Goal: Task Accomplishment & Management: Use online tool/utility

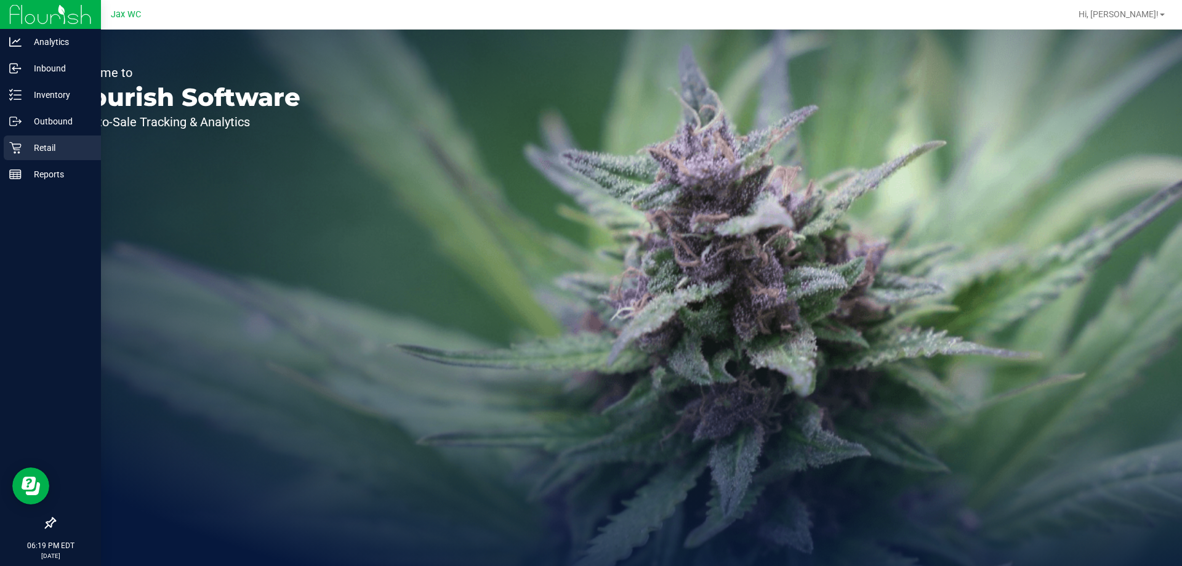
click at [77, 146] on p "Retail" at bounding box center [59, 147] width 74 height 15
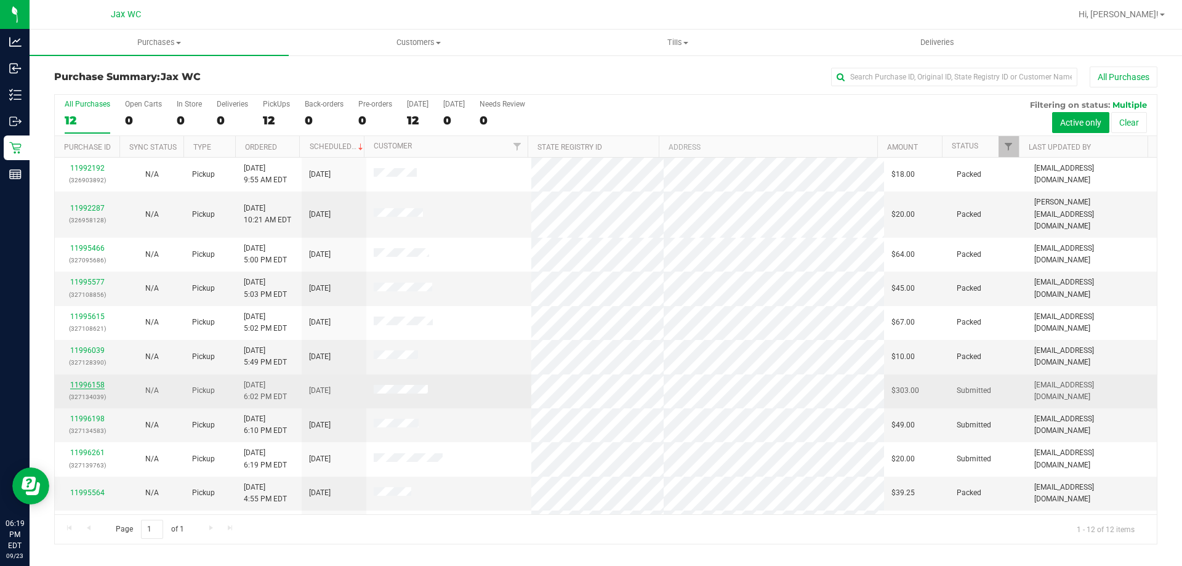
click at [96, 381] on link "11996158" at bounding box center [87, 385] width 34 height 9
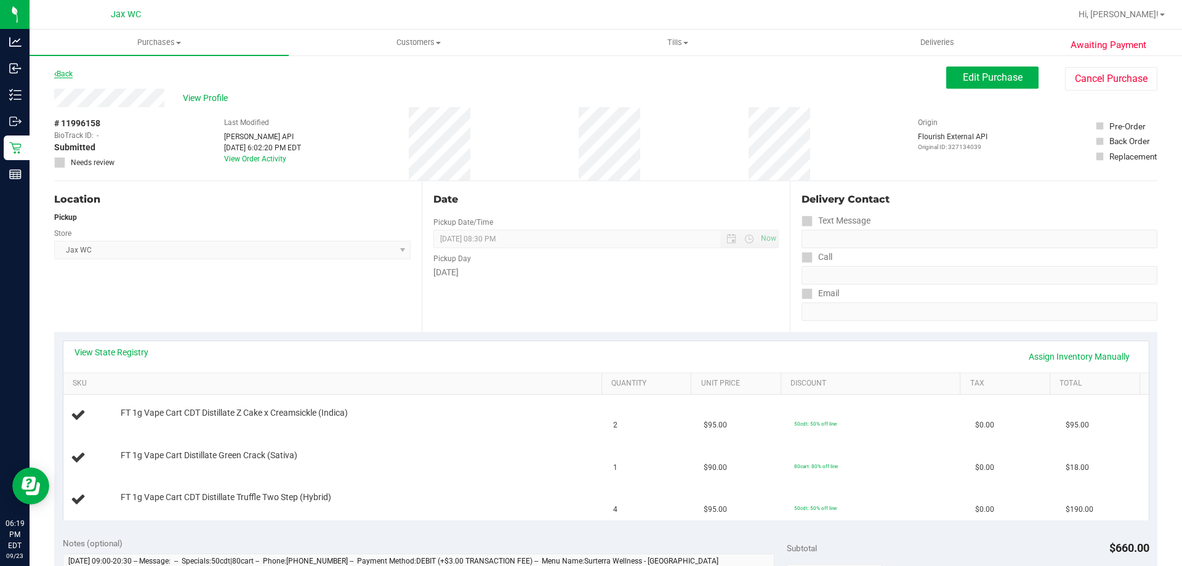
click at [60, 77] on link "Back" at bounding box center [63, 74] width 18 height 9
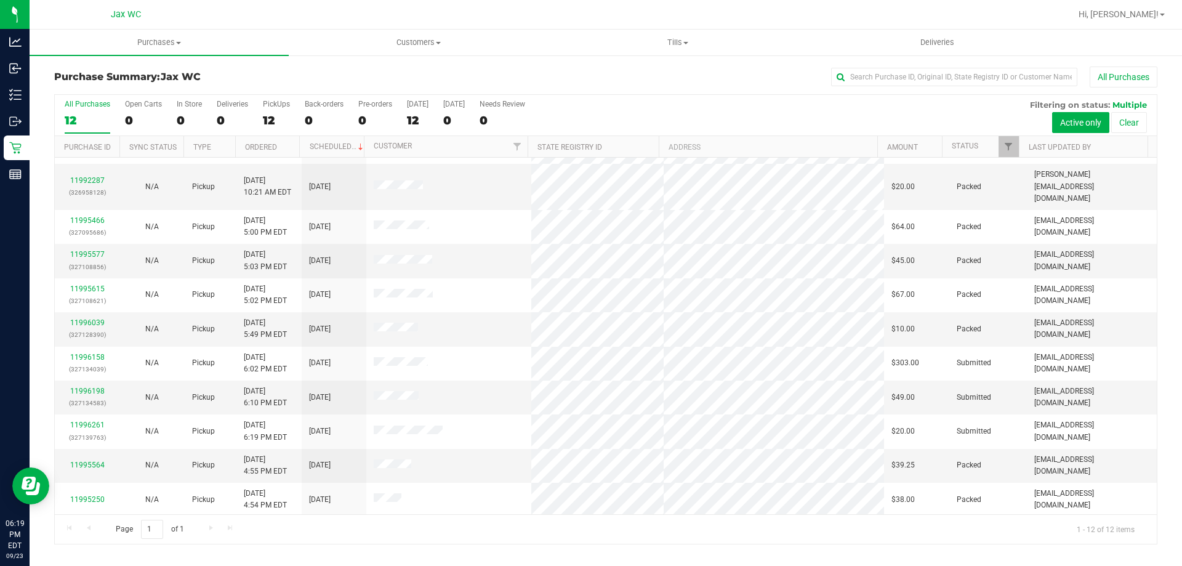
scroll to position [52, 0]
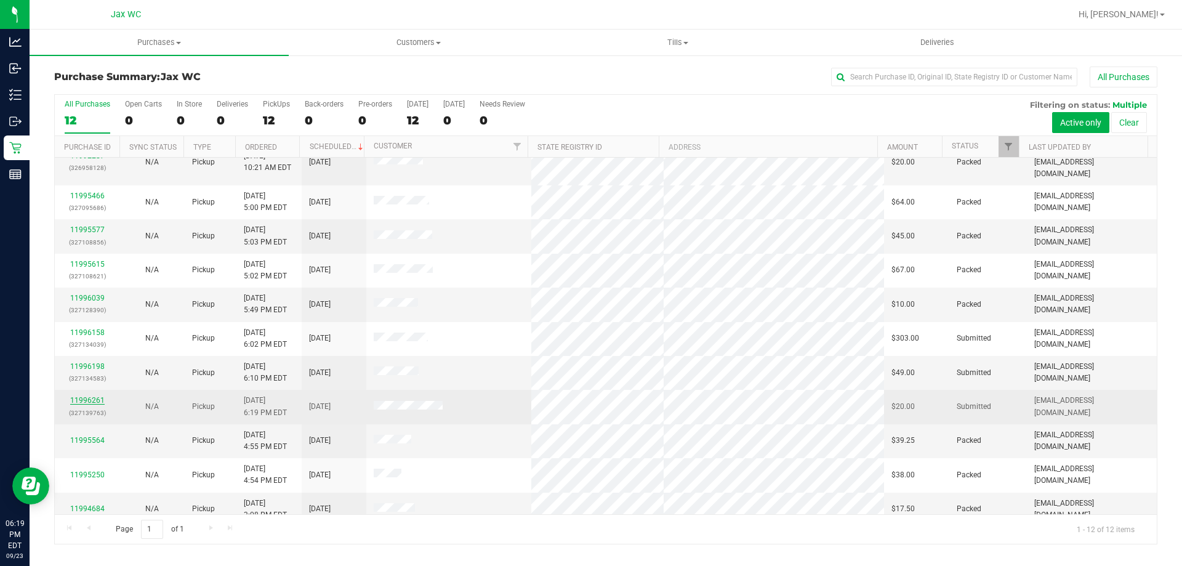
click at [88, 396] on link "11996261" at bounding box center [87, 400] width 34 height 9
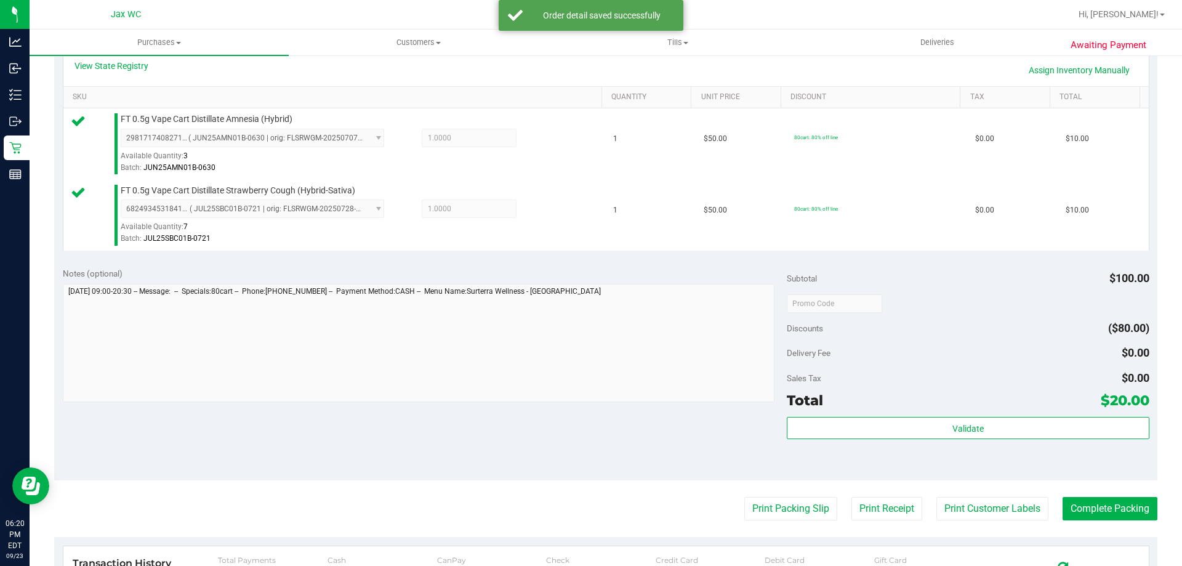
scroll to position [308, 0]
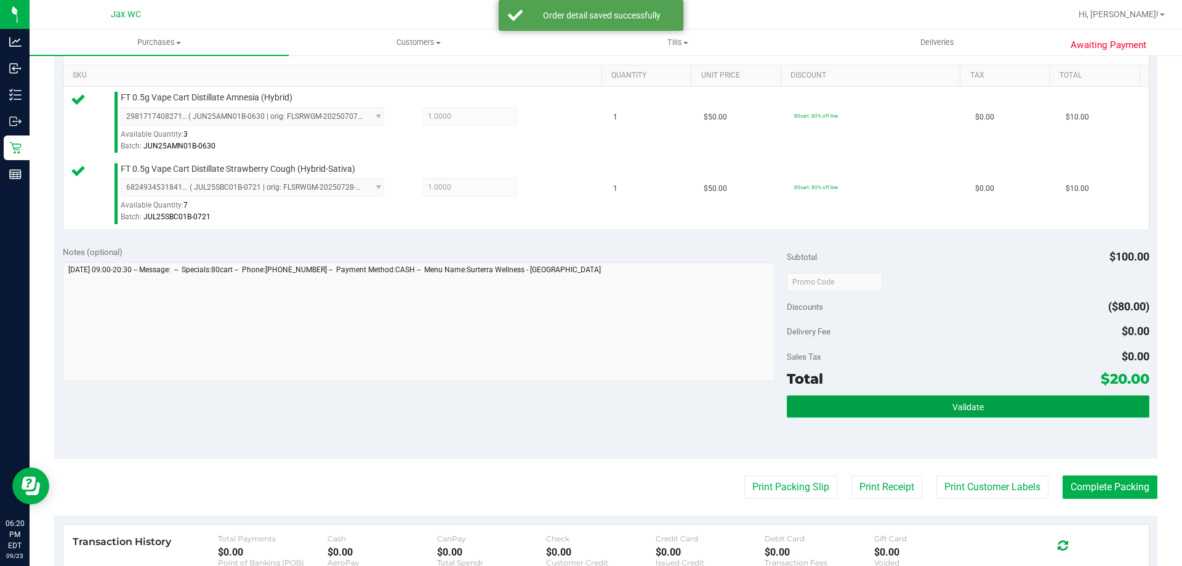
click at [1023, 410] on button "Validate" at bounding box center [968, 406] width 362 height 22
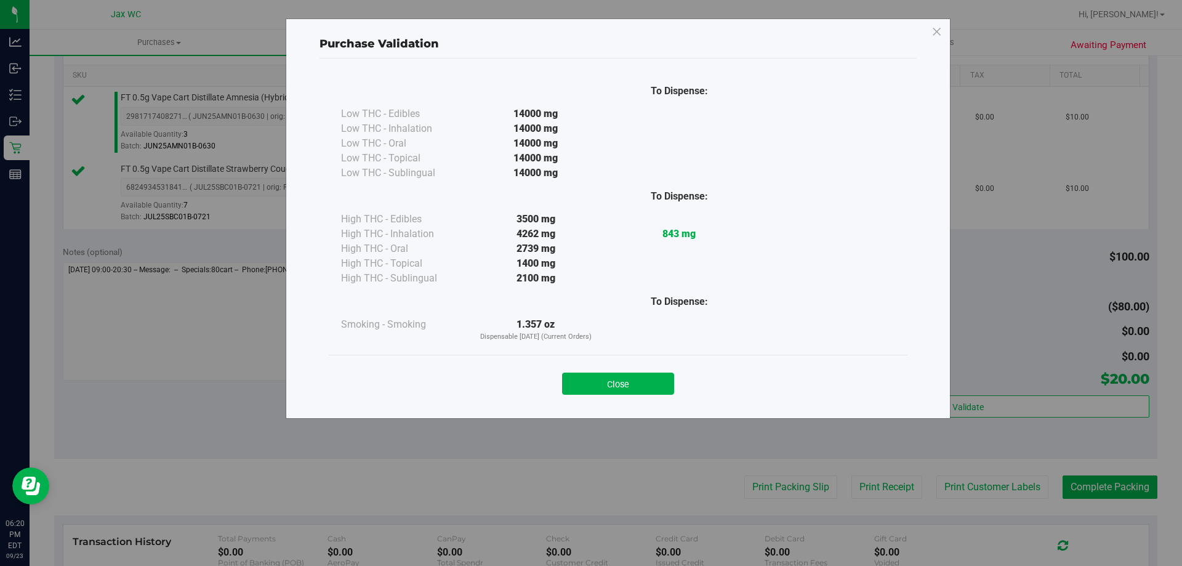
drag, startPoint x: 660, startPoint y: 363, endPoint x: 653, endPoint y: 369, distance: 8.7
click at [658, 366] on div "Close" at bounding box center [618, 380] width 579 height 50
drag, startPoint x: 651, startPoint y: 378, endPoint x: 656, endPoint y: 382, distance: 6.7
click at [651, 381] on button "Close" at bounding box center [618, 384] width 112 height 22
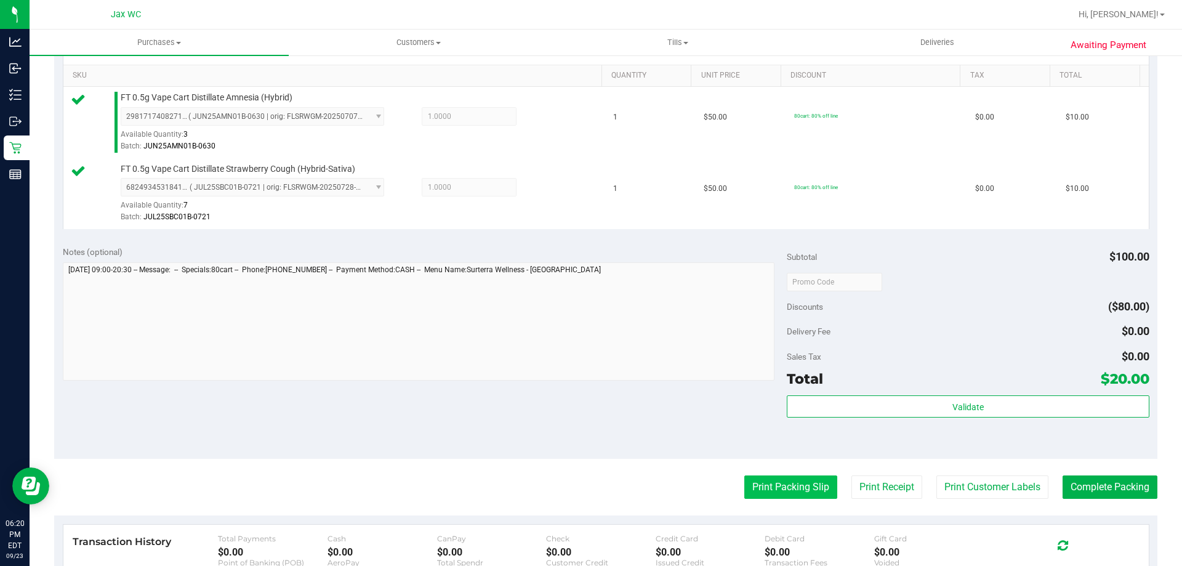
click at [776, 482] on button "Print Packing Slip" at bounding box center [790, 486] width 93 height 23
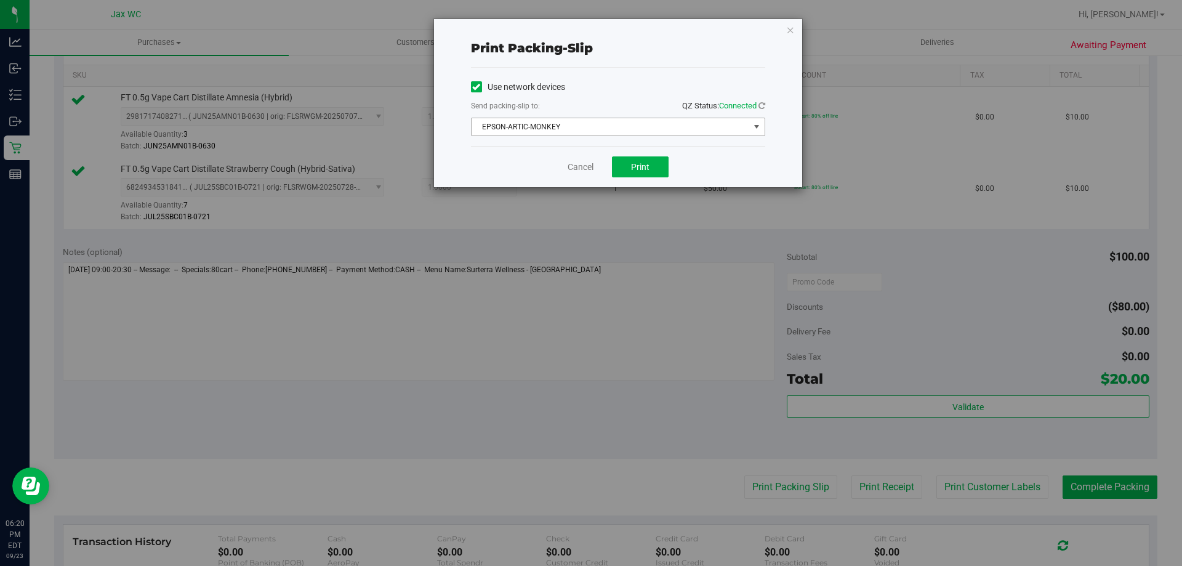
click at [618, 119] on span "EPSON-ARTIC-MONKEY" at bounding box center [611, 126] width 278 height 17
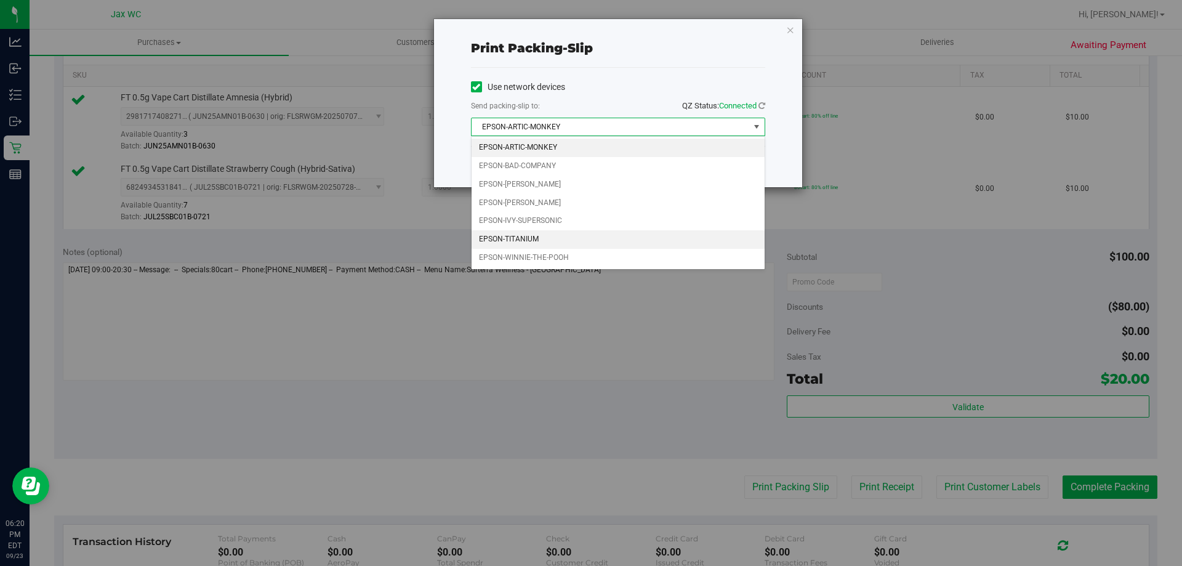
click at [570, 242] on li "EPSON-TITANIUM" at bounding box center [618, 239] width 293 height 18
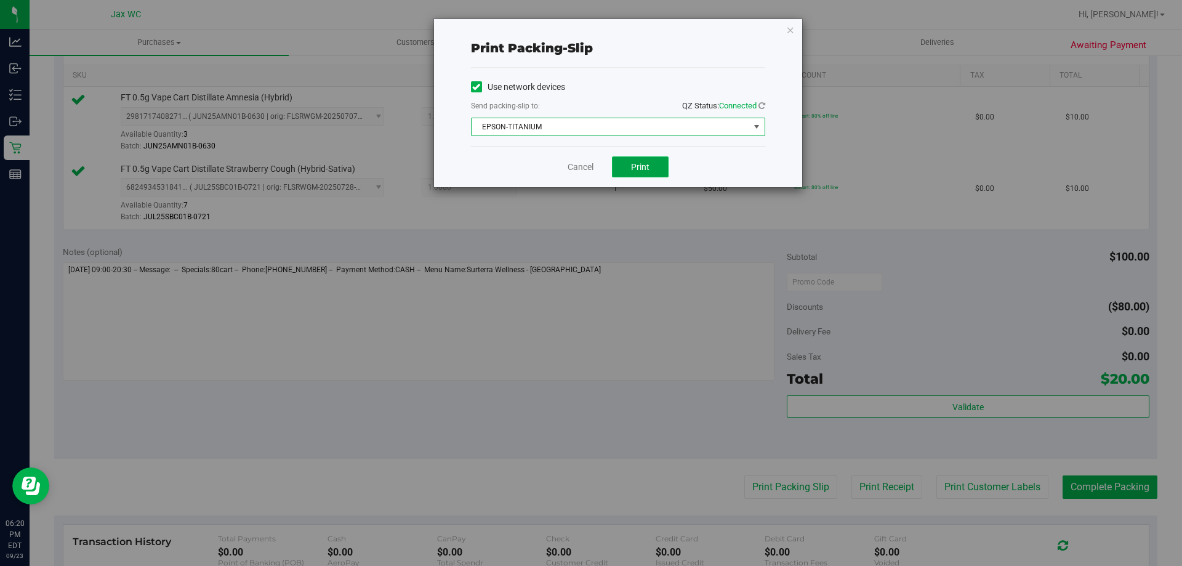
click at [644, 173] on button "Print" at bounding box center [640, 166] width 57 height 21
click at [567, 167] on div "Cancel Print" at bounding box center [618, 166] width 294 height 41
click at [571, 167] on link "Cancel" at bounding box center [581, 167] width 26 height 13
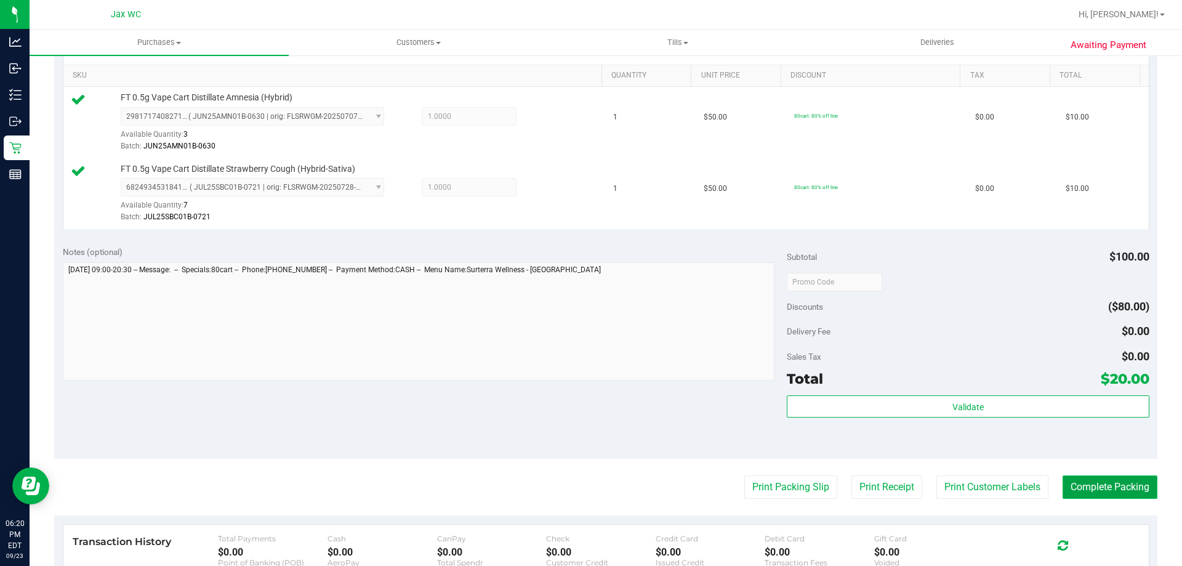
click at [1109, 496] on button "Complete Packing" at bounding box center [1110, 486] width 95 height 23
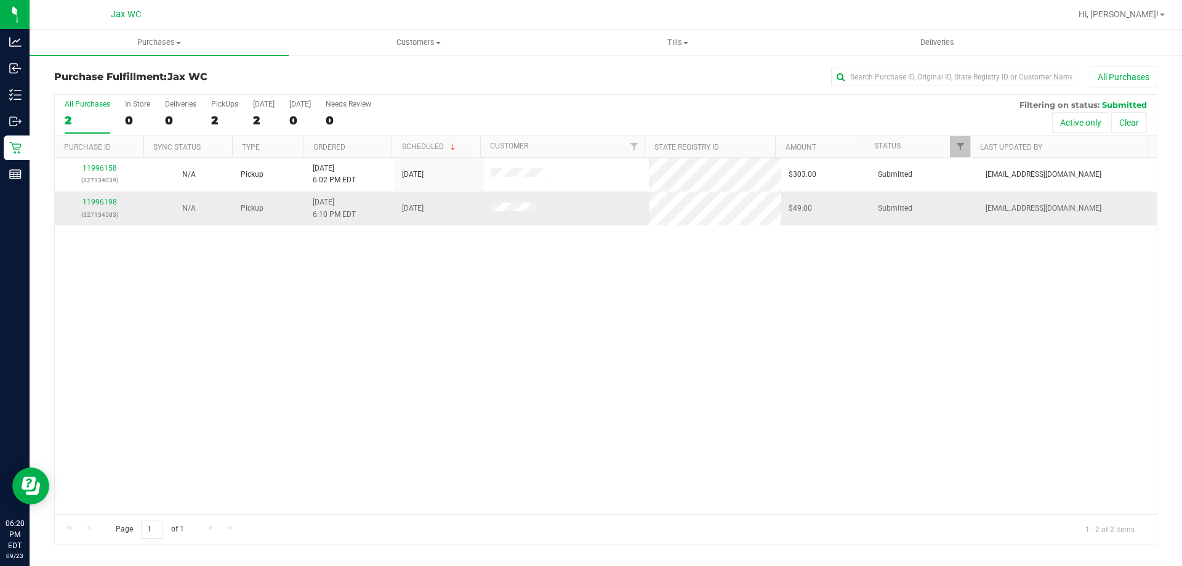
click at [95, 197] on div "11996198 (327134583)" at bounding box center [99, 207] width 75 height 23
click at [103, 201] on link "11996198" at bounding box center [100, 202] width 34 height 9
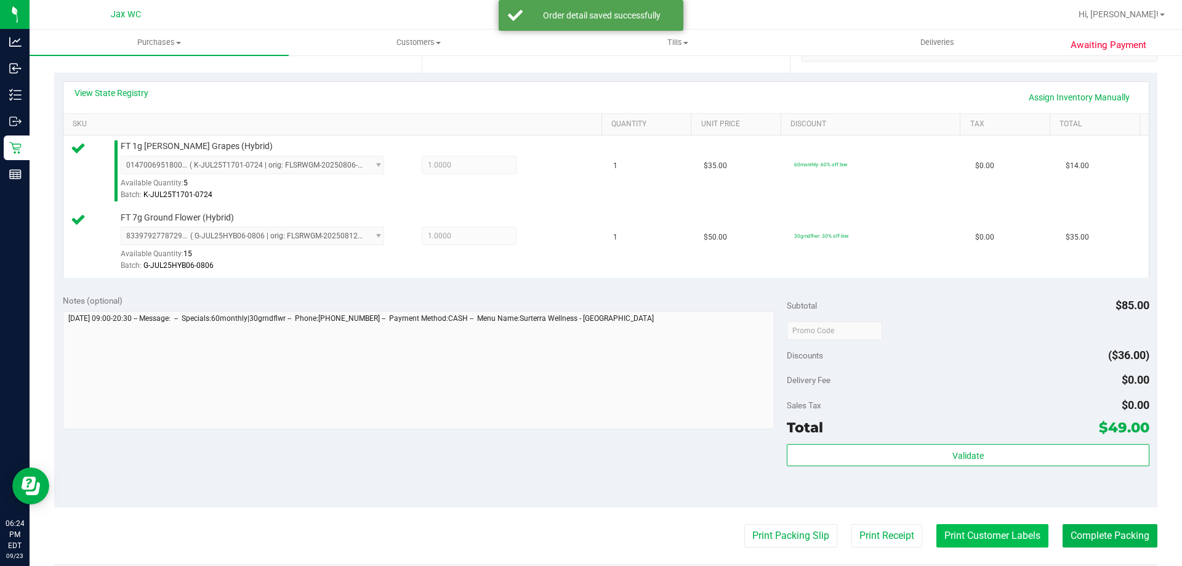
scroll to position [308, 0]
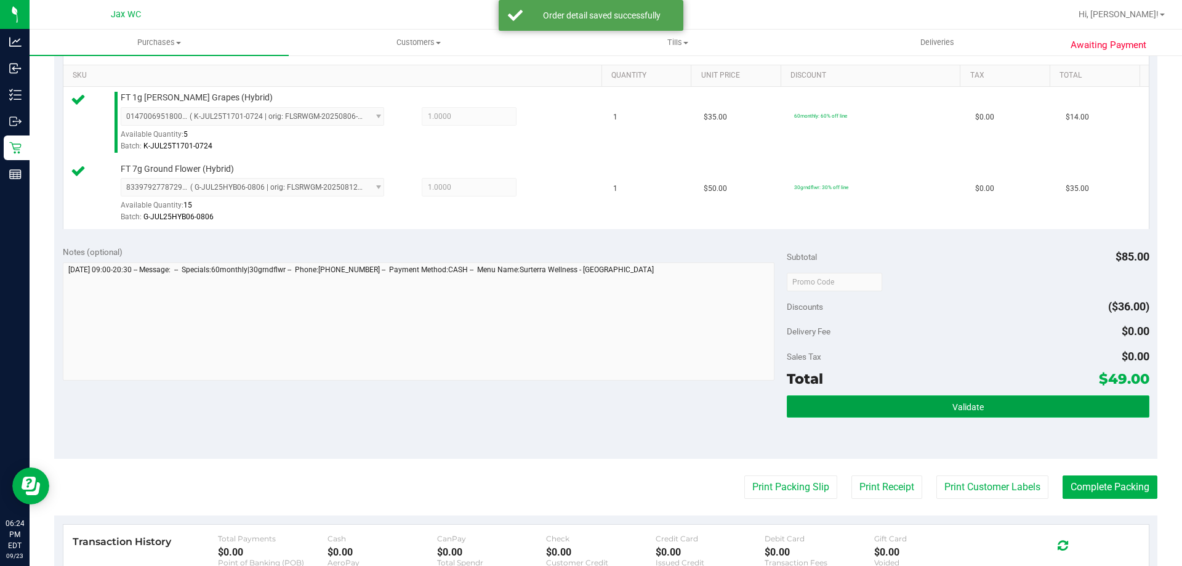
click at [979, 405] on button "Validate" at bounding box center [968, 406] width 362 height 22
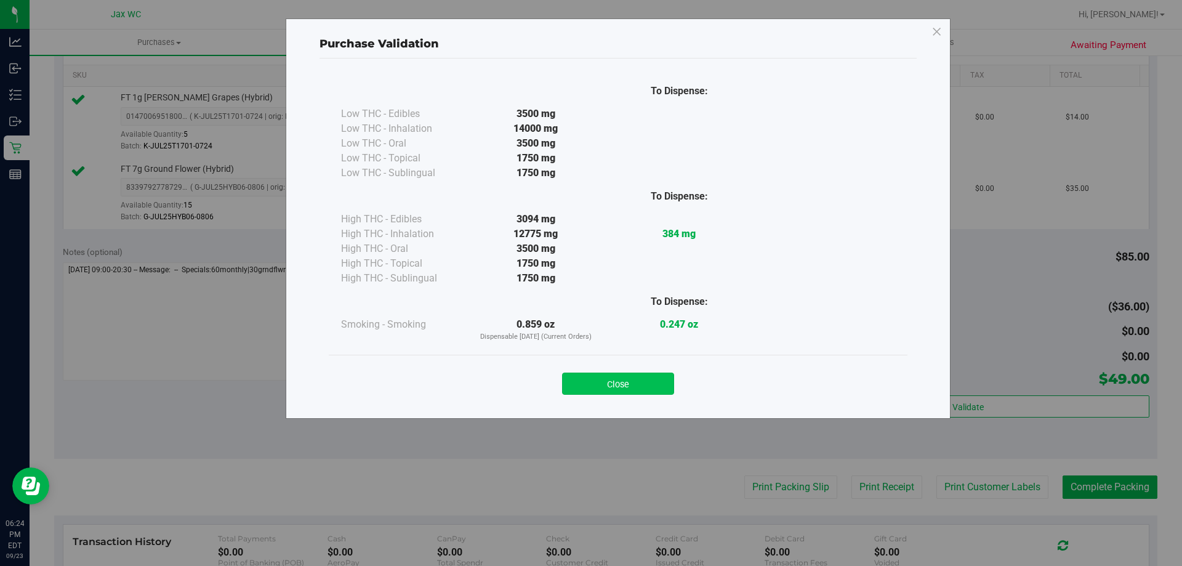
click at [613, 384] on button "Close" at bounding box center [618, 384] width 112 height 22
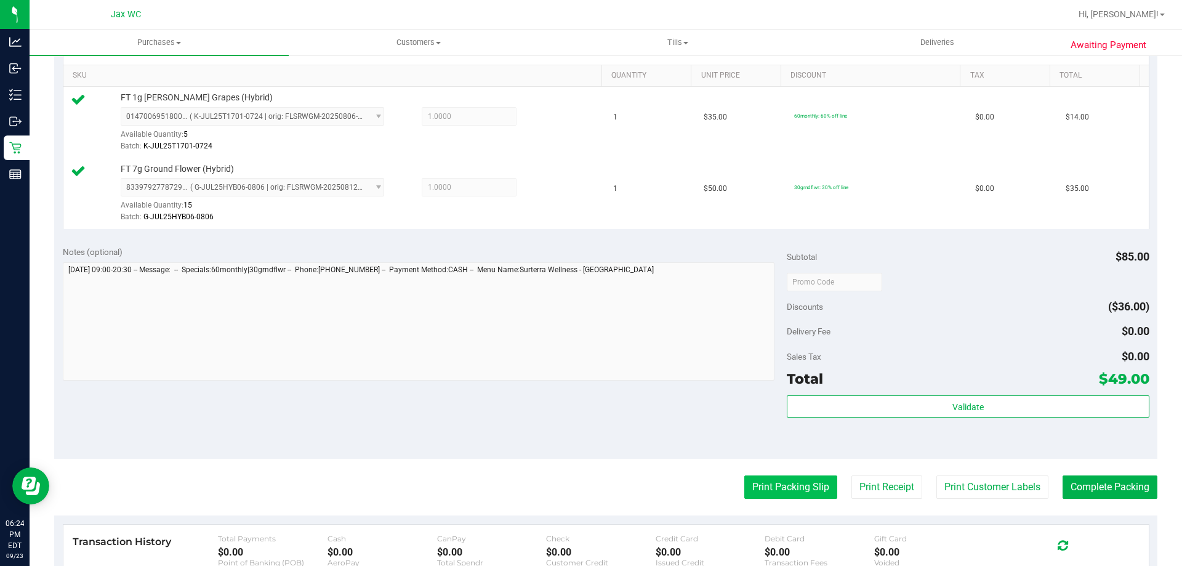
click at [786, 485] on button "Print Packing Slip" at bounding box center [790, 486] width 93 height 23
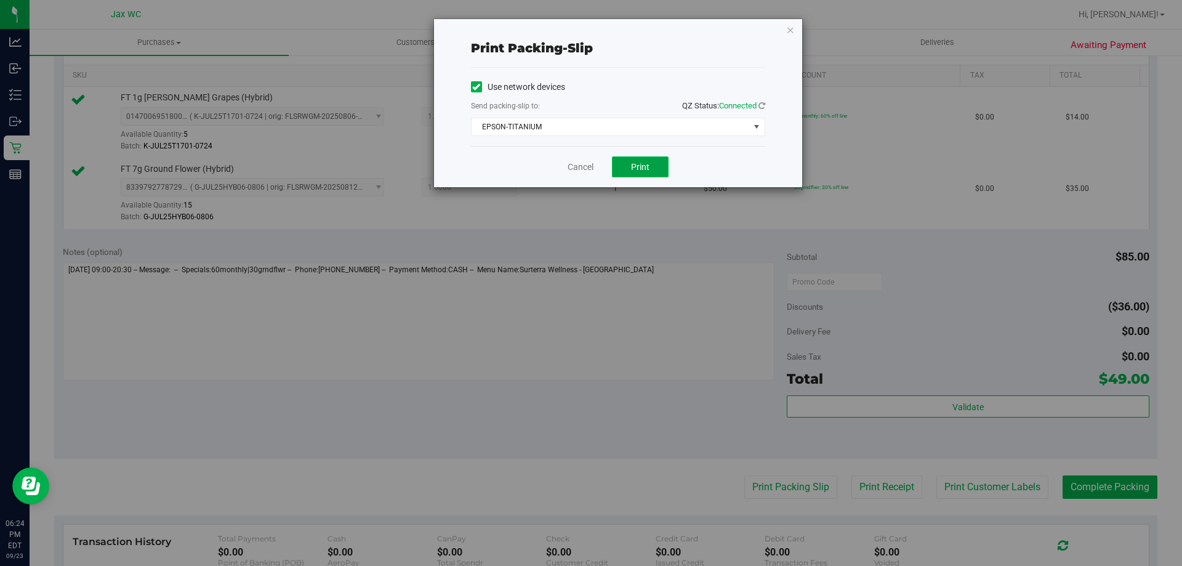
click at [649, 163] on span "Print" at bounding box center [640, 167] width 18 height 10
click at [598, 170] on div "Cancel Print" at bounding box center [618, 166] width 294 height 41
click at [587, 167] on link "Cancel" at bounding box center [581, 167] width 26 height 13
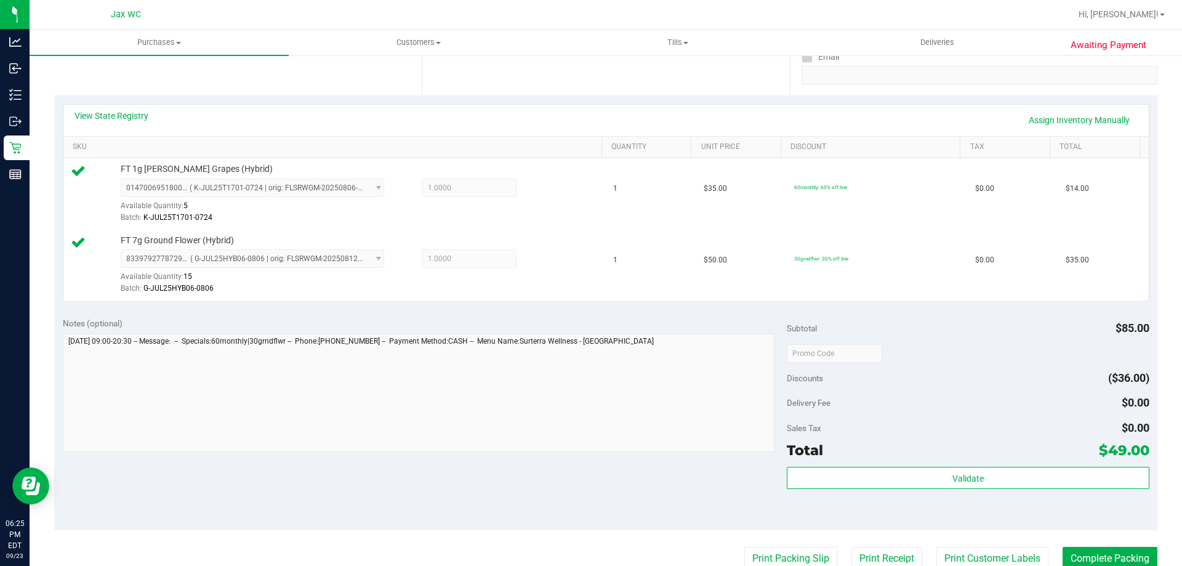
scroll to position [246, 0]
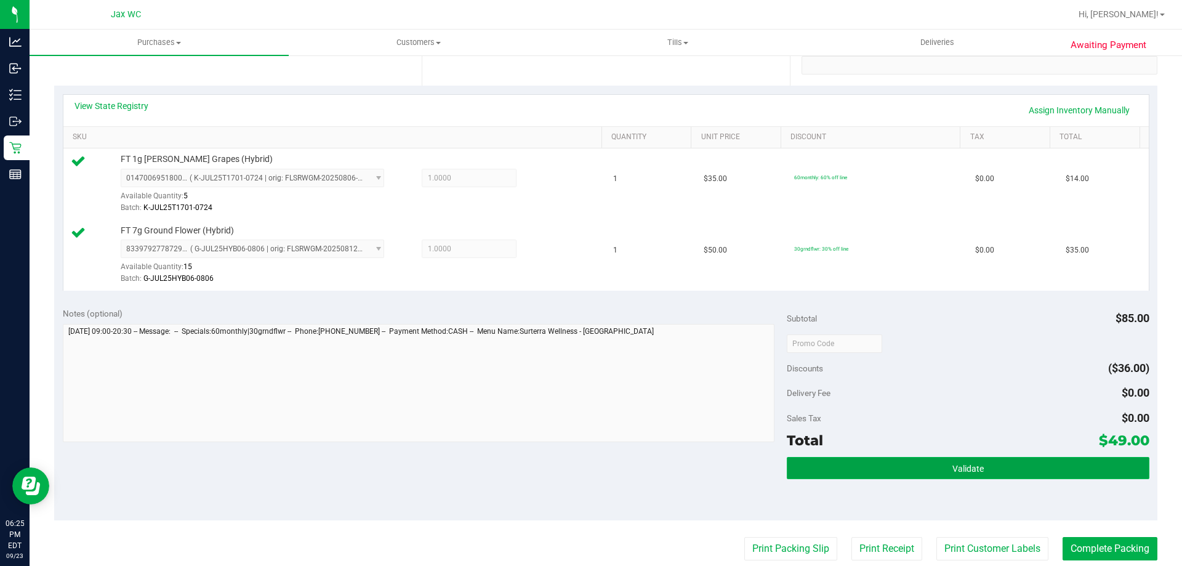
click at [992, 463] on button "Validate" at bounding box center [968, 468] width 362 height 22
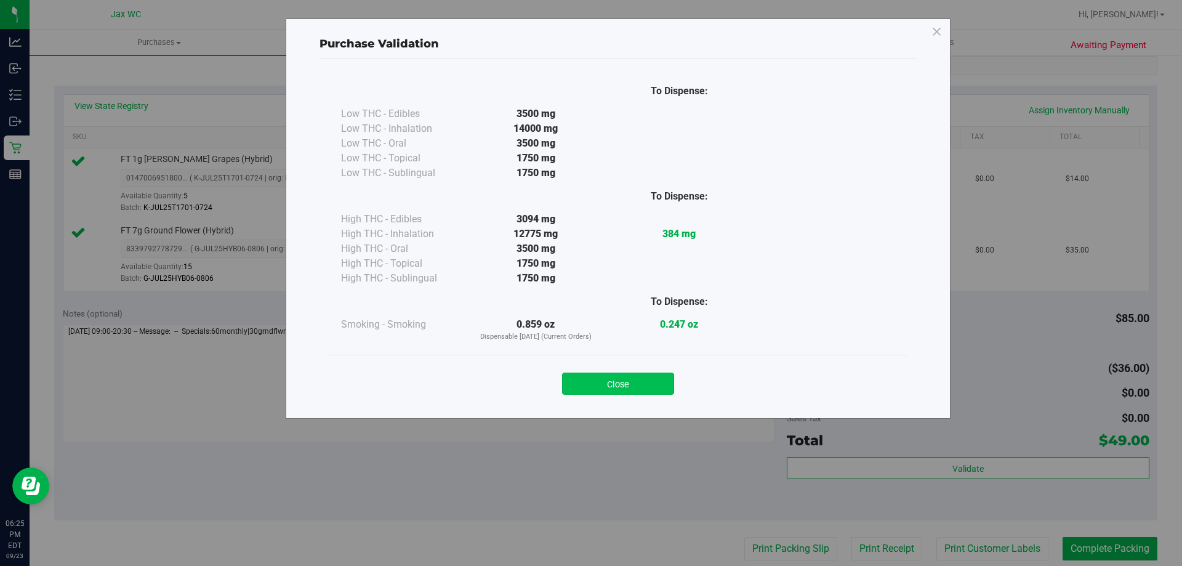
click at [612, 374] on button "Close" at bounding box center [618, 384] width 112 height 22
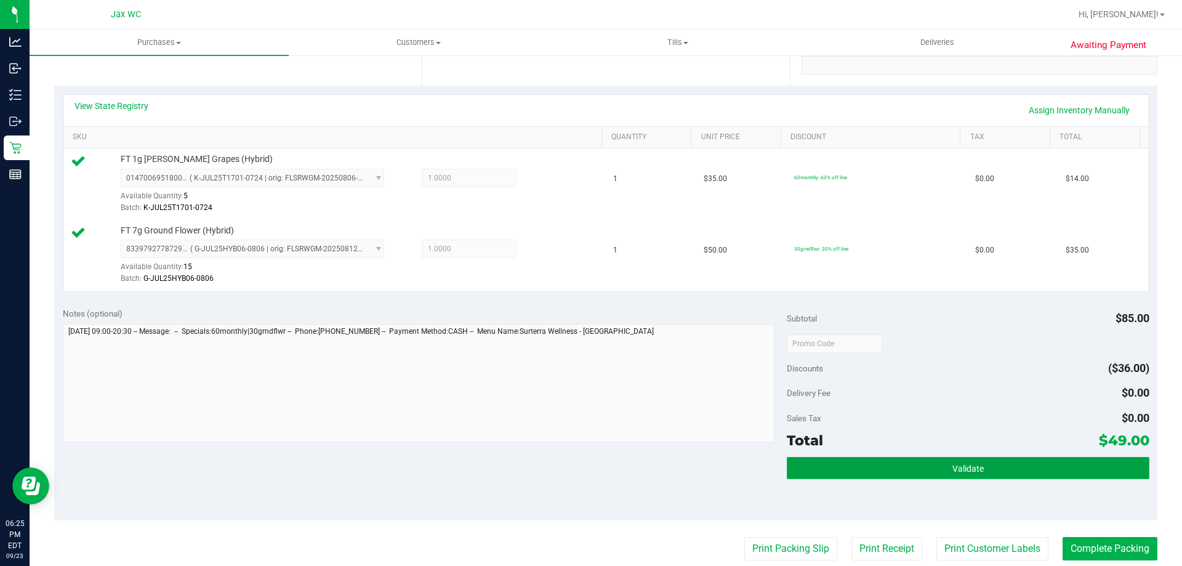
click at [921, 464] on button "Validate" at bounding box center [968, 468] width 362 height 22
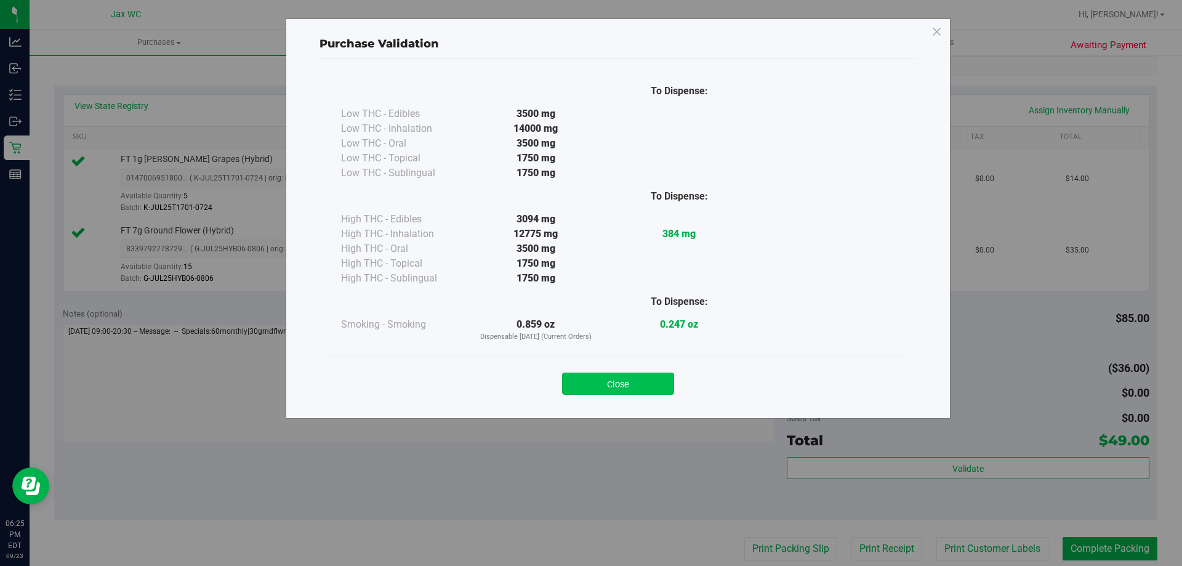
click at [634, 389] on button "Close" at bounding box center [618, 384] width 112 height 22
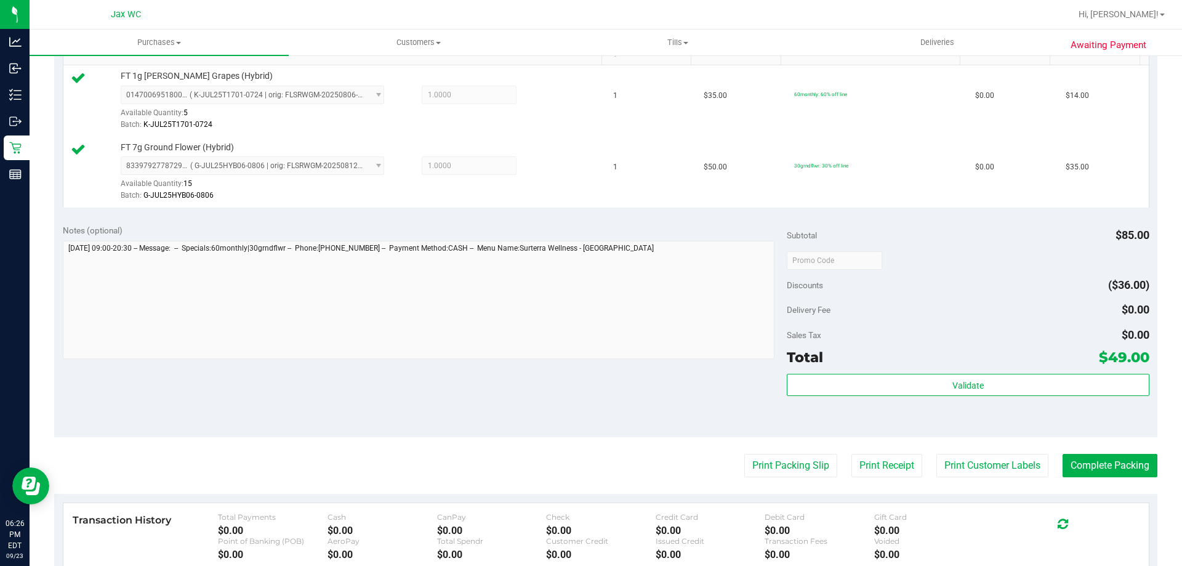
scroll to position [308, 0]
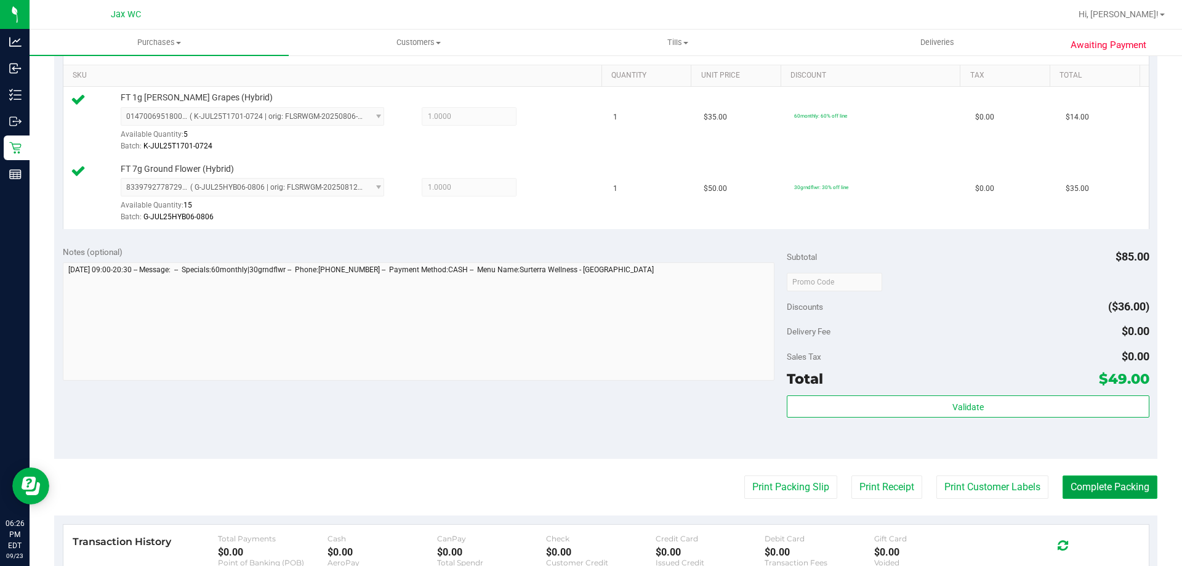
click at [1123, 493] on button "Complete Packing" at bounding box center [1110, 486] width 95 height 23
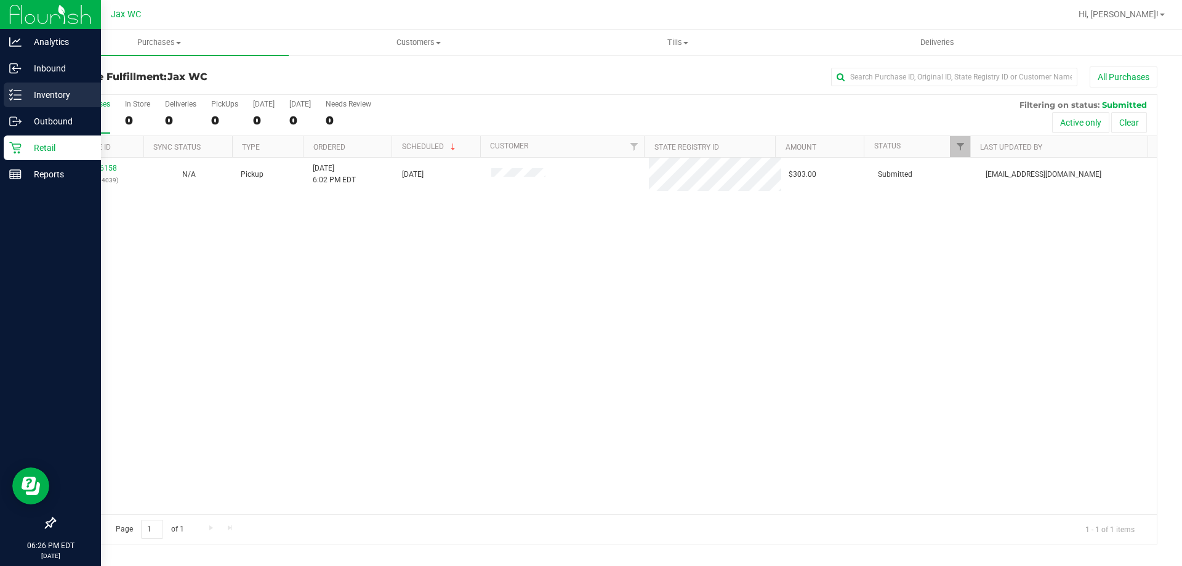
click at [18, 98] on icon at bounding box center [15, 95] width 12 height 12
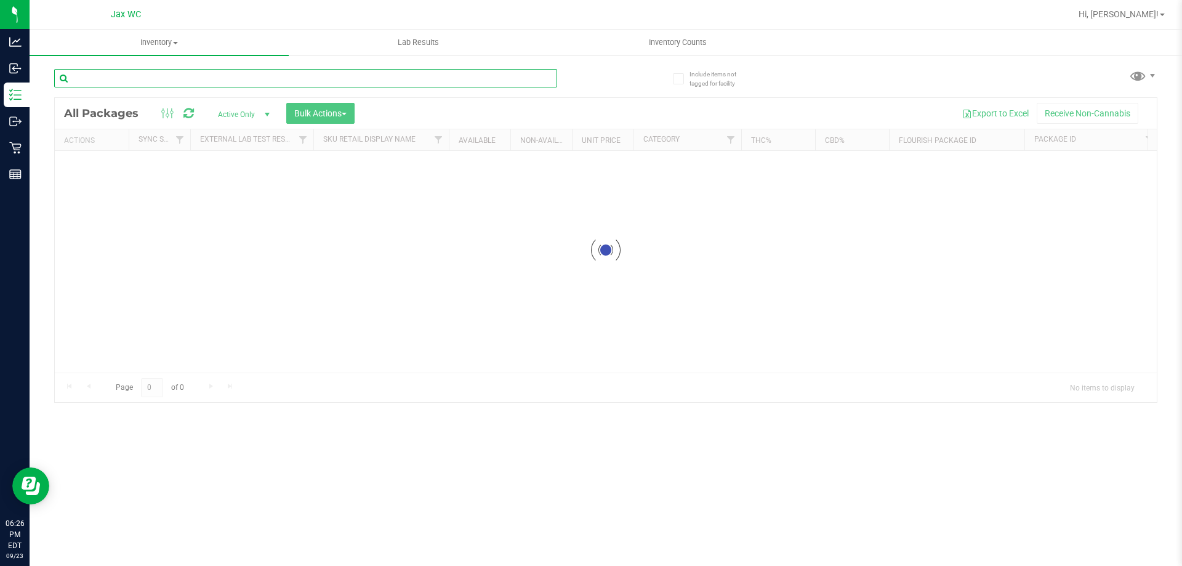
click at [194, 83] on input "text" at bounding box center [305, 78] width 503 height 18
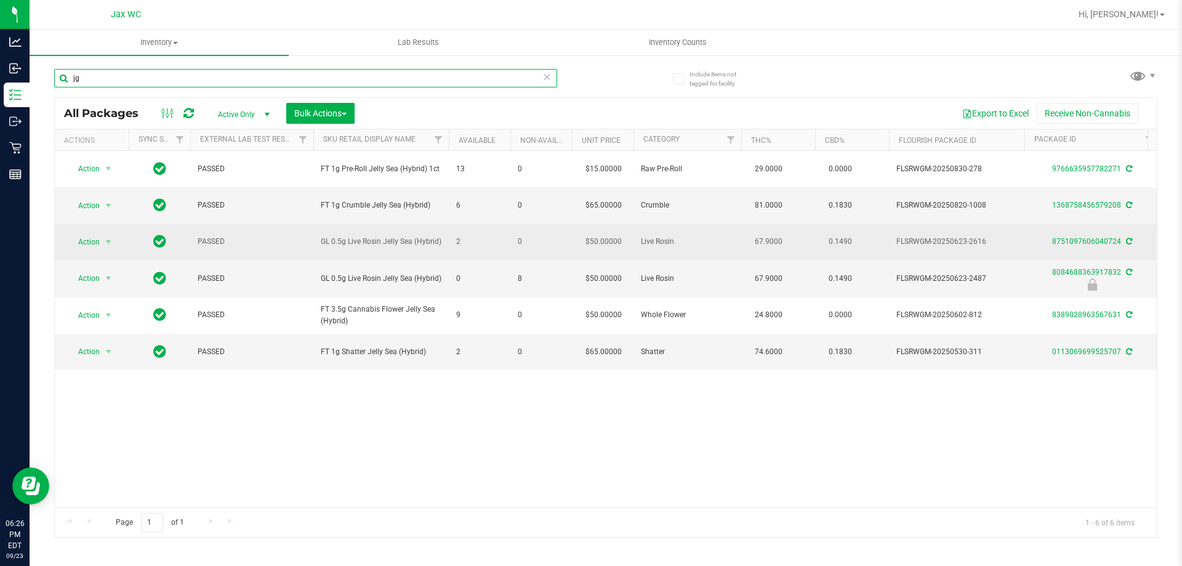
type input "j"
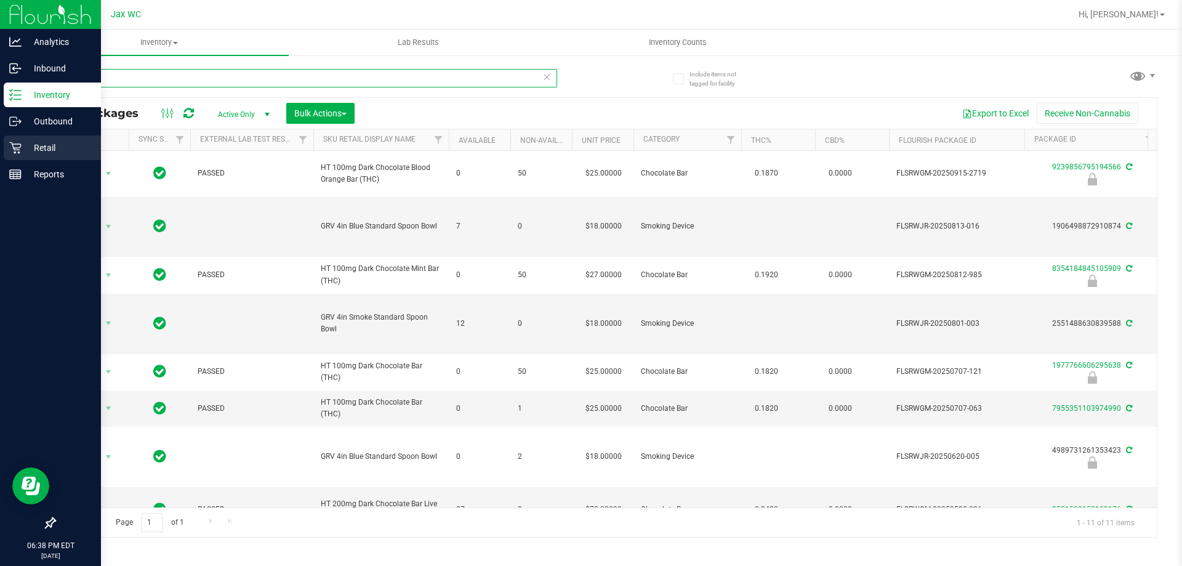
type input "dar"
click at [15, 147] on icon at bounding box center [15, 148] width 12 height 12
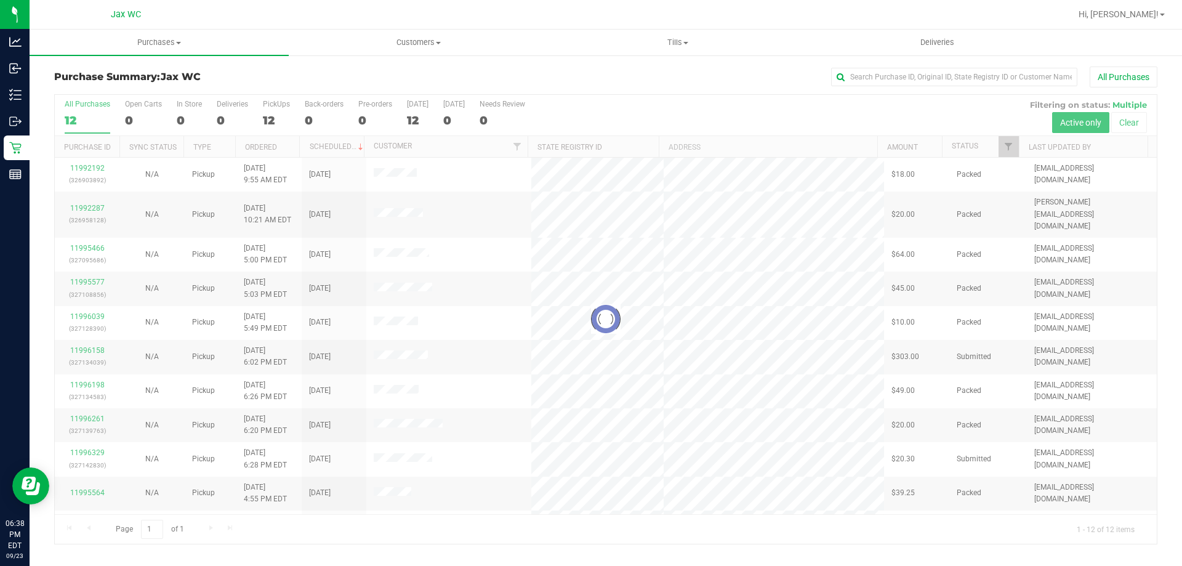
click at [397, 209] on div at bounding box center [606, 319] width 1102 height 449
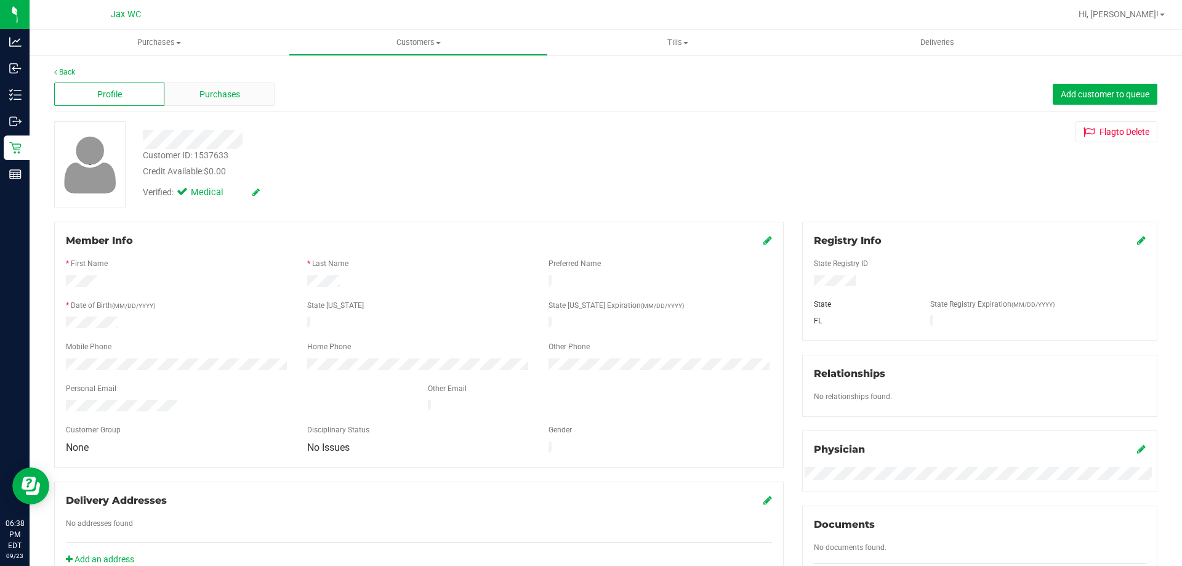
click at [203, 90] on span "Purchases" at bounding box center [220, 94] width 41 height 13
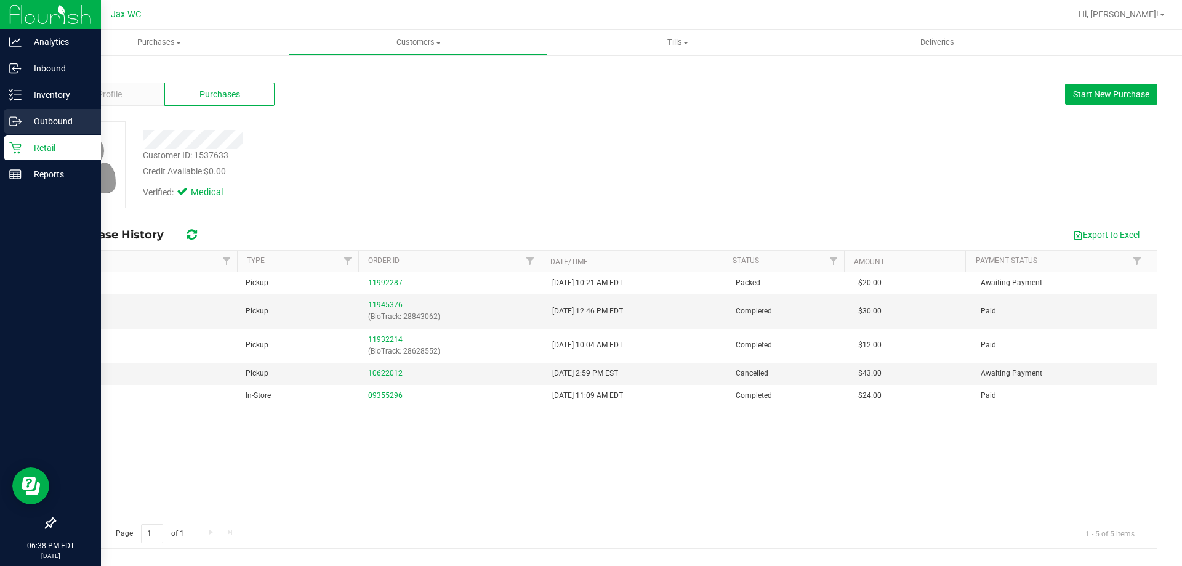
click at [15, 124] on icon at bounding box center [15, 121] width 12 height 12
click at [28, 144] on p "Retail" at bounding box center [59, 147] width 74 height 15
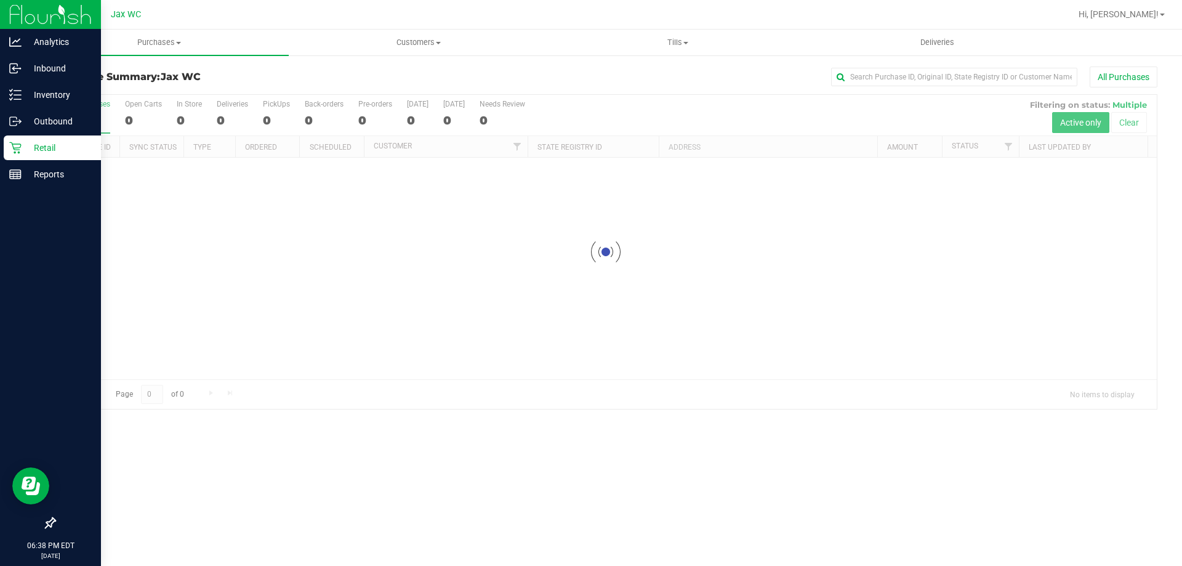
click at [67, 154] on p "Retail" at bounding box center [59, 147] width 74 height 15
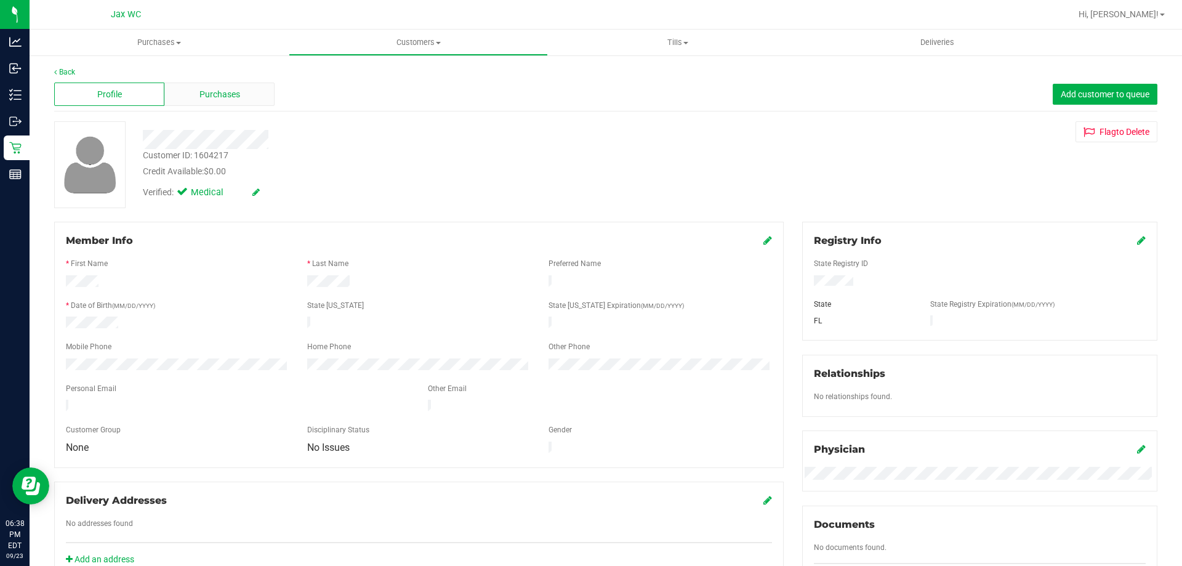
click at [196, 95] on div "Purchases" at bounding box center [219, 94] width 110 height 23
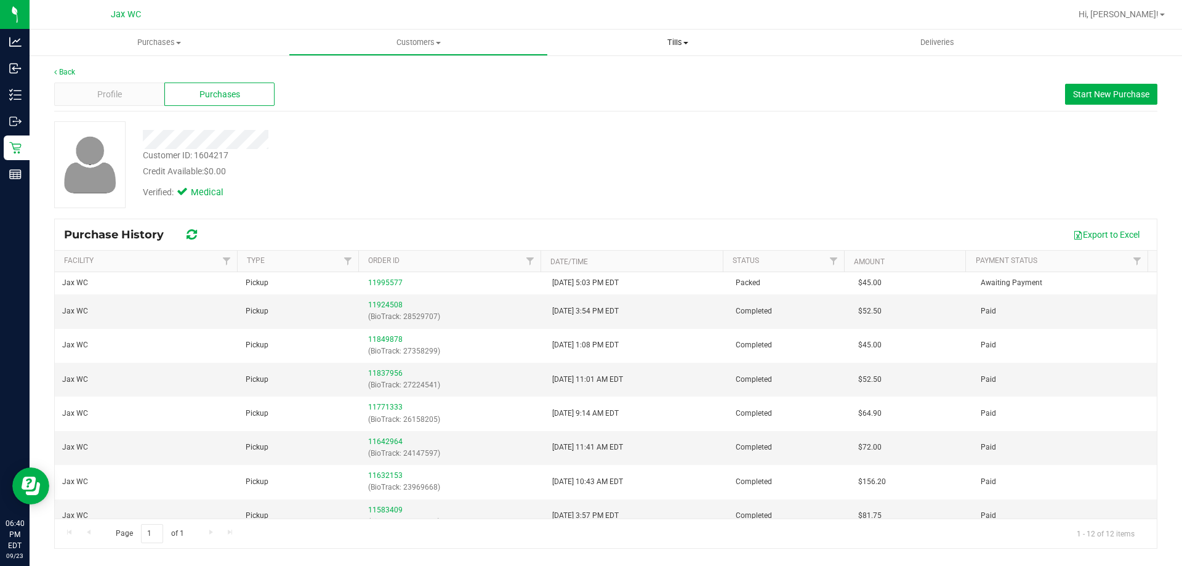
click at [732, 33] on uib-tab-heading "Tills Manage tills Reconcile e-payments" at bounding box center [678, 42] width 258 height 25
click at [592, 79] on span "Manage tills" at bounding box center [589, 74] width 83 height 10
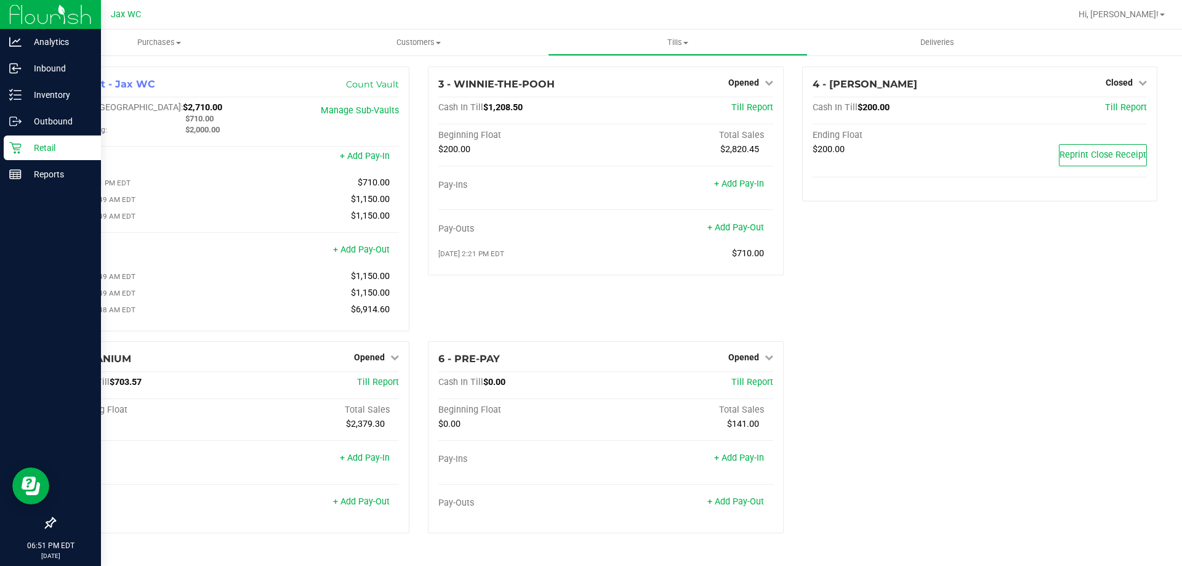
click at [14, 141] on div "Retail" at bounding box center [52, 147] width 97 height 25
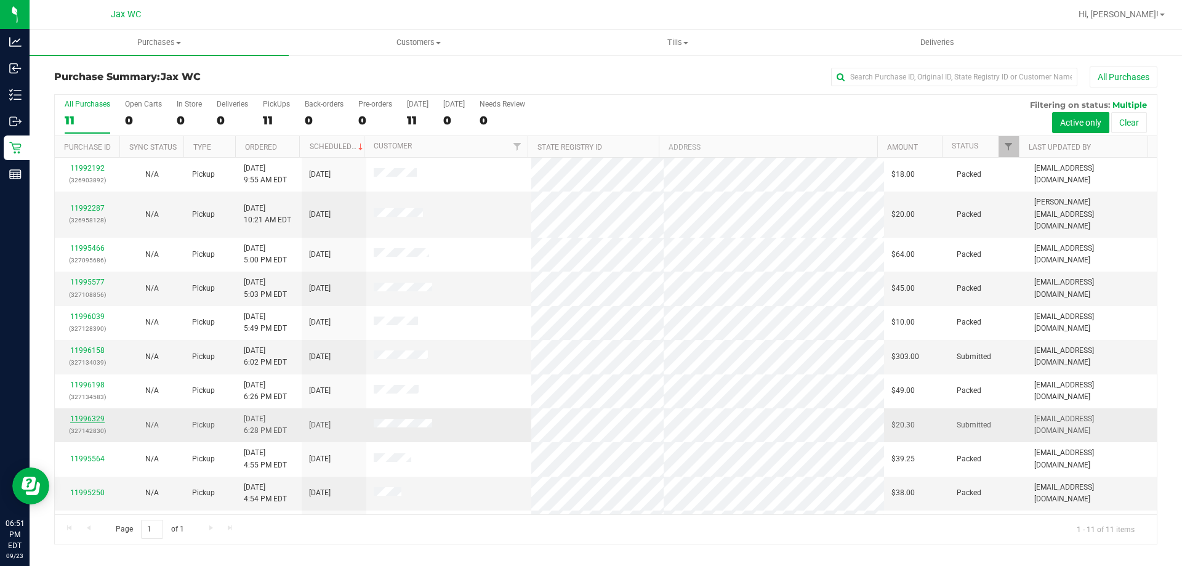
click at [84, 414] on link "11996329" at bounding box center [87, 418] width 34 height 9
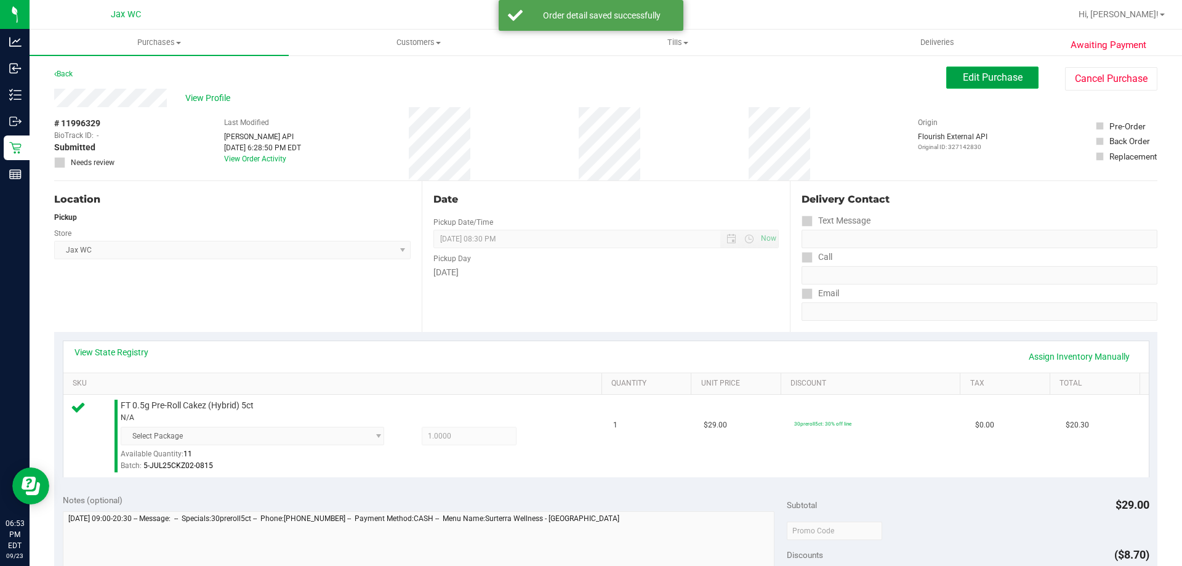
click at [985, 78] on span "Edit Purchase" at bounding box center [993, 77] width 60 height 12
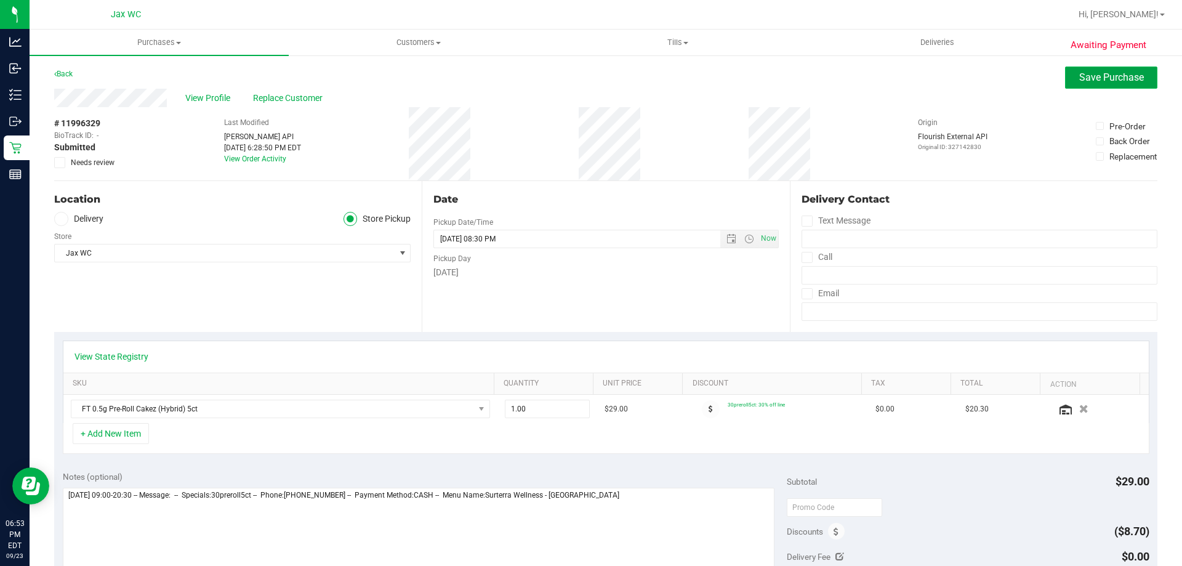
click at [1089, 73] on span "Save Purchase" at bounding box center [1111, 77] width 65 height 12
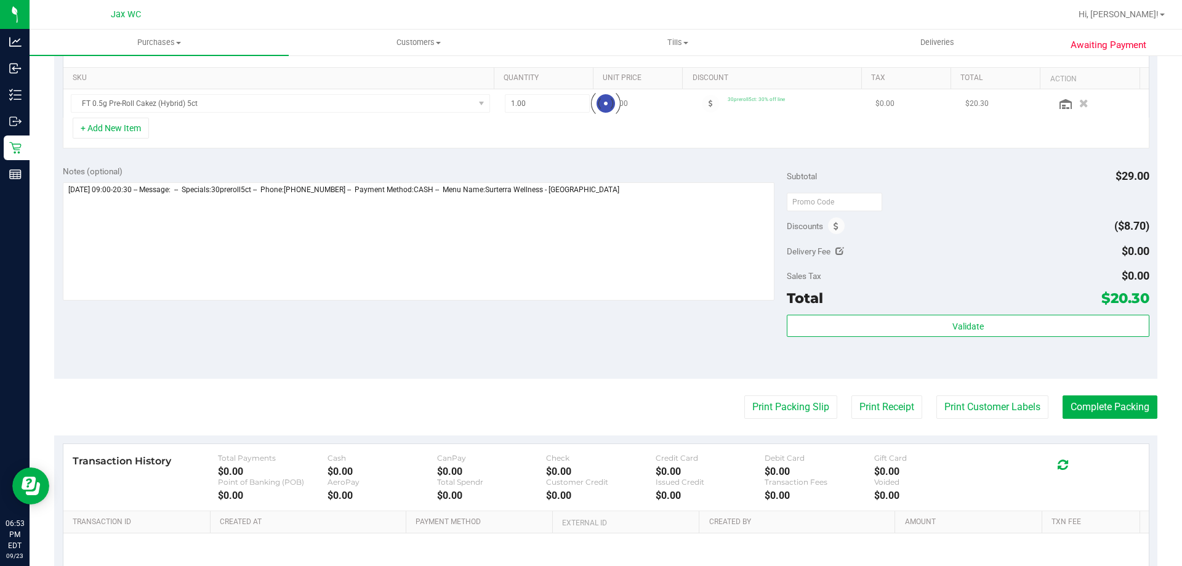
scroll to position [308, 0]
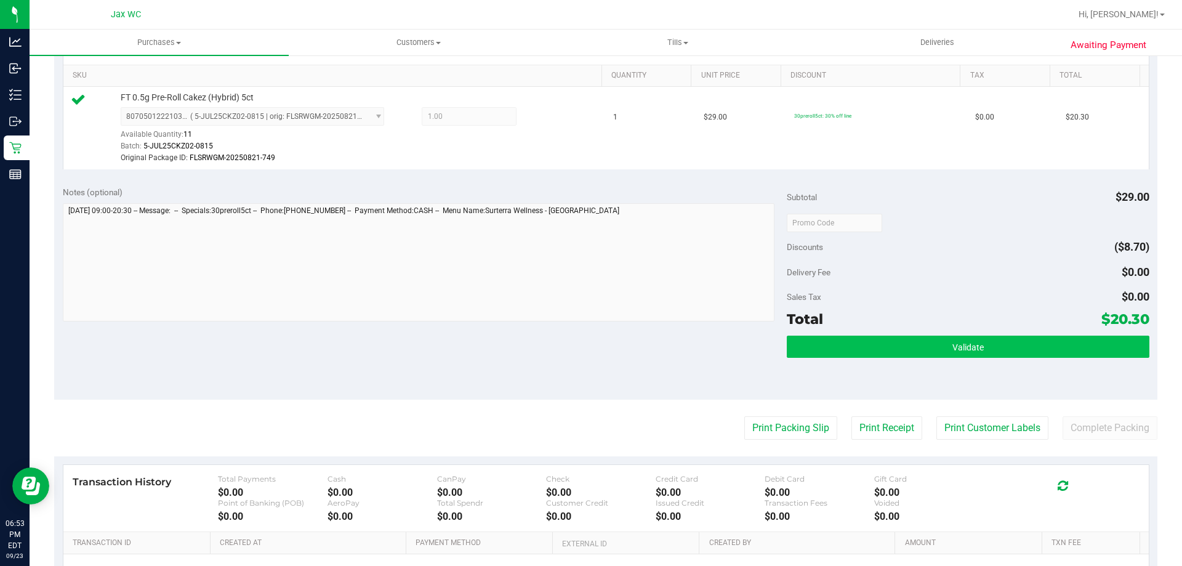
drag, startPoint x: 1051, startPoint y: 331, endPoint x: 1053, endPoint y: 341, distance: 10.2
click at [1052, 340] on div "Subtotal $29.00 Discounts ($8.70) Delivery Fee $0.00 Sales Tax $0.00 Total $20.…" at bounding box center [968, 288] width 362 height 205
click at [1054, 343] on button "Validate" at bounding box center [968, 347] width 362 height 22
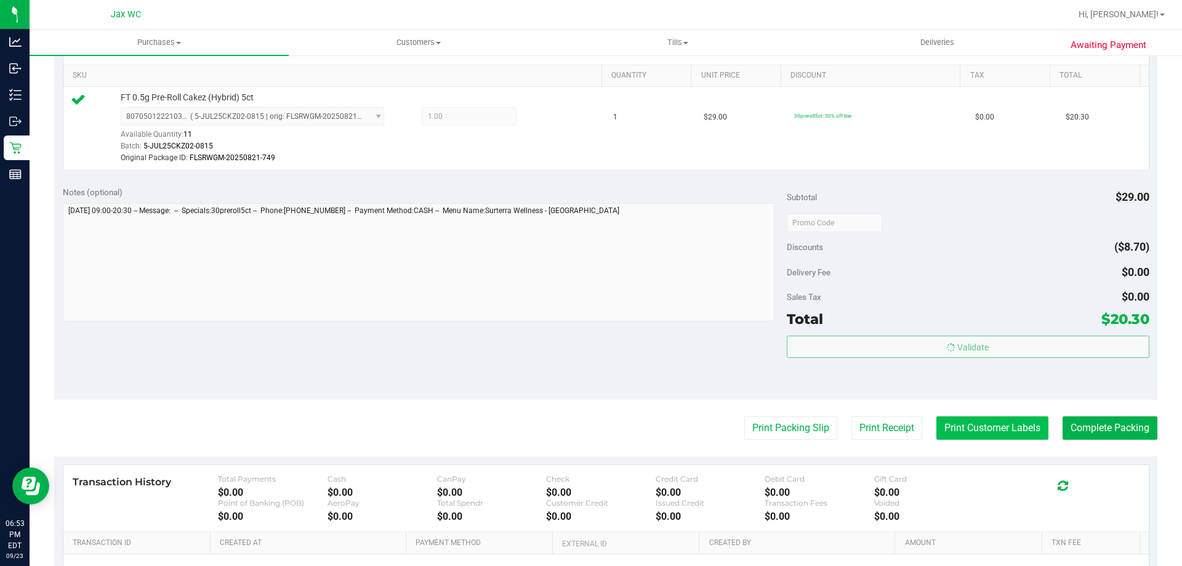
click at [1001, 425] on button "Print Customer Labels" at bounding box center [993, 427] width 112 height 23
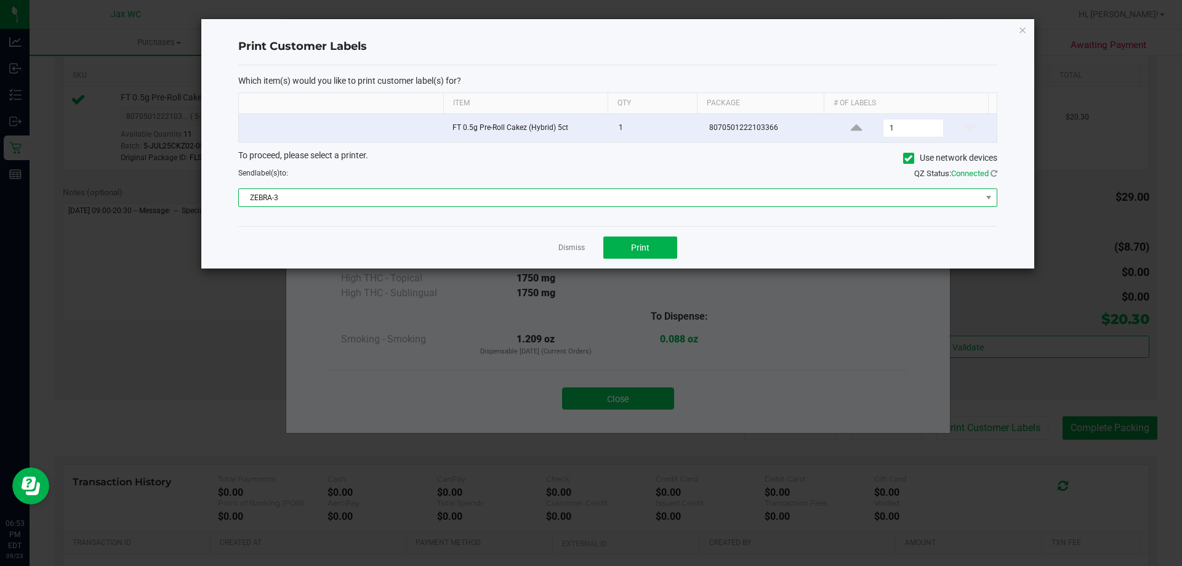
click at [514, 196] on span "ZEBRA-3" at bounding box center [610, 197] width 743 height 17
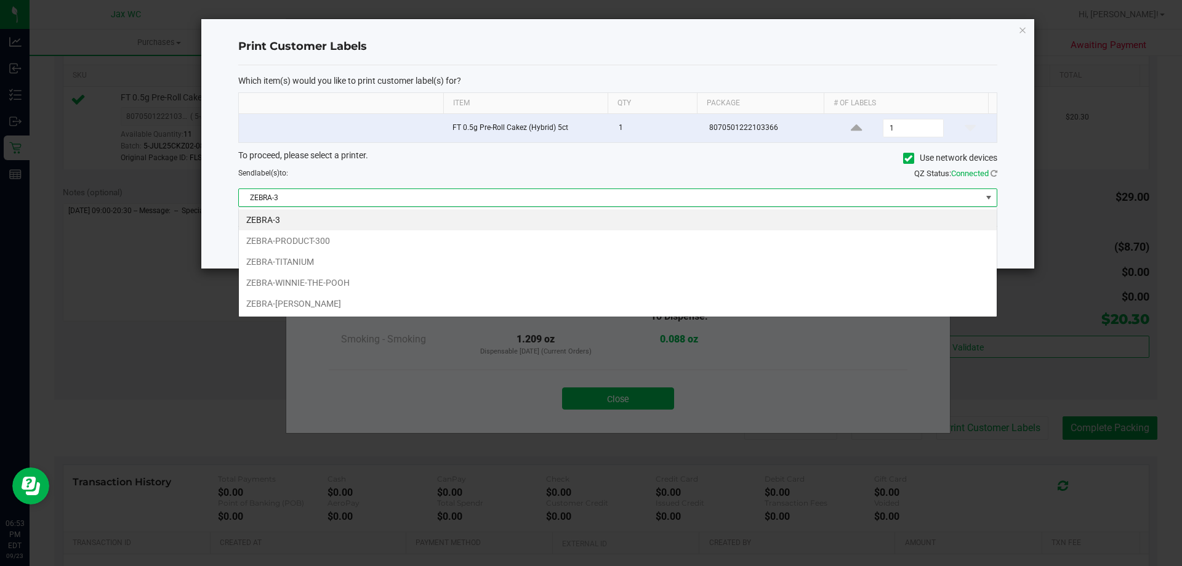
scroll to position [18, 759]
click at [315, 254] on li "ZEBRA-TITANIUM" at bounding box center [618, 261] width 758 height 21
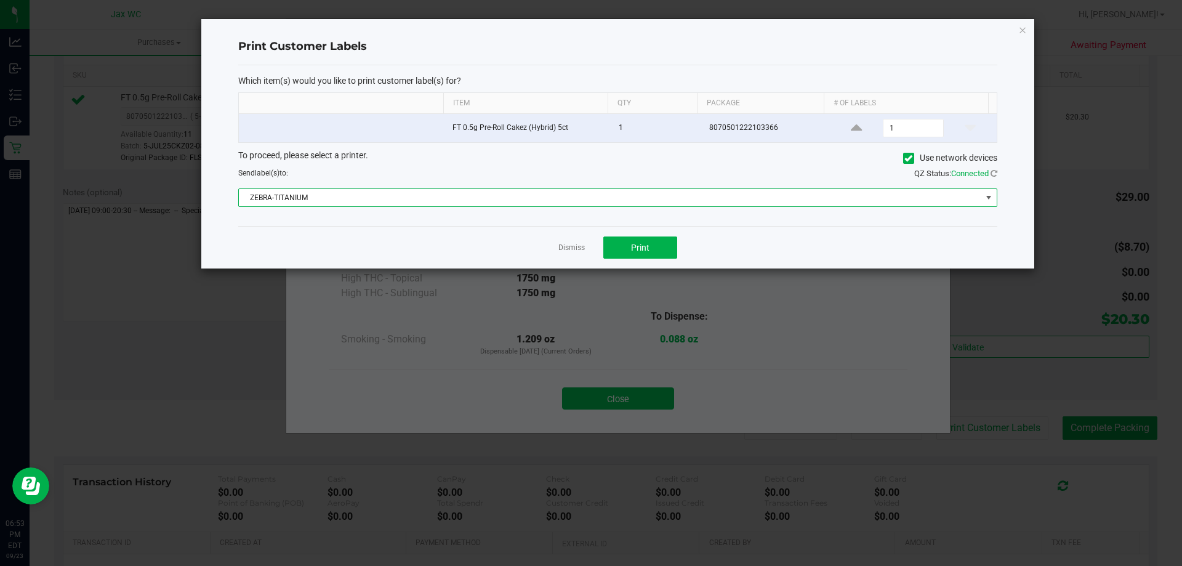
click at [653, 235] on div "Dismiss Print" at bounding box center [617, 247] width 759 height 42
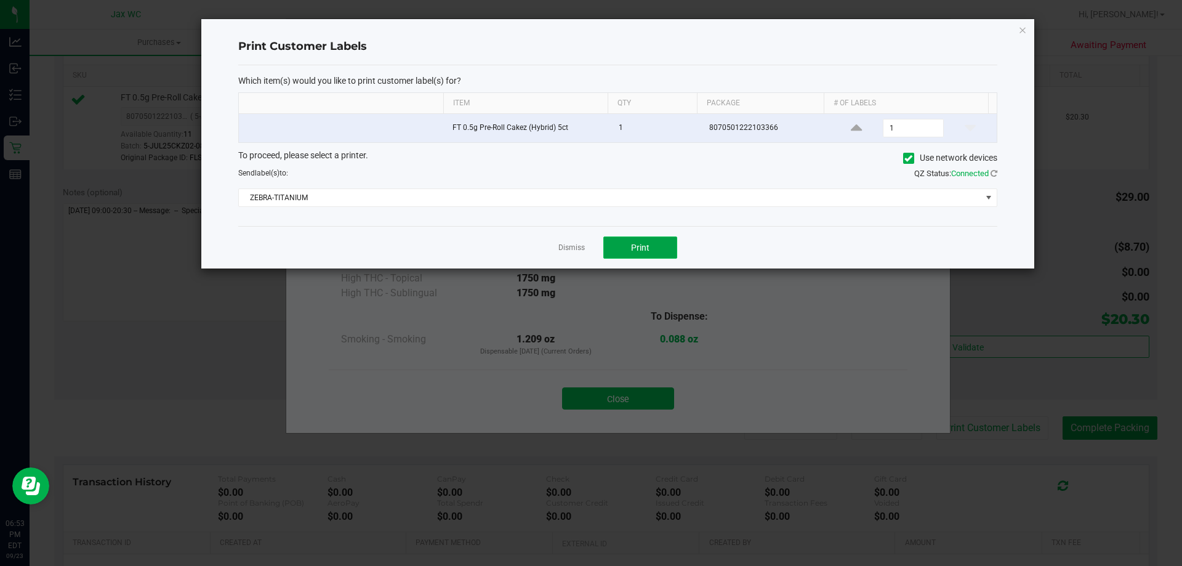
click at [653, 239] on button "Print" at bounding box center [640, 247] width 74 height 22
click at [575, 257] on div at bounding box center [617, 143] width 833 height 249
click at [569, 249] on div at bounding box center [617, 143] width 833 height 249
click at [569, 246] on link "Dismiss" at bounding box center [572, 248] width 26 height 10
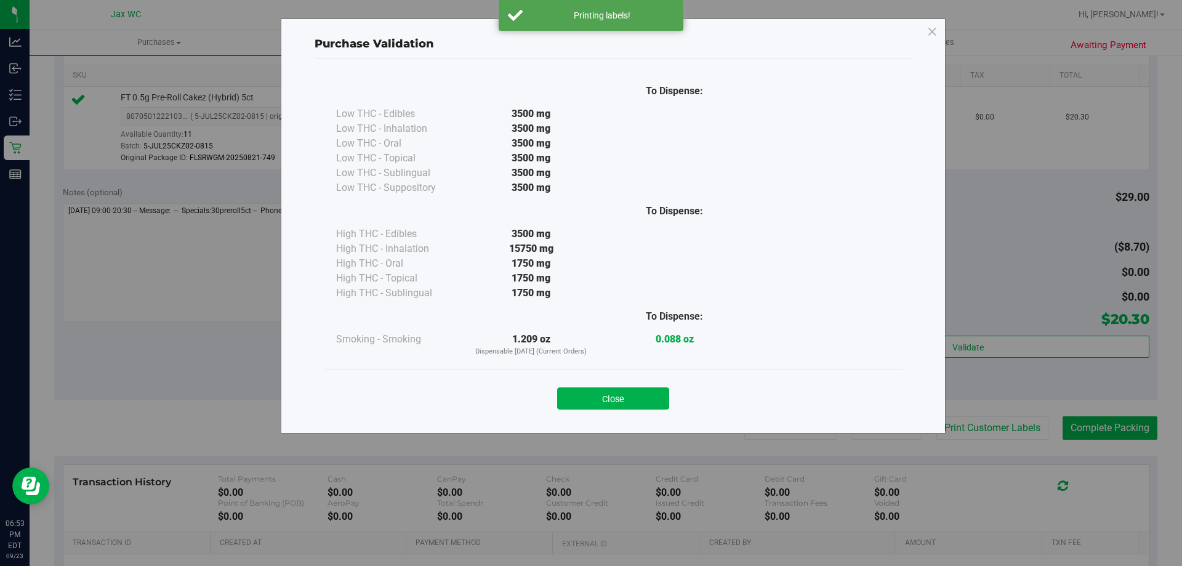
click at [601, 404] on button "Close" at bounding box center [613, 398] width 112 height 22
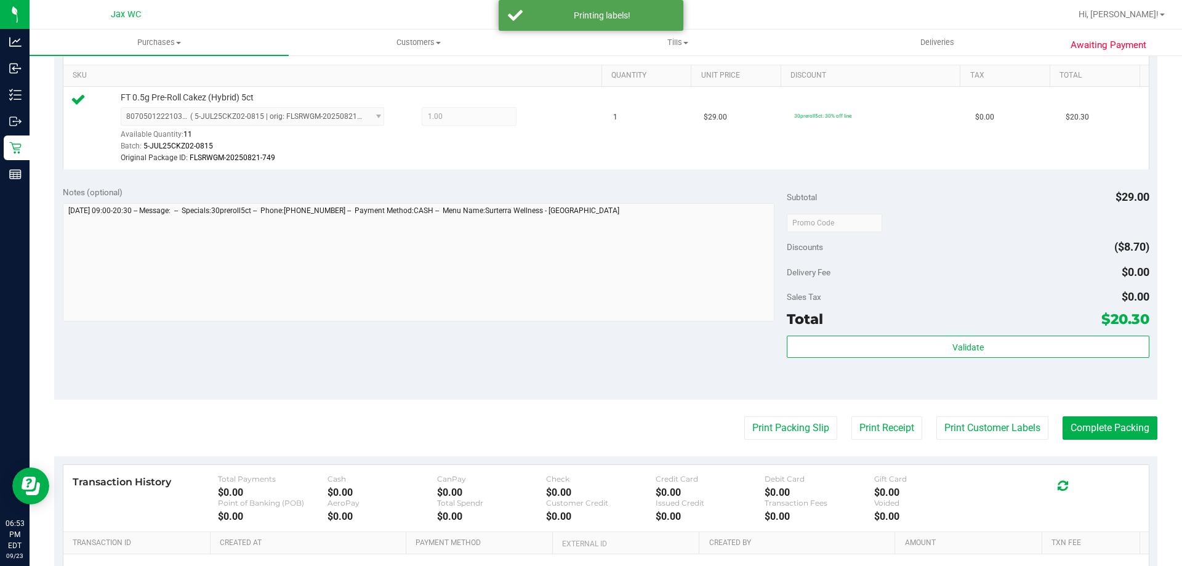
click at [1074, 442] on purchase-details "Back Edit Purchase Cancel Purchase View Profile # 11996329 BioTrack ID: - Submi…" at bounding box center [605, 223] width 1103 height 928
click at [1083, 422] on button "Complete Packing" at bounding box center [1110, 427] width 95 height 23
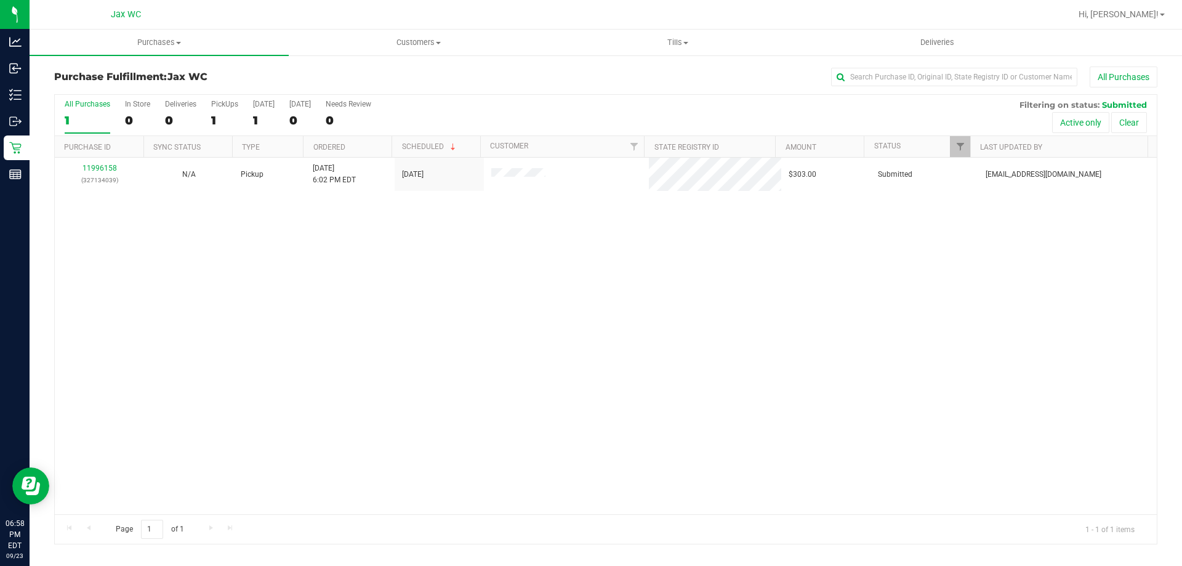
click at [406, 224] on div "11996158 (327134039) N/A Pickup [DATE] 6:02 PM EDT 9/23/2025 $303.00 Submitted …" at bounding box center [606, 336] width 1102 height 357
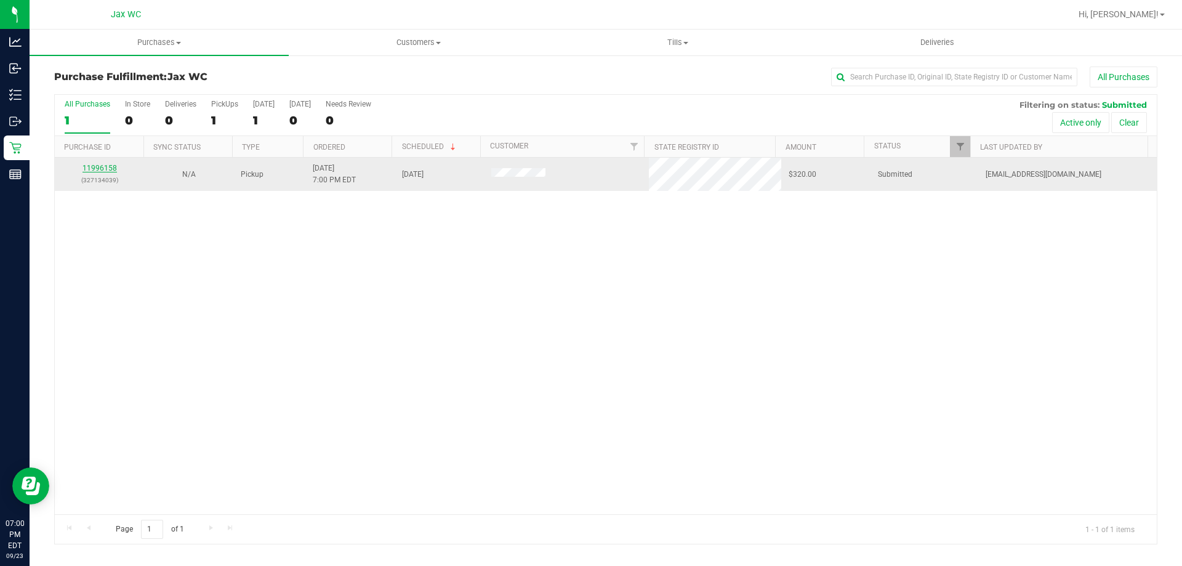
click at [94, 171] on link "11996158" at bounding box center [100, 168] width 34 height 9
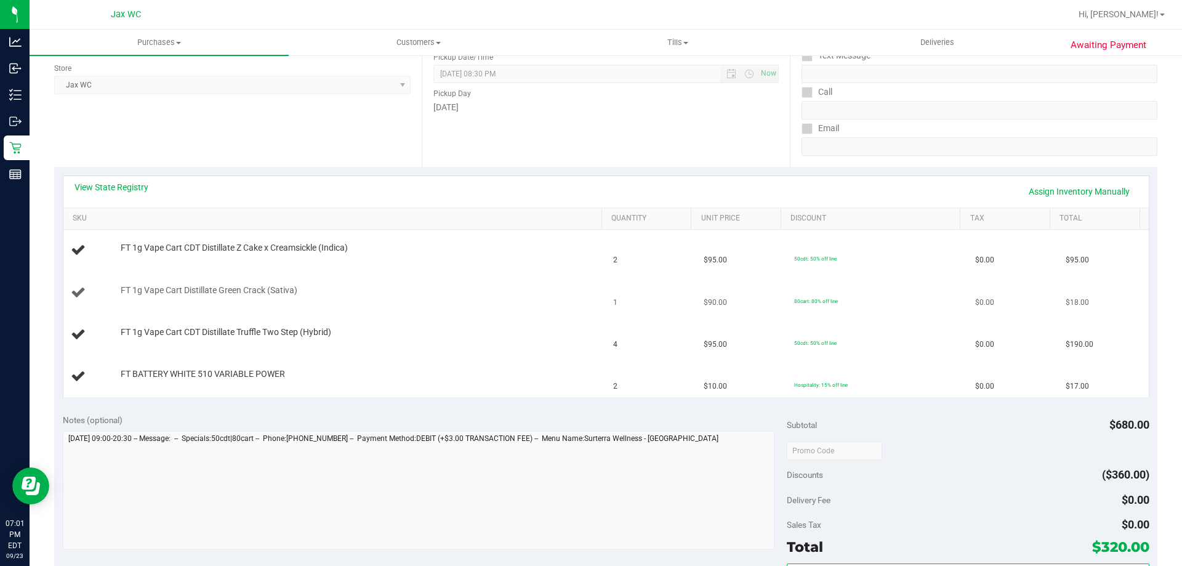
scroll to position [185, 0]
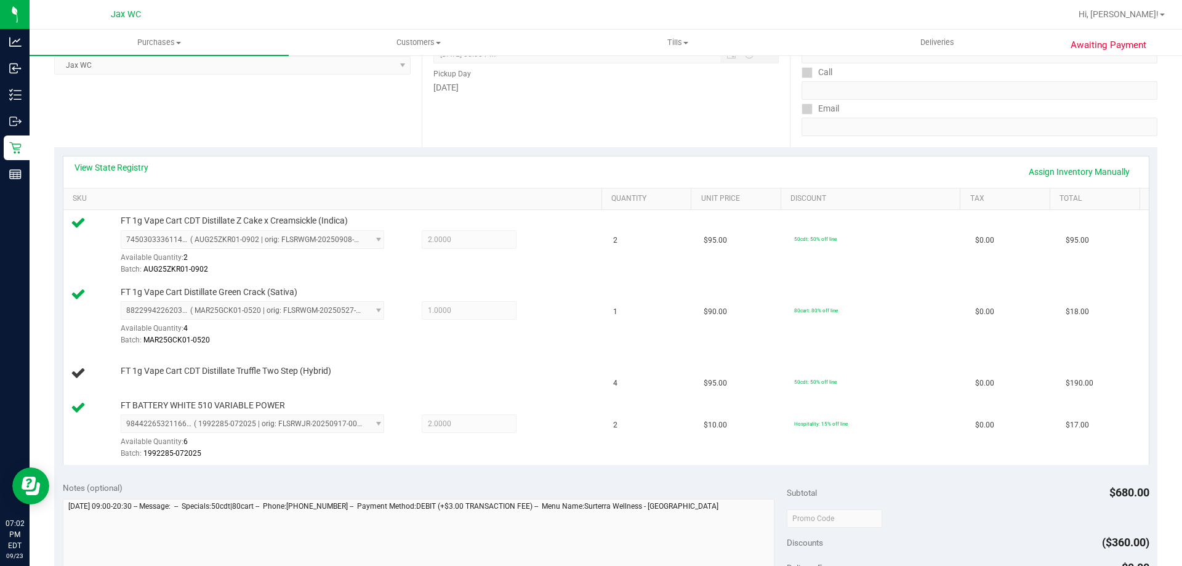
click at [130, 159] on div "View State Registry Assign Inventory Manually" at bounding box center [606, 171] width 1086 height 31
click at [129, 165] on link "View State Registry" at bounding box center [112, 167] width 74 height 12
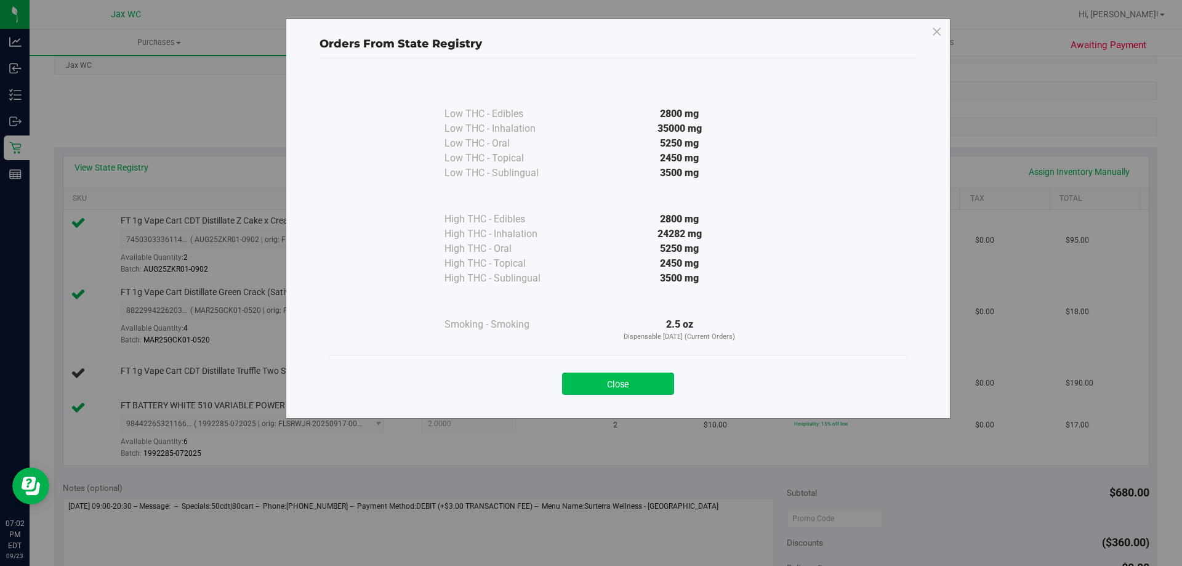
click at [626, 382] on button "Close" at bounding box center [618, 384] width 112 height 22
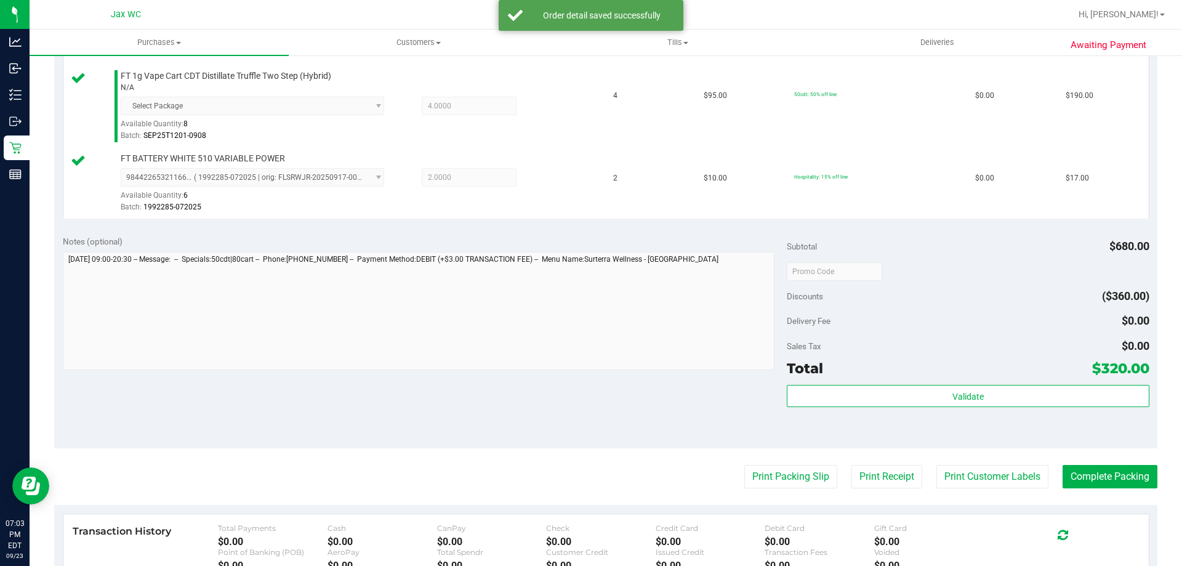
scroll to position [493, 0]
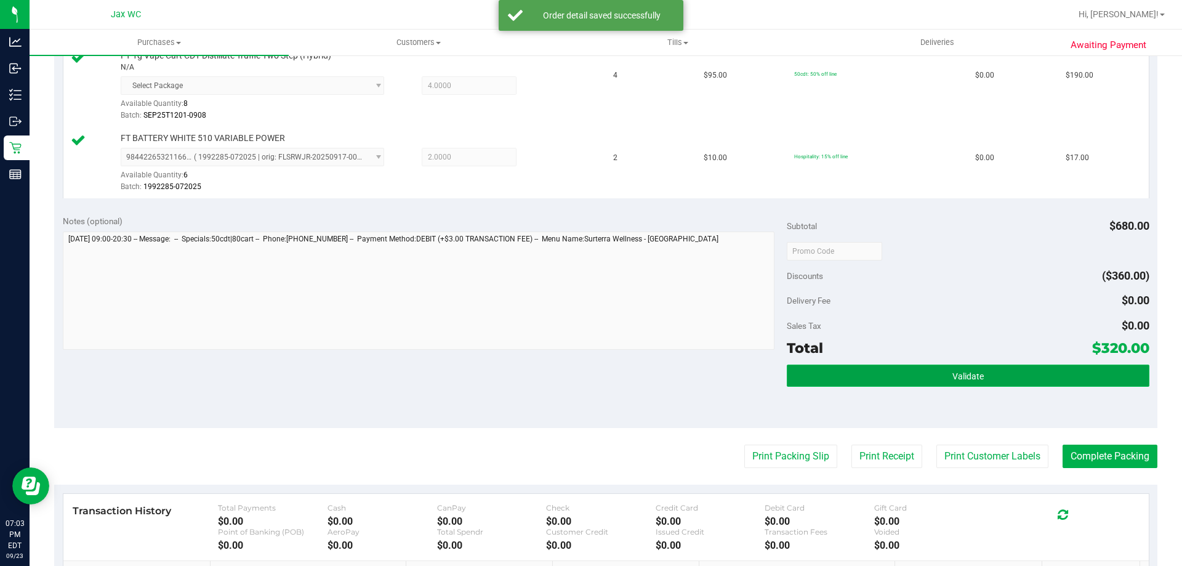
click at [935, 381] on button "Validate" at bounding box center [968, 376] width 362 height 22
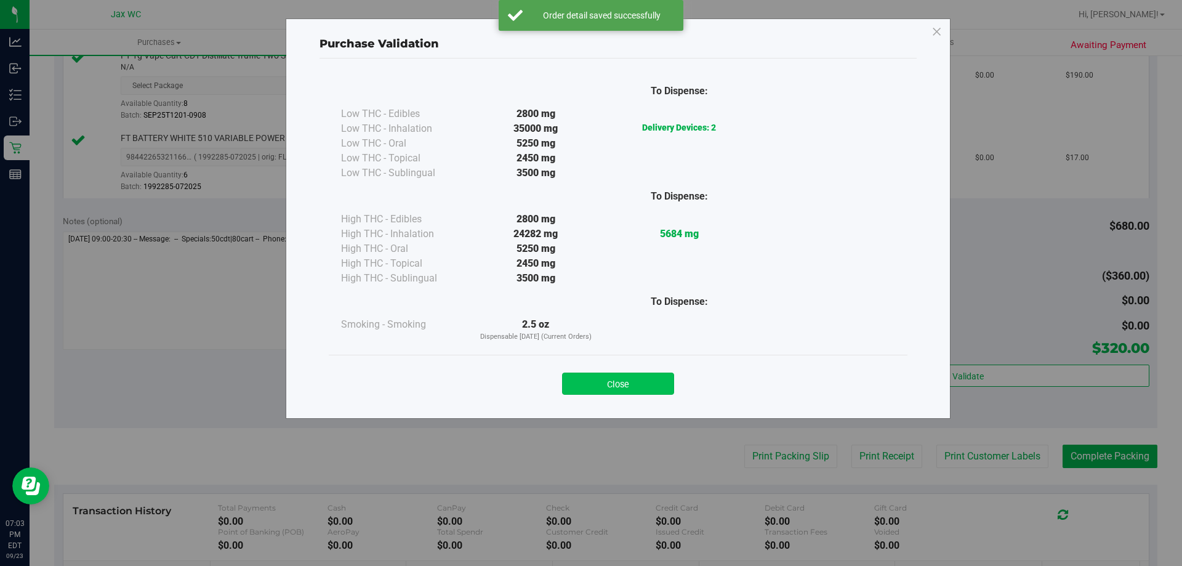
click at [643, 377] on button "Close" at bounding box center [618, 384] width 112 height 22
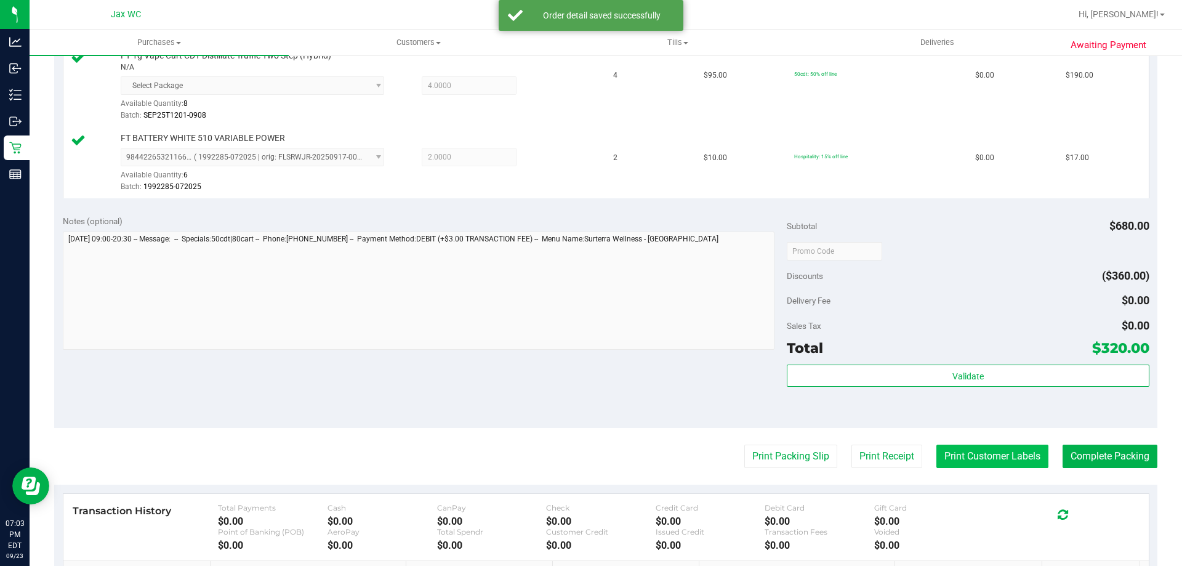
click at [995, 460] on button "Print Customer Labels" at bounding box center [993, 456] width 112 height 23
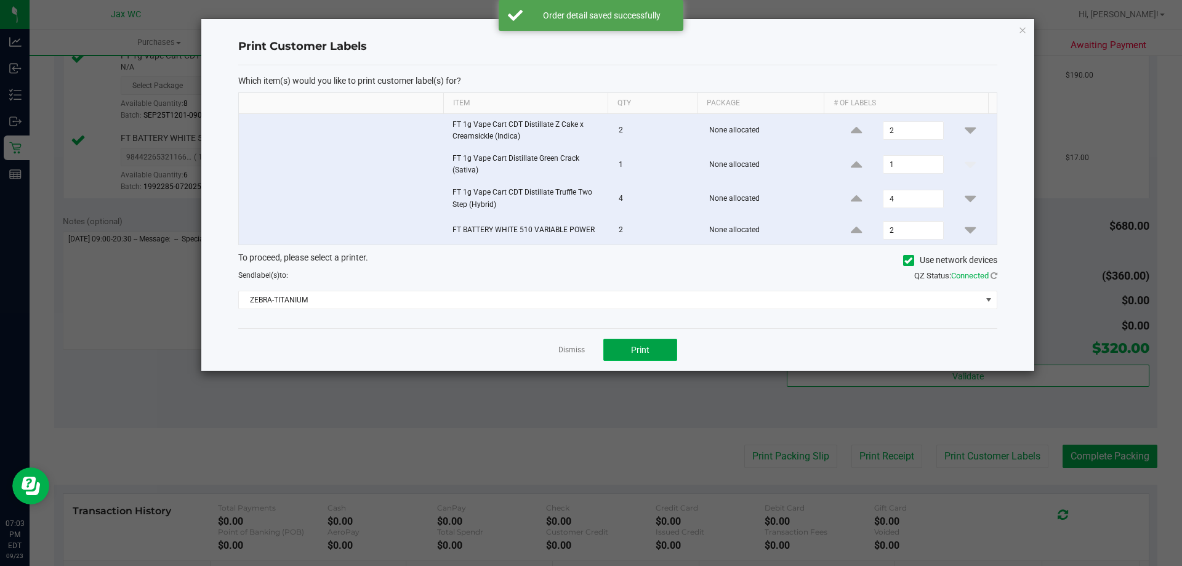
click at [631, 347] on button "Print" at bounding box center [640, 350] width 74 height 22
click at [574, 349] on link "Dismiss" at bounding box center [572, 350] width 26 height 10
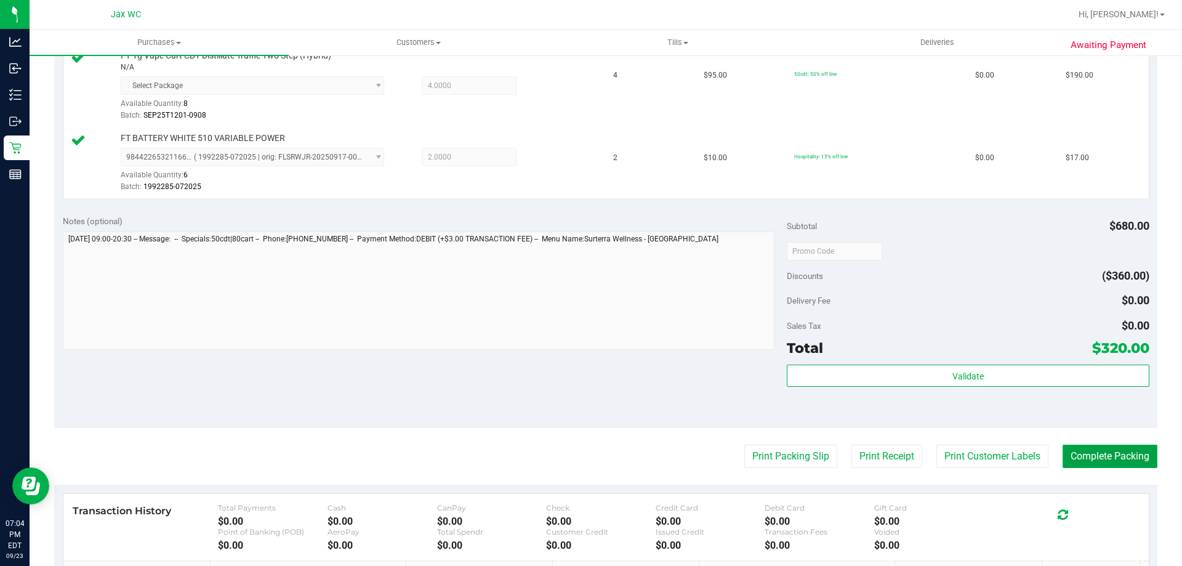
click at [1118, 458] on button "Complete Packing" at bounding box center [1110, 456] width 95 height 23
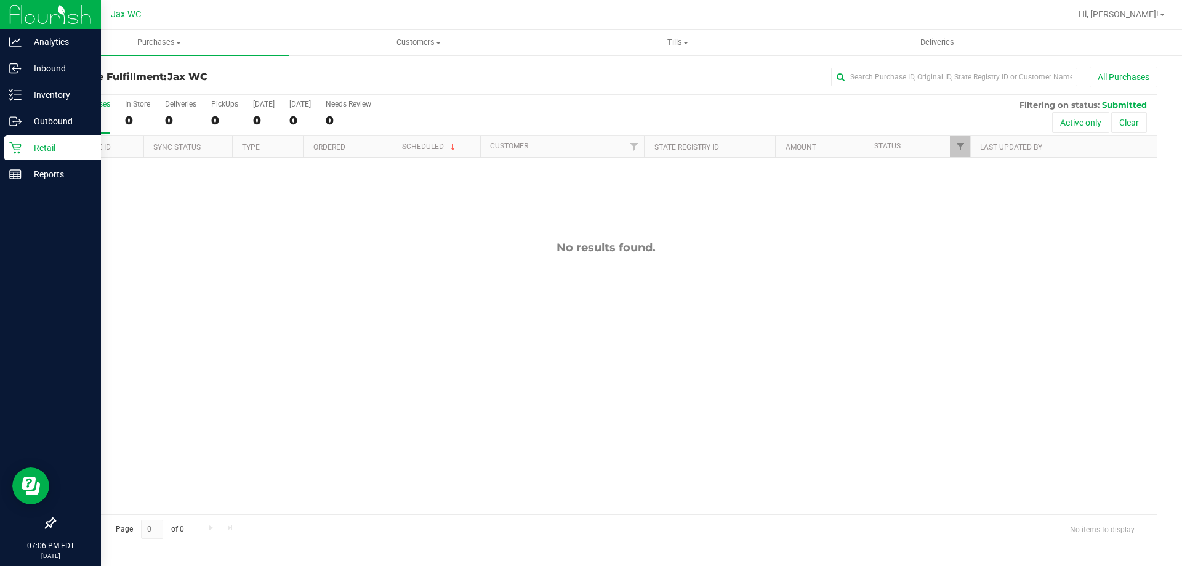
click at [25, 147] on p "Retail" at bounding box center [59, 147] width 74 height 15
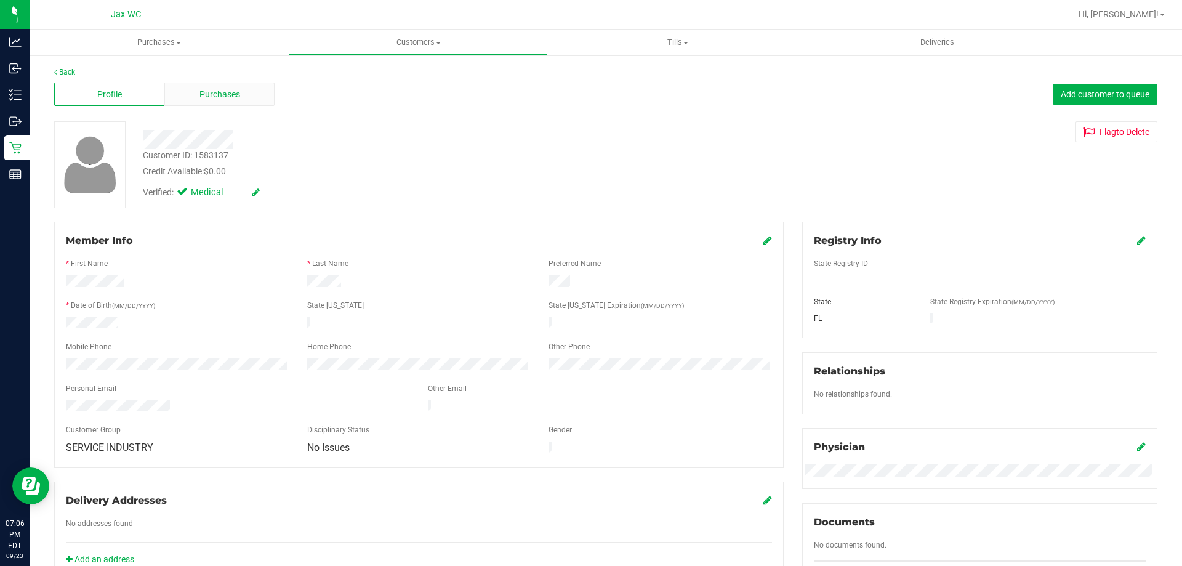
click at [174, 95] on div "Purchases" at bounding box center [219, 94] width 110 height 23
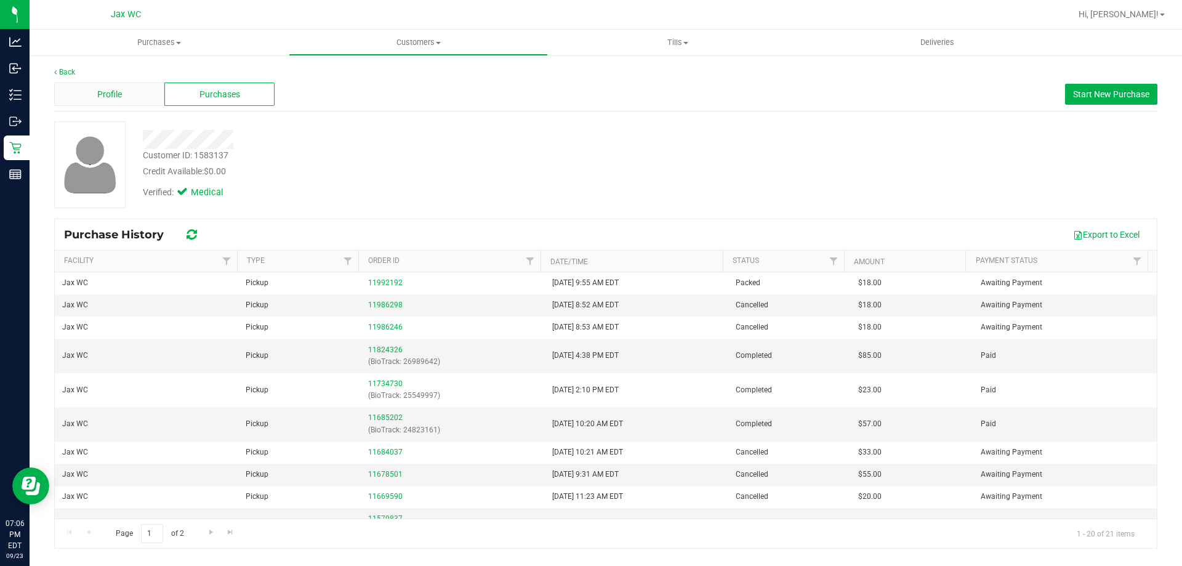
click at [144, 99] on div "Profile" at bounding box center [109, 94] width 110 height 23
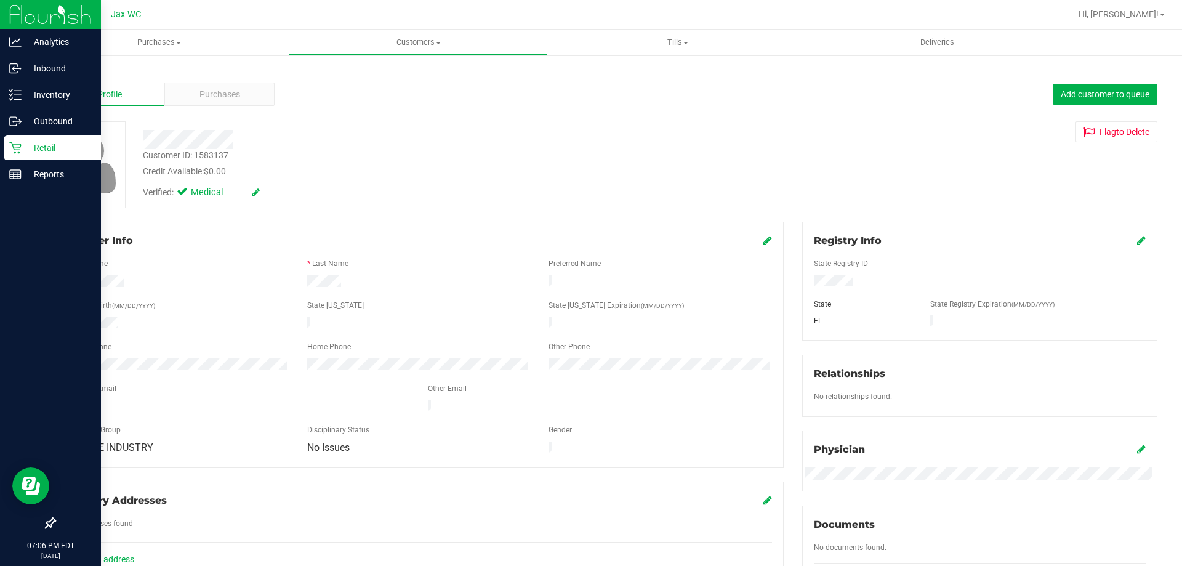
click at [57, 157] on div "Retail" at bounding box center [52, 147] width 97 height 25
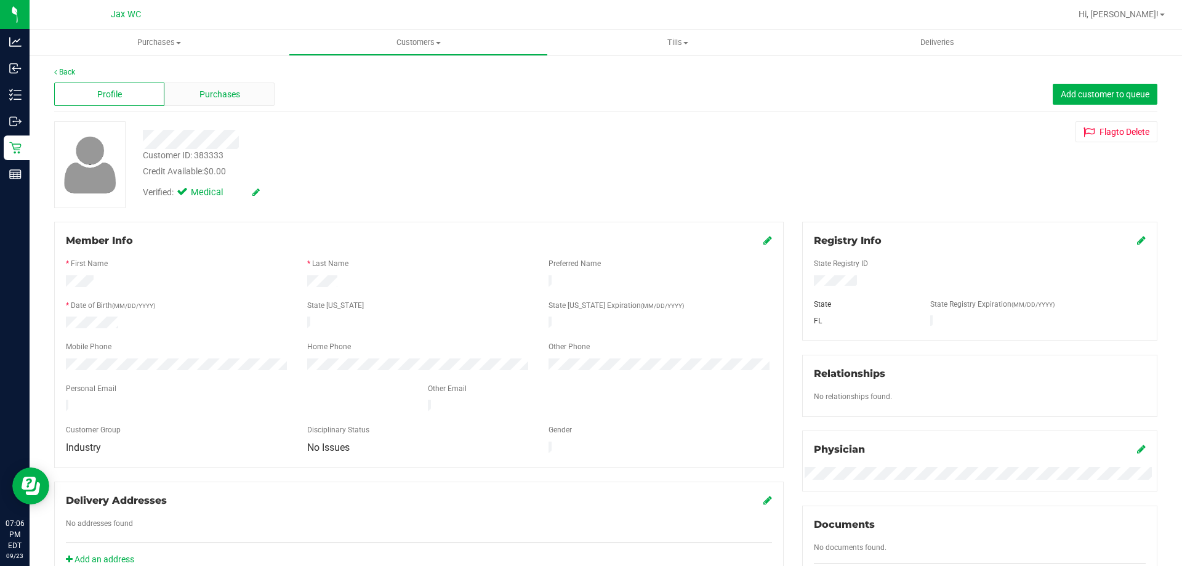
click at [212, 94] on span "Purchases" at bounding box center [220, 94] width 41 height 13
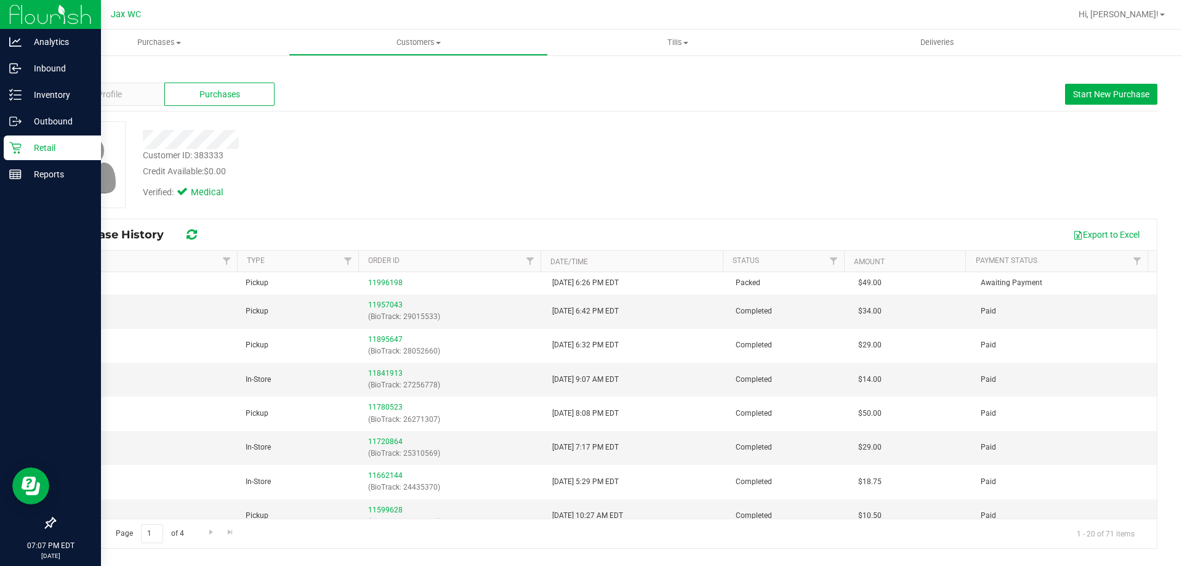
click at [30, 152] on p "Retail" at bounding box center [59, 147] width 74 height 15
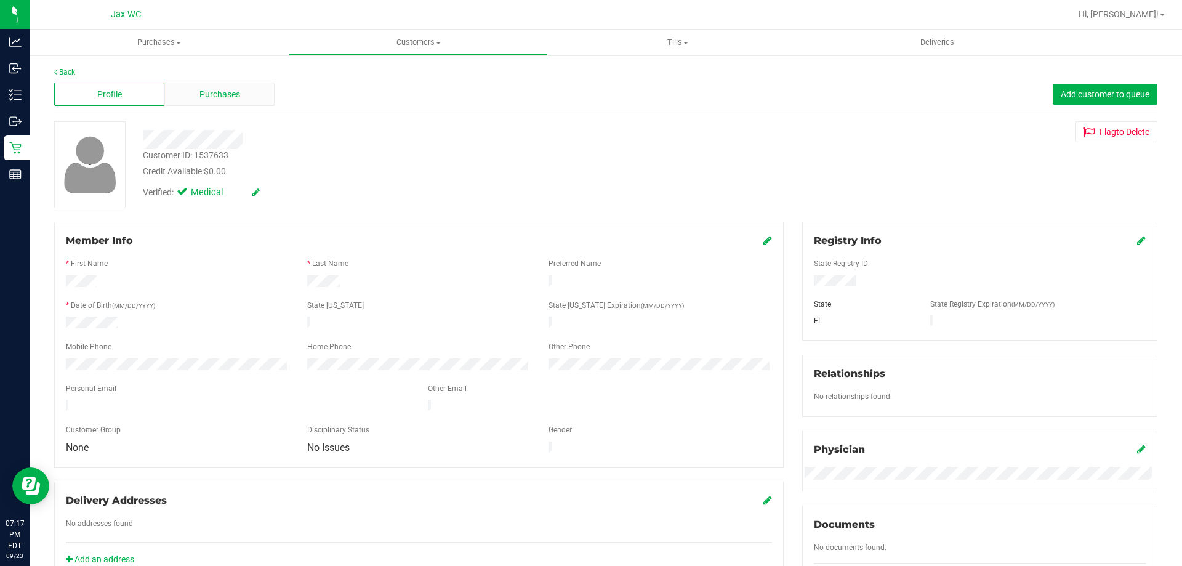
click at [194, 92] on div "Purchases" at bounding box center [219, 94] width 110 height 23
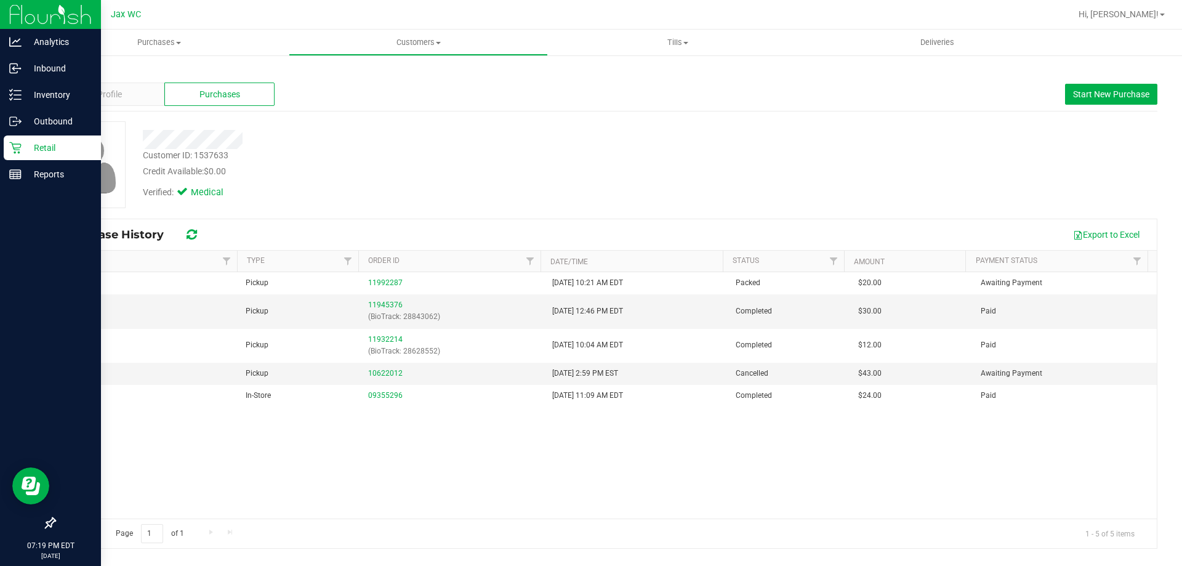
click at [24, 150] on p "Retail" at bounding box center [59, 147] width 74 height 15
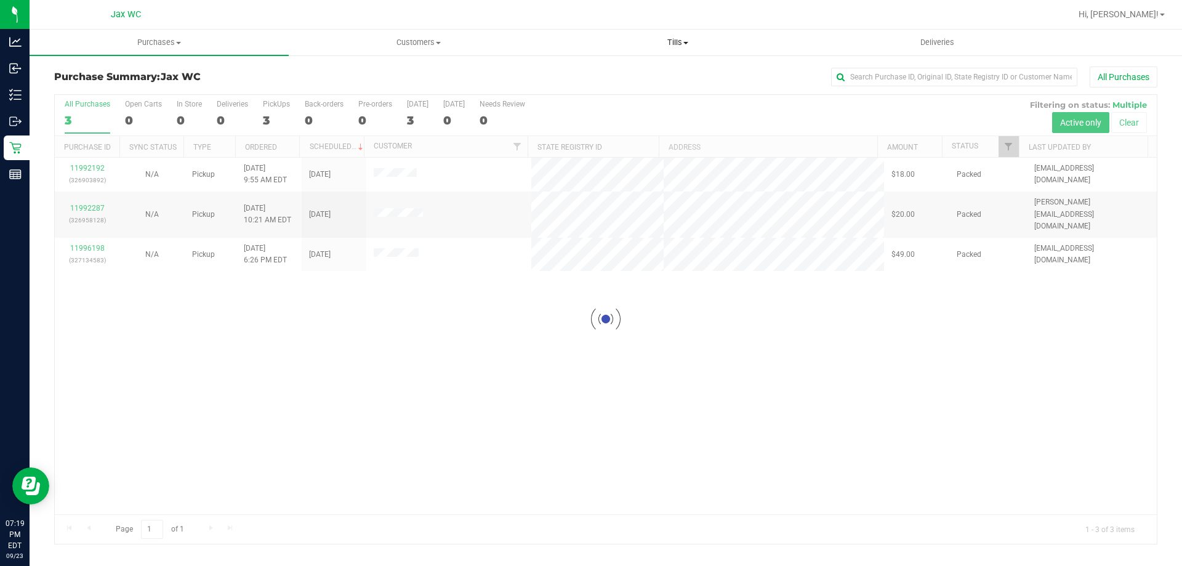
click at [672, 41] on span "Tills" at bounding box center [678, 42] width 258 height 11
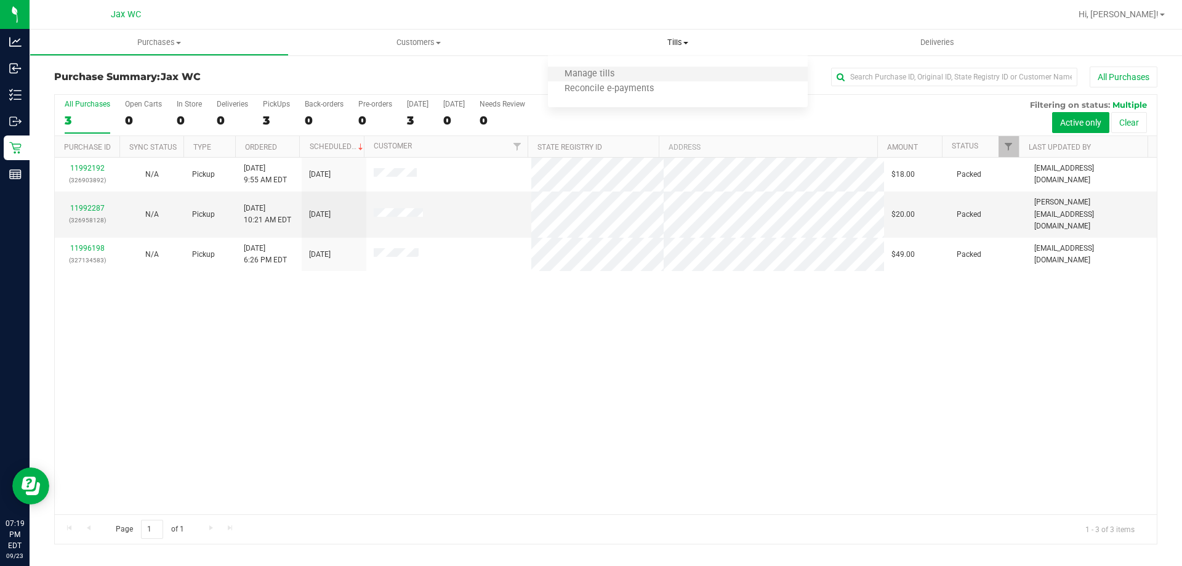
click at [631, 74] on li "Manage tills" at bounding box center [677, 74] width 259 height 15
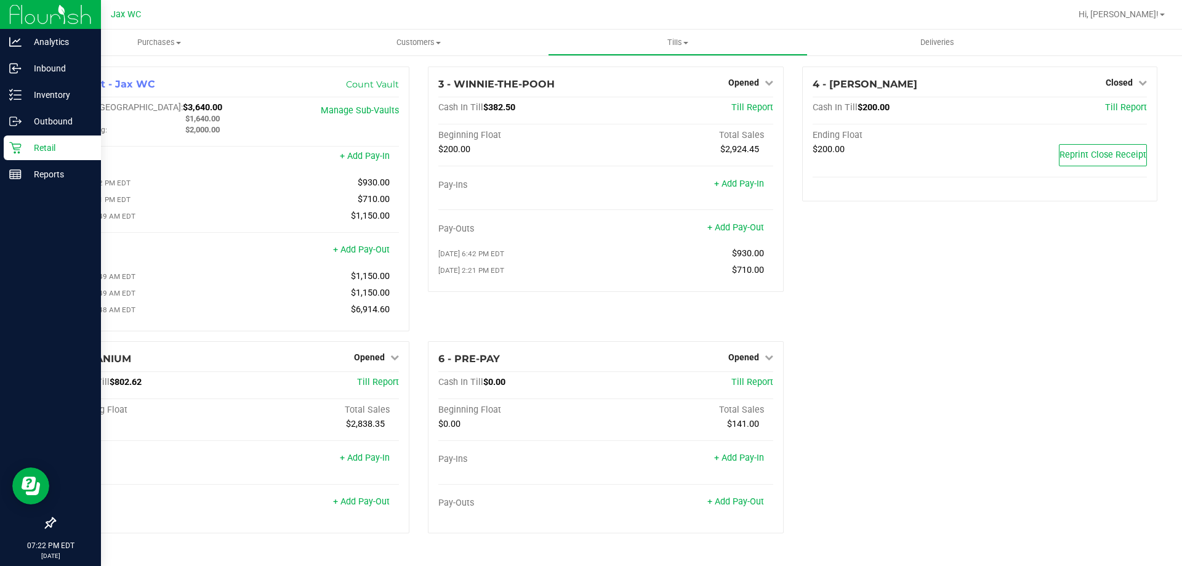
click at [21, 158] on div "Retail" at bounding box center [52, 147] width 97 height 25
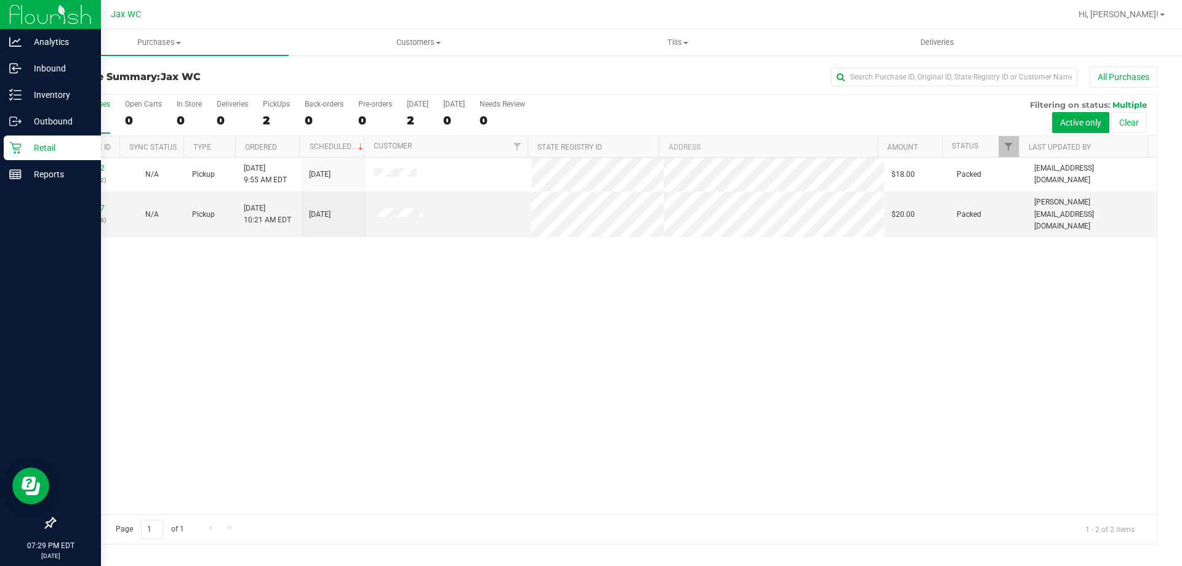
click at [17, 151] on icon at bounding box center [15, 148] width 12 height 12
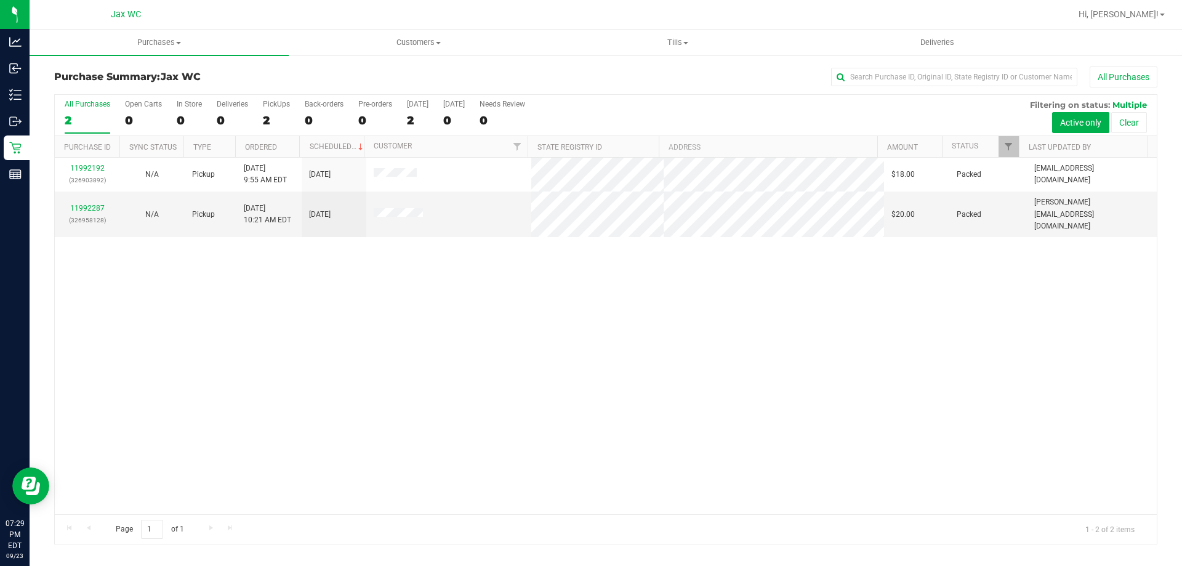
click at [168, 112] on div "All Purchases 2 Open Carts 0 In Store 0 Deliveries 0 PickUps 2 Back-orders 0 Pr…" at bounding box center [606, 115] width 1102 height 41
click at [180, 115] on div "0" at bounding box center [189, 120] width 25 height 14
click at [0, 0] on input "In Store 0" at bounding box center [0, 0] width 0 height 0
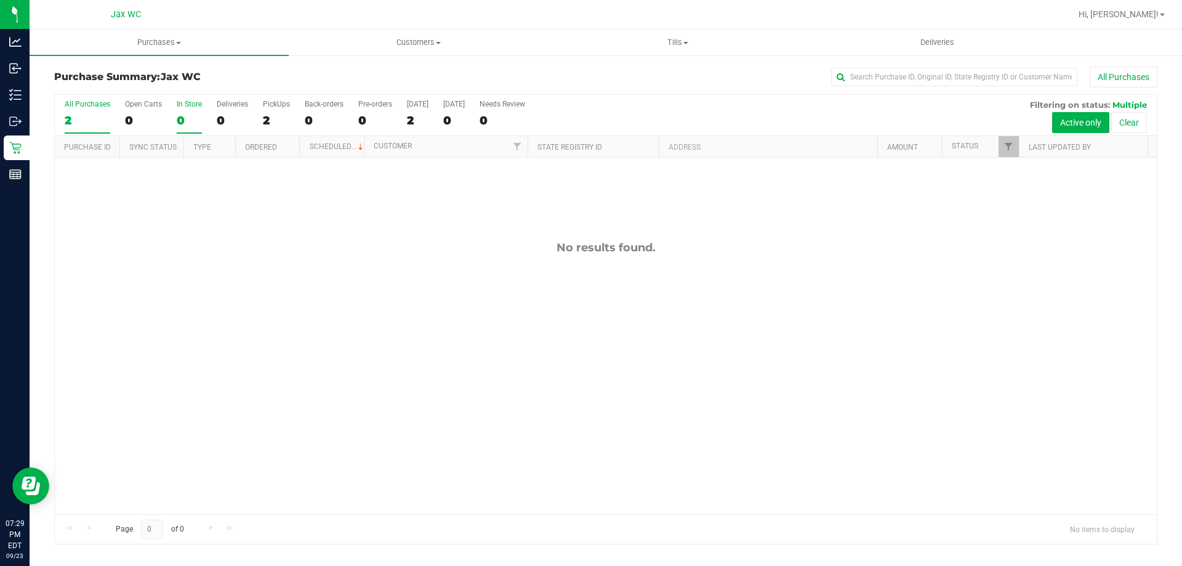
click at [89, 118] on div "2" at bounding box center [88, 120] width 46 height 14
click at [0, 0] on input "All Purchases 2" at bounding box center [0, 0] width 0 height 0
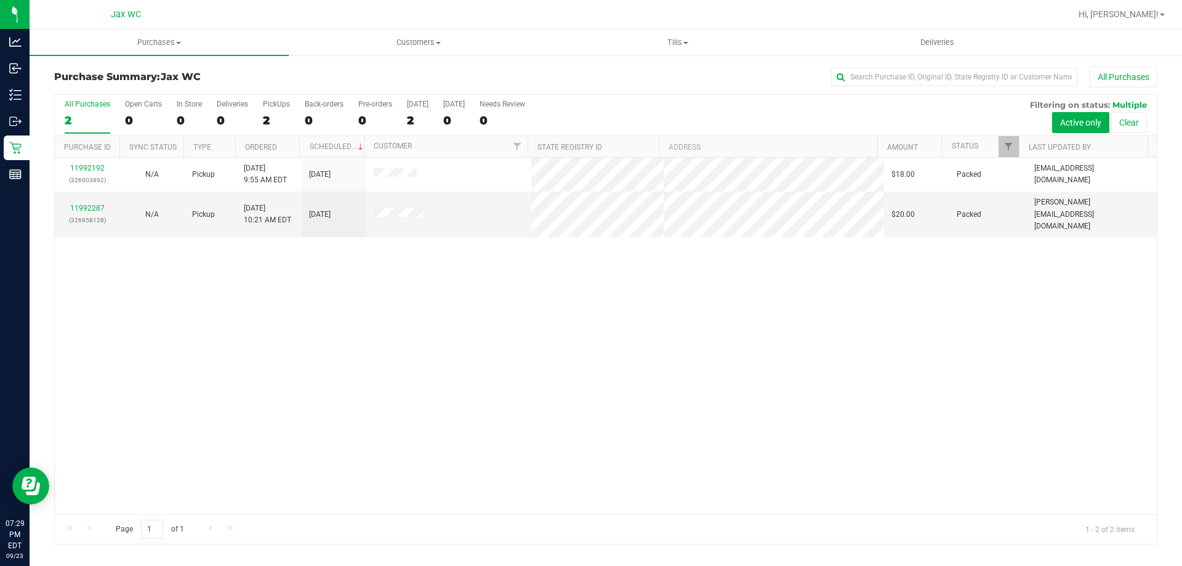
click at [815, 366] on div "11992192 (326903892) N/A Pickup [DATE] 9:55 AM EDT 9/23/2025 $18.00 Packed [EMA…" at bounding box center [606, 336] width 1102 height 357
click at [674, 41] on span "Tills" at bounding box center [678, 42] width 258 height 11
click at [626, 74] on span "Manage tills" at bounding box center [589, 74] width 83 height 10
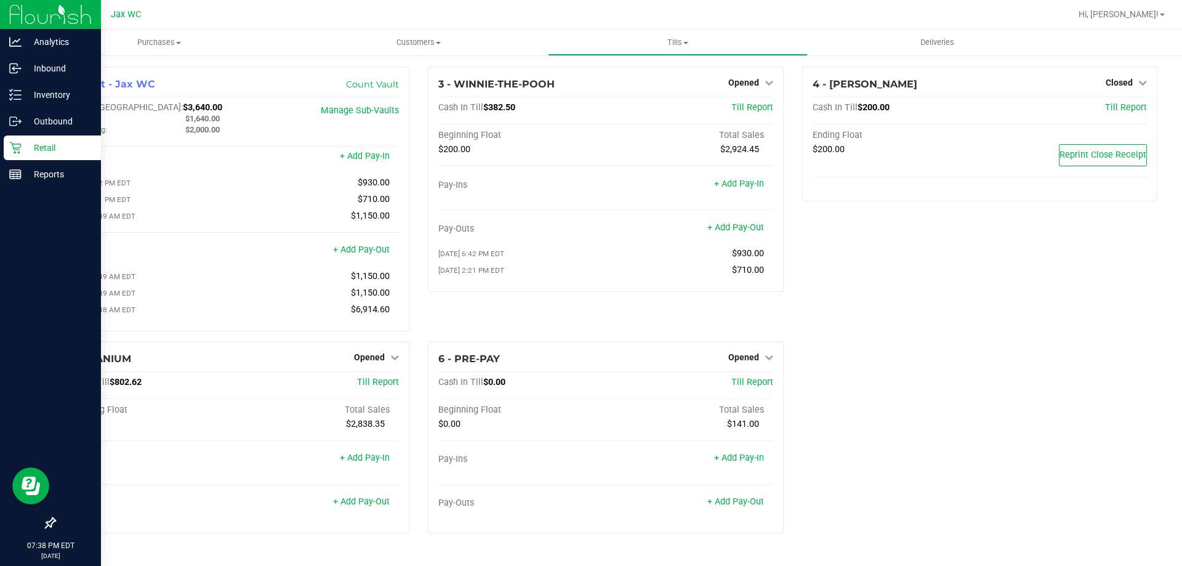
click at [55, 145] on p "Retail" at bounding box center [59, 147] width 74 height 15
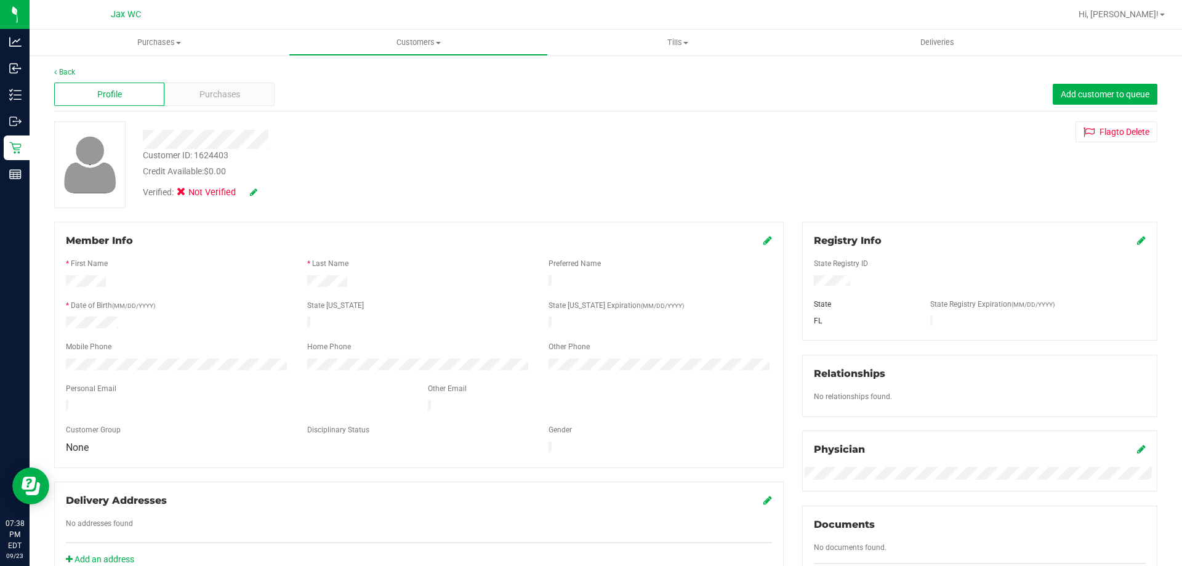
click at [255, 196] on icon at bounding box center [253, 192] width 7 height 9
click at [192, 194] on label "Medical" at bounding box center [205, 194] width 52 height 16
click at [0, 0] on input "Medical" at bounding box center [0, 0] width 0 height 0
click at [272, 193] on icon at bounding box center [270, 192] width 10 height 9
click at [209, 100] on span "Purchases" at bounding box center [220, 94] width 41 height 13
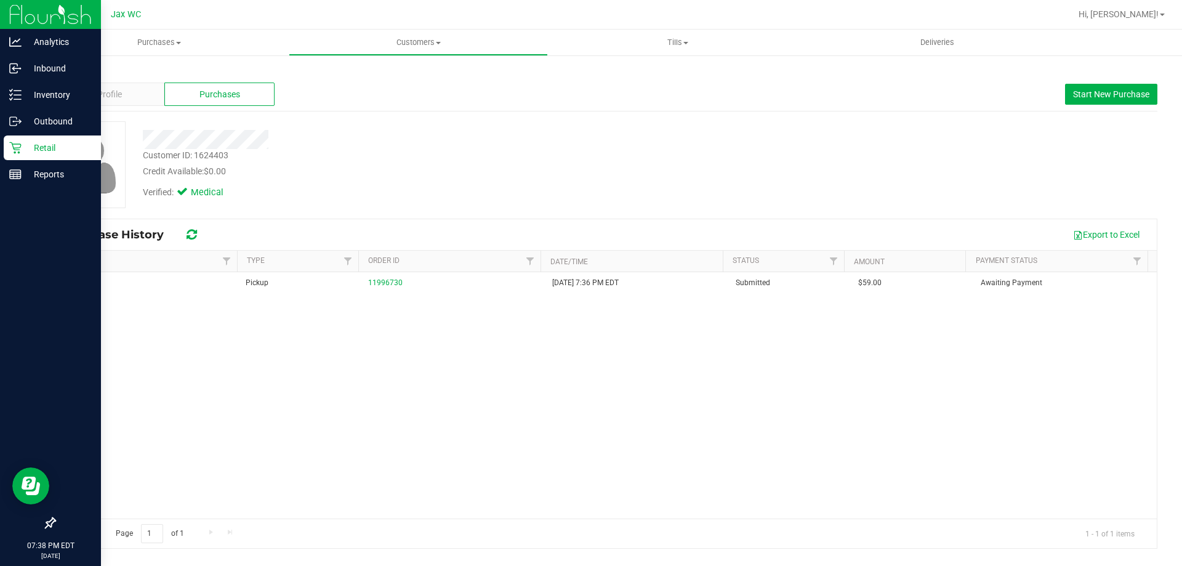
click at [25, 147] on p "Retail" at bounding box center [59, 147] width 74 height 15
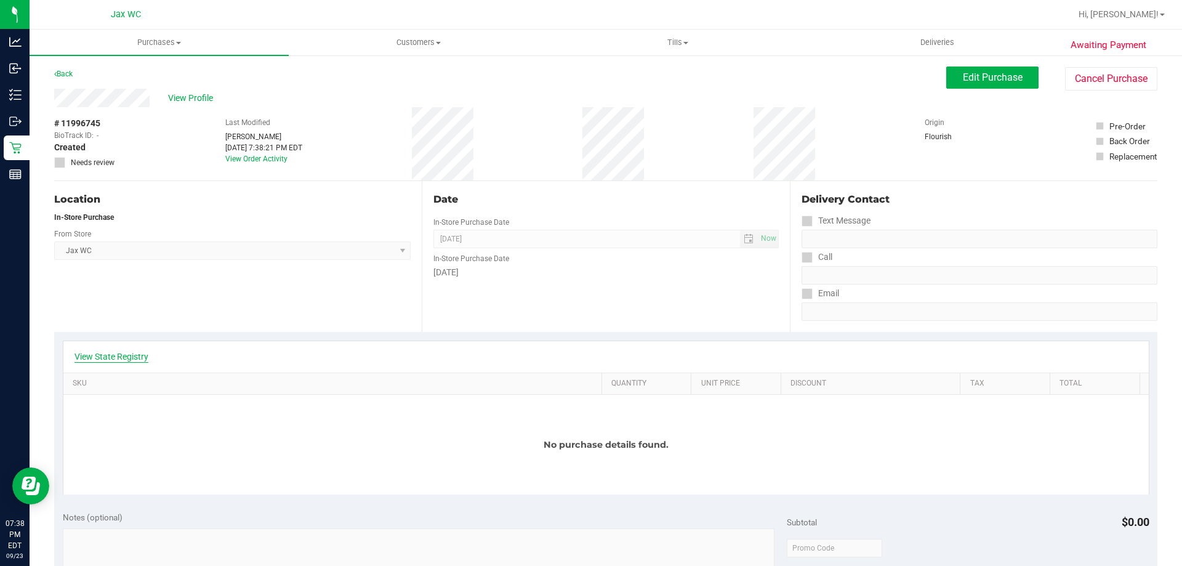
click at [142, 361] on link "View State Registry" at bounding box center [112, 356] width 74 height 12
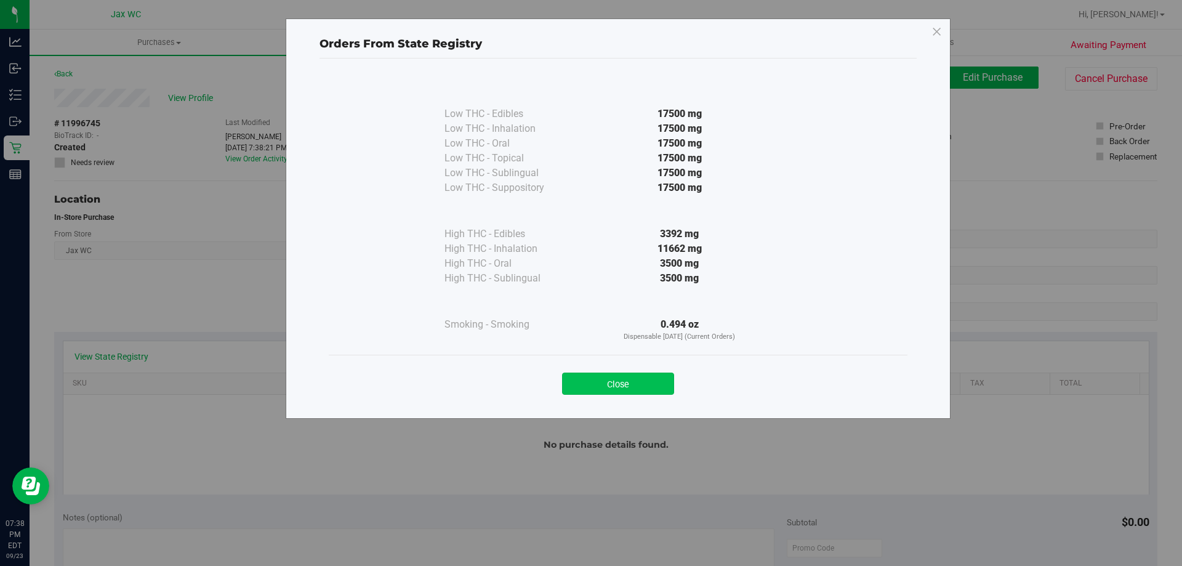
click at [577, 383] on button "Close" at bounding box center [618, 384] width 112 height 22
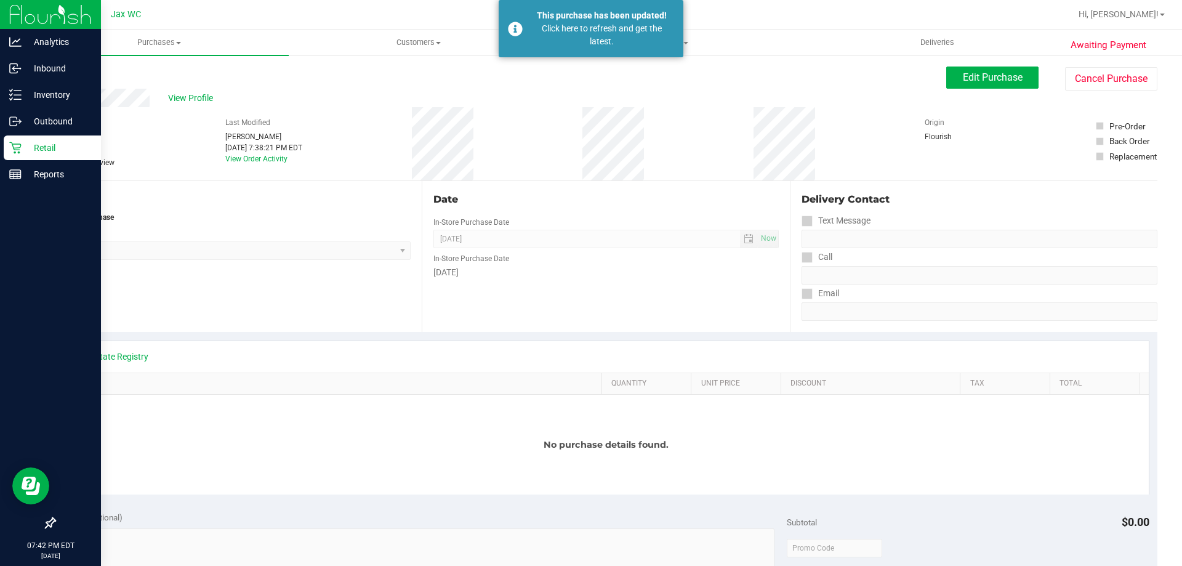
click at [8, 147] on div "Retail" at bounding box center [52, 147] width 97 height 25
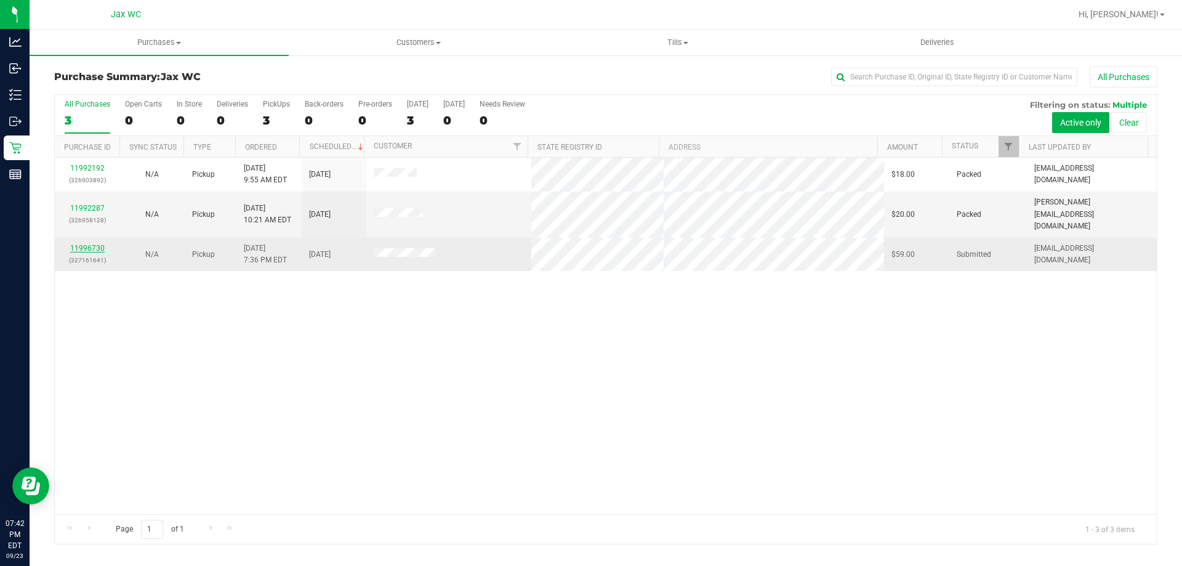
click at [97, 244] on link "11996730" at bounding box center [87, 248] width 34 height 9
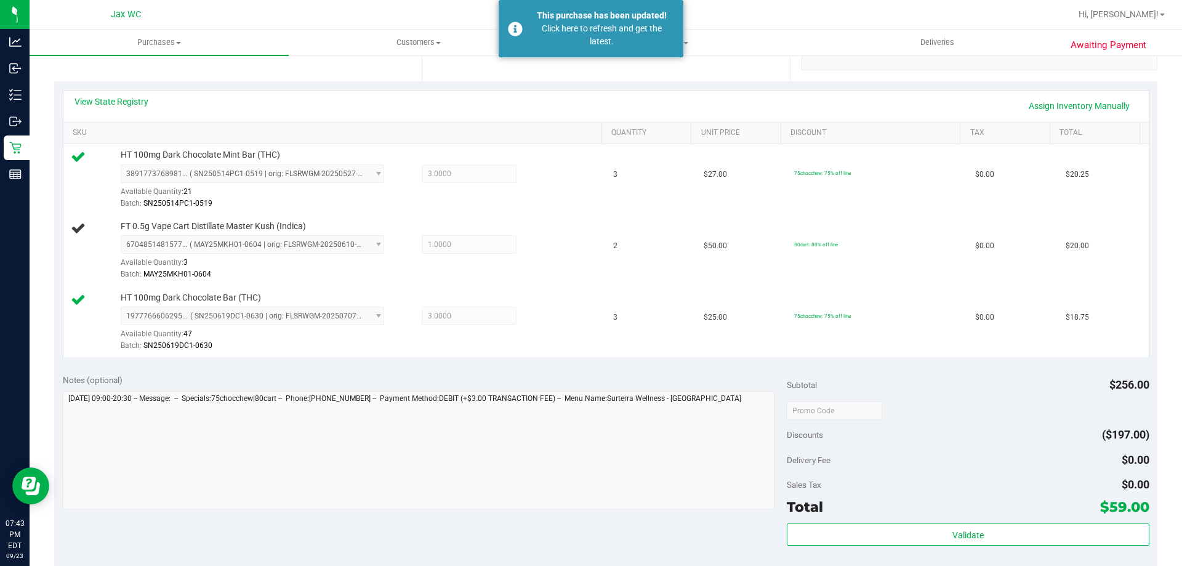
scroll to position [62, 0]
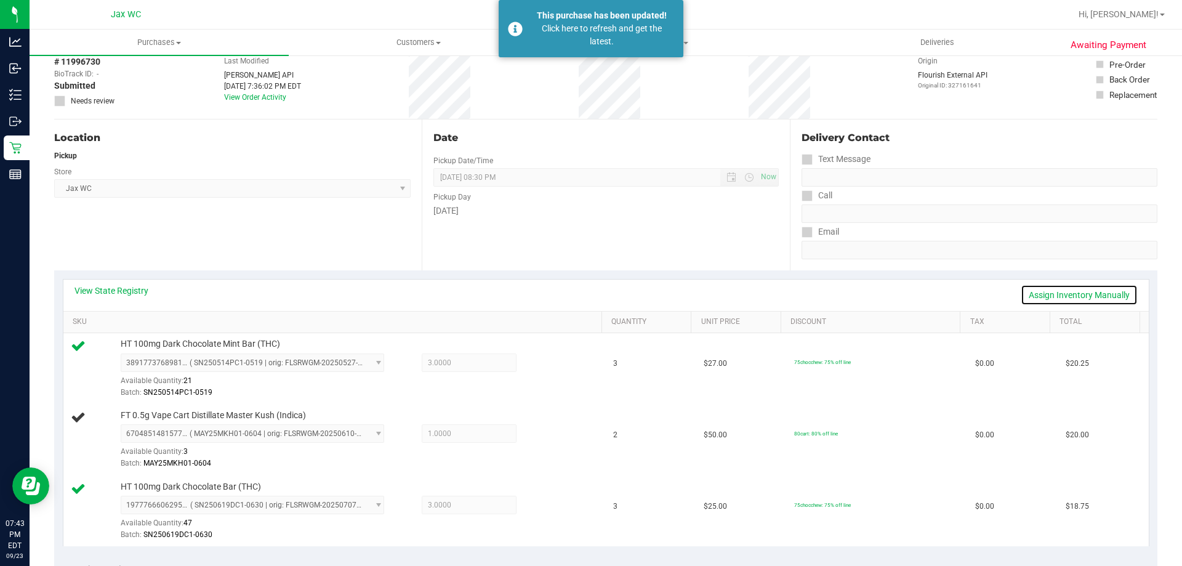
click at [1103, 304] on link "Assign Inventory Manually" at bounding box center [1079, 294] width 117 height 21
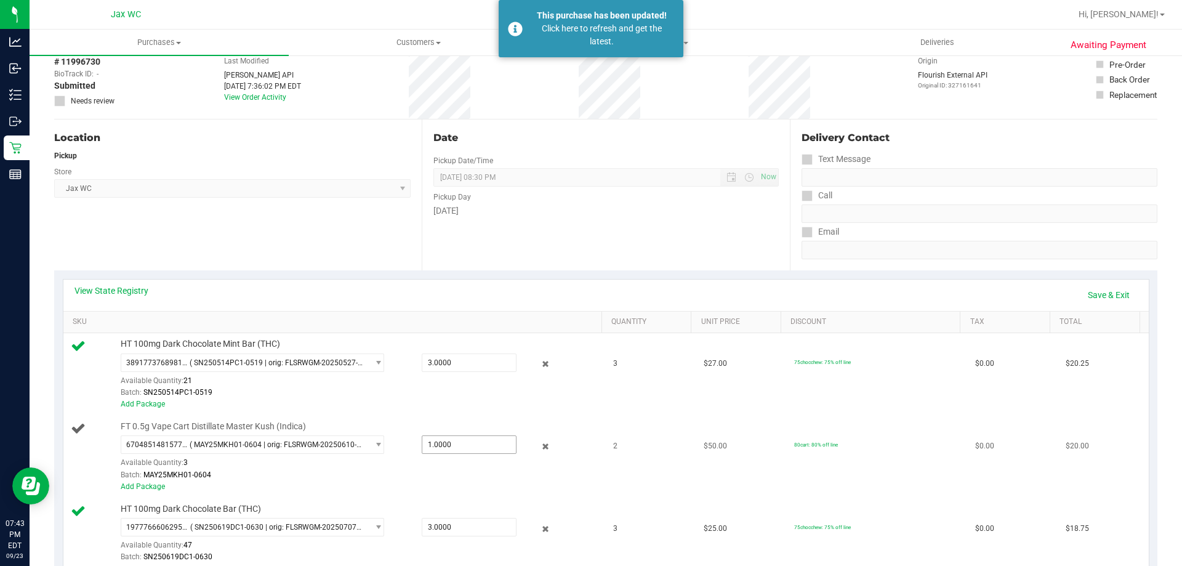
click at [454, 443] on span "1.0000 1" at bounding box center [469, 444] width 95 height 18
click at [454, 443] on input "1" at bounding box center [469, 444] width 94 height 17
type input "1"
type input "2"
type input "2.0000"
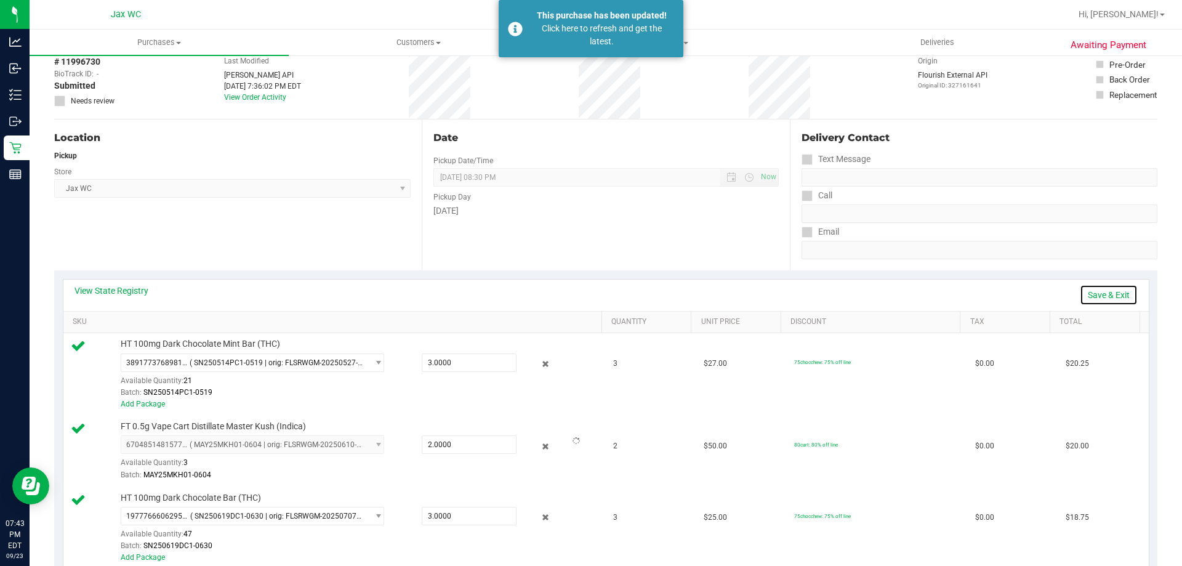
click at [1113, 294] on link "Save & Exit" at bounding box center [1109, 294] width 58 height 21
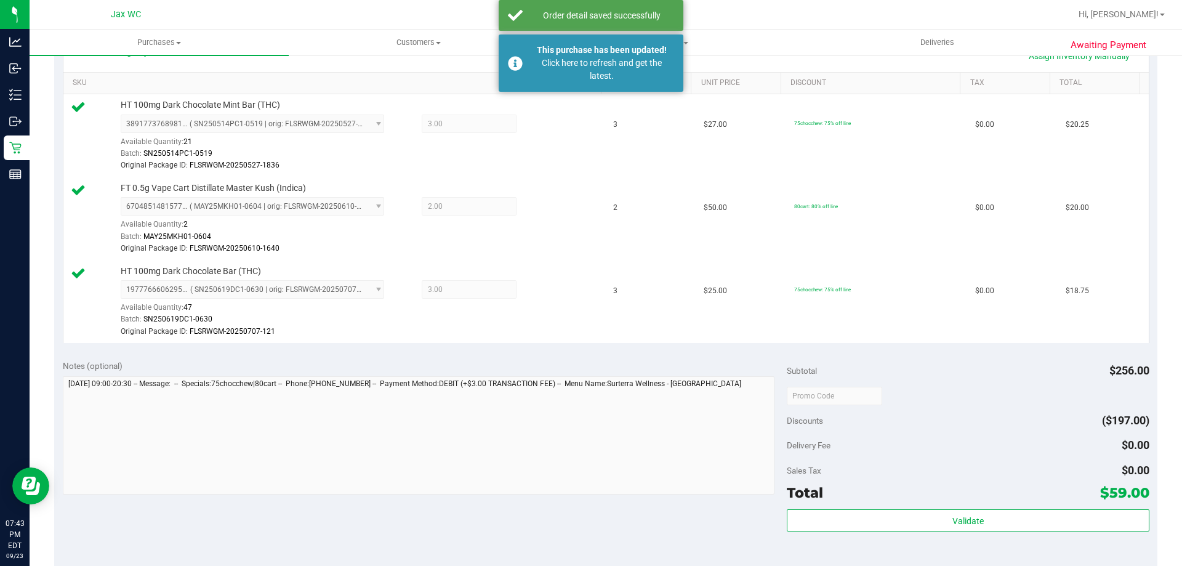
scroll to position [308, 0]
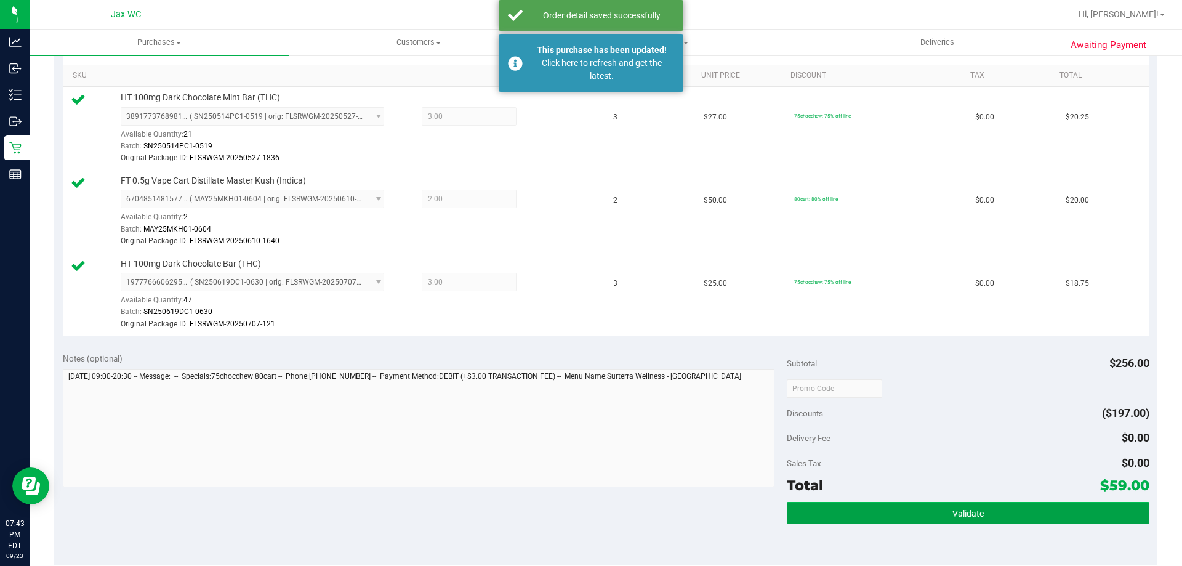
click at [1017, 519] on button "Validate" at bounding box center [968, 513] width 362 height 22
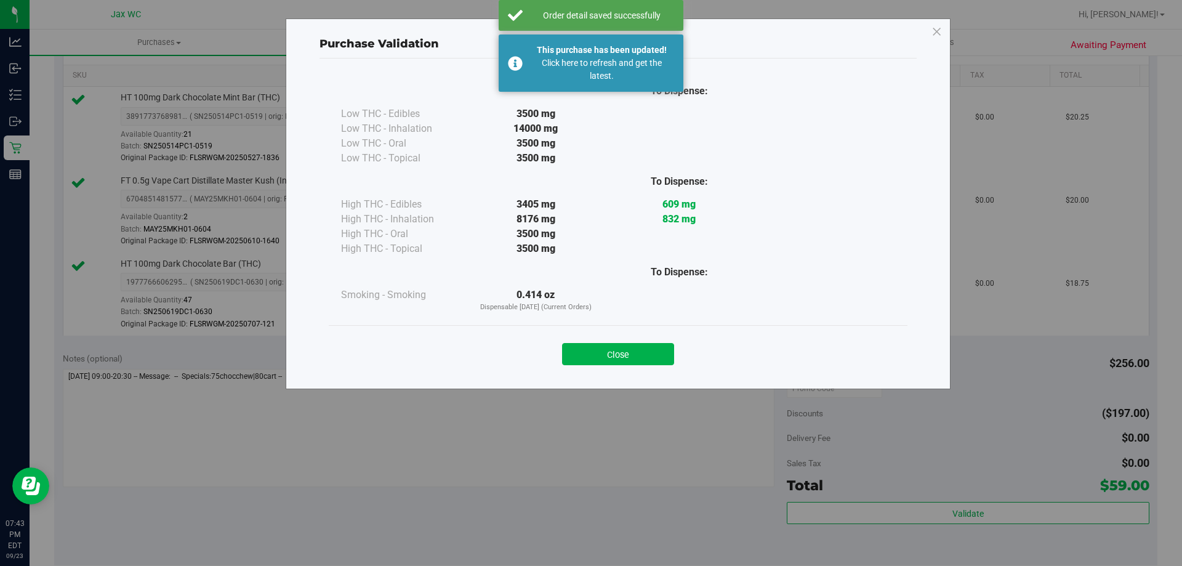
click at [642, 342] on div "Close" at bounding box center [618, 350] width 560 height 31
click at [655, 352] on button "Close" at bounding box center [618, 354] width 112 height 22
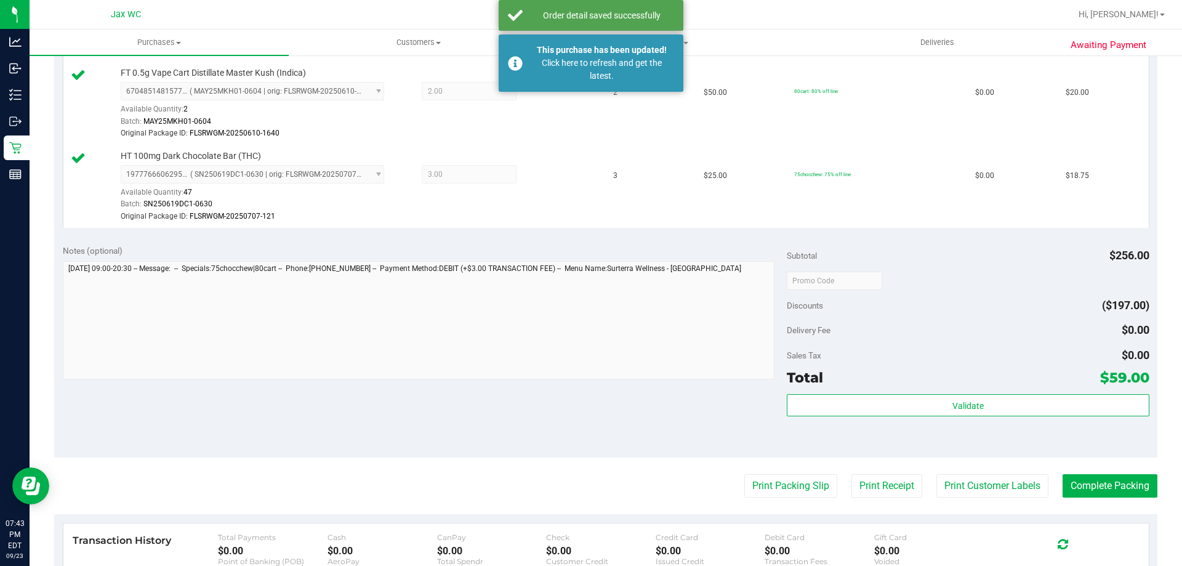
scroll to position [554, 0]
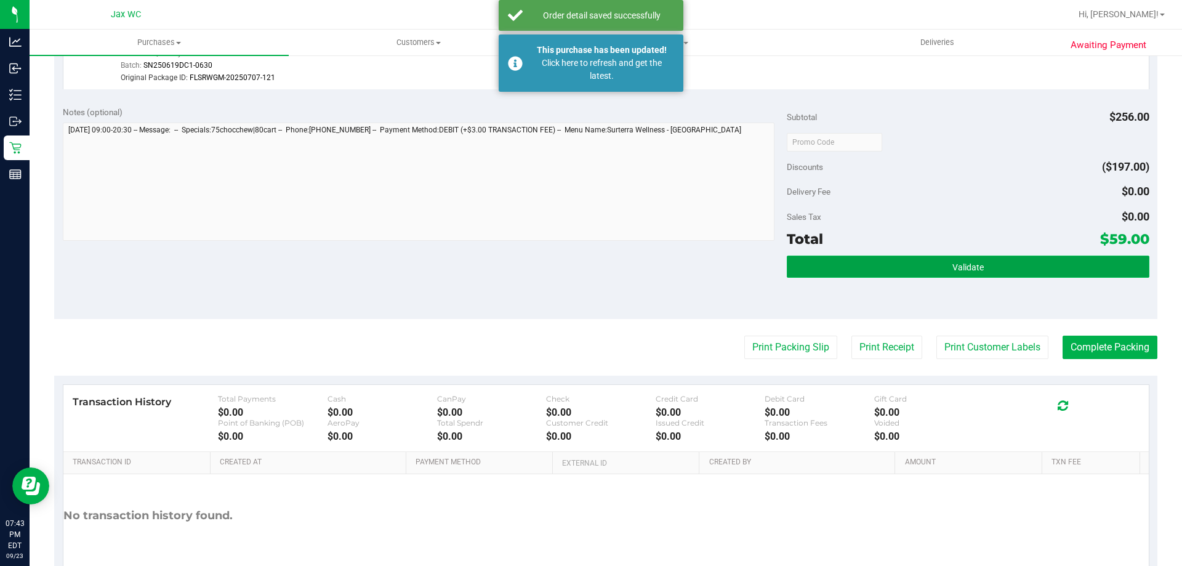
click at [967, 264] on span "Validate" at bounding box center [968, 267] width 31 height 10
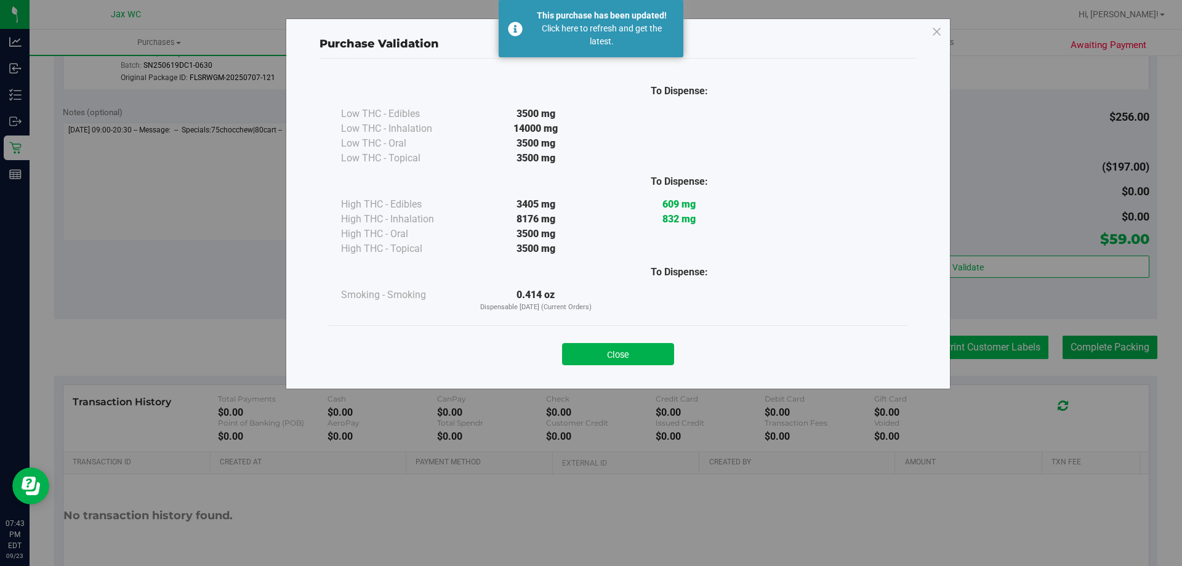
click at [978, 340] on div "Purchase Validation To Dispense: Low THC - Edibles 3500 mg" at bounding box center [596, 283] width 1192 height 566
click at [642, 357] on button "Close" at bounding box center [618, 354] width 112 height 22
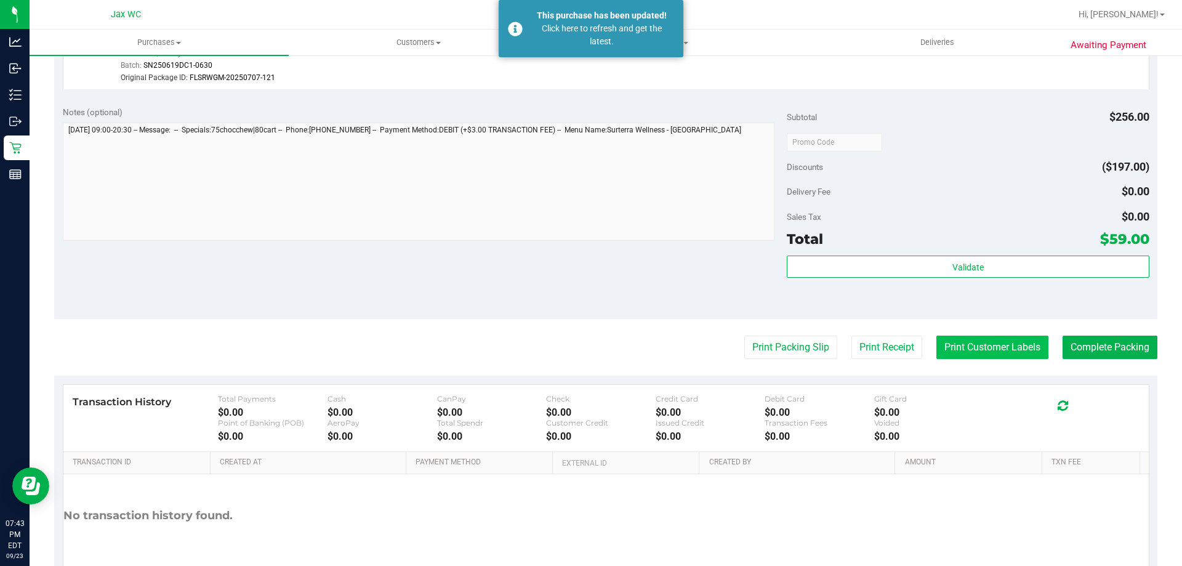
click at [949, 343] on button "Print Customer Labels" at bounding box center [993, 347] width 112 height 23
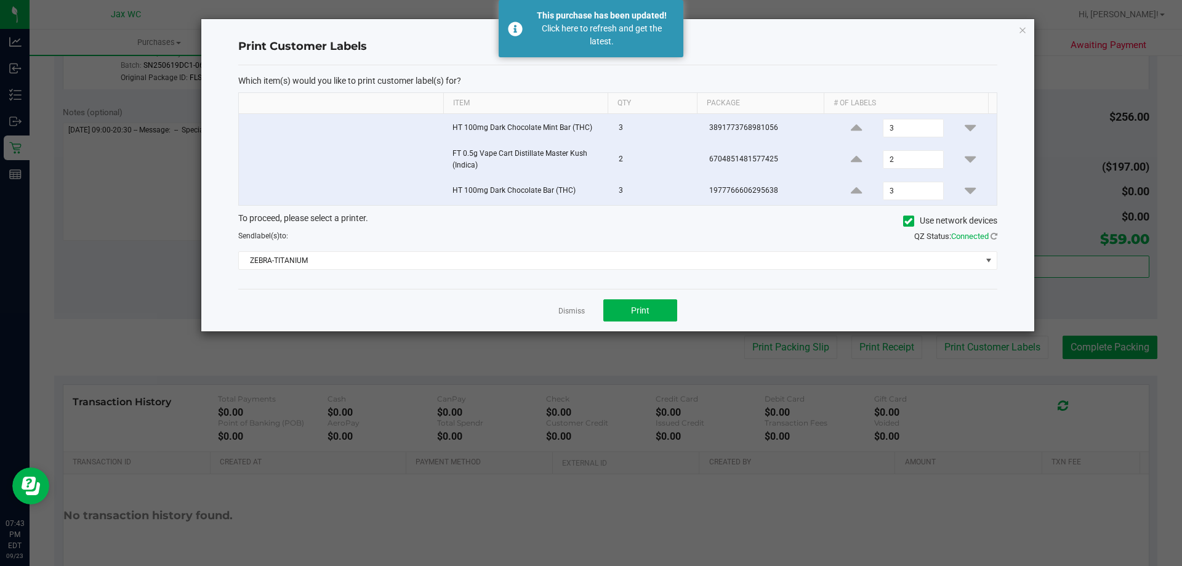
click at [638, 323] on div "Dismiss Print" at bounding box center [617, 310] width 759 height 42
click at [640, 311] on span "Print" at bounding box center [640, 310] width 18 height 10
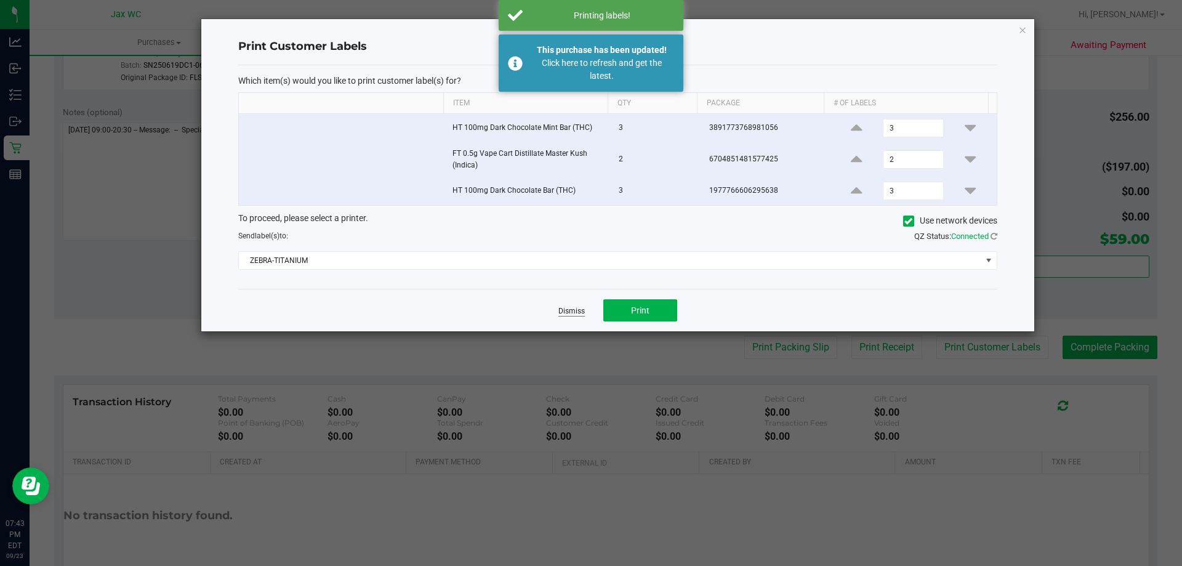
click at [577, 309] on link "Dismiss" at bounding box center [572, 311] width 26 height 10
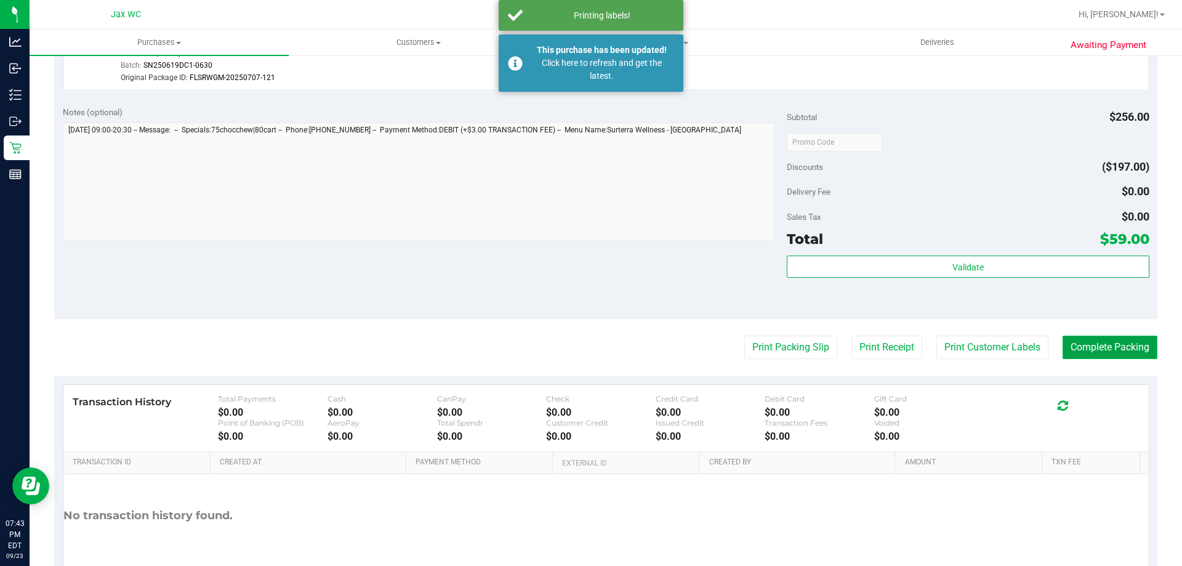
click at [1099, 349] on button "Complete Packing" at bounding box center [1110, 347] width 95 height 23
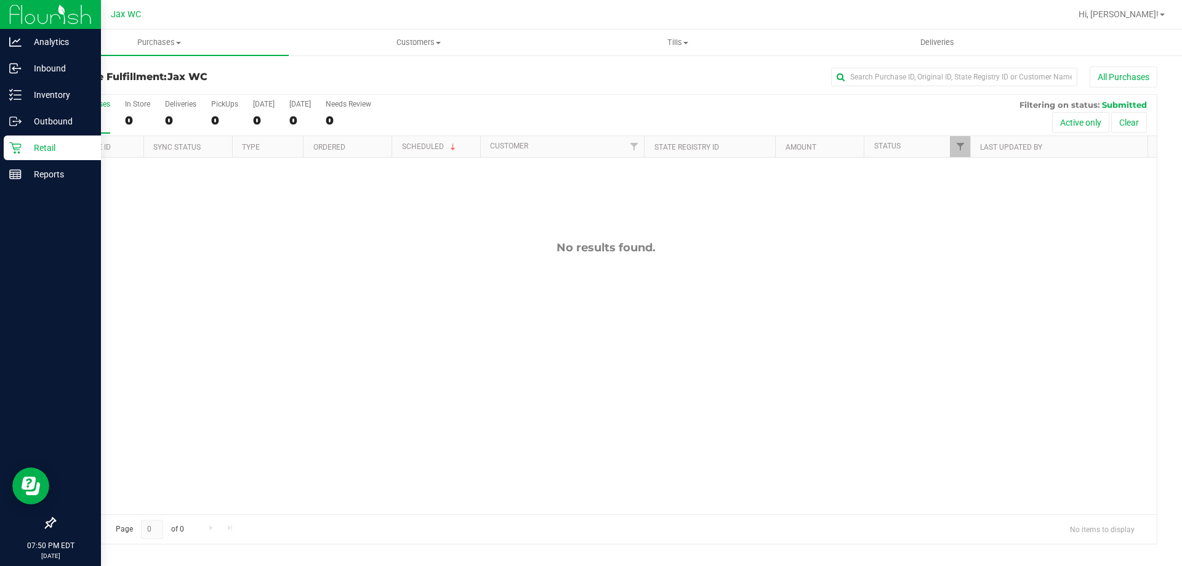
click at [28, 144] on p "Retail" at bounding box center [59, 147] width 74 height 15
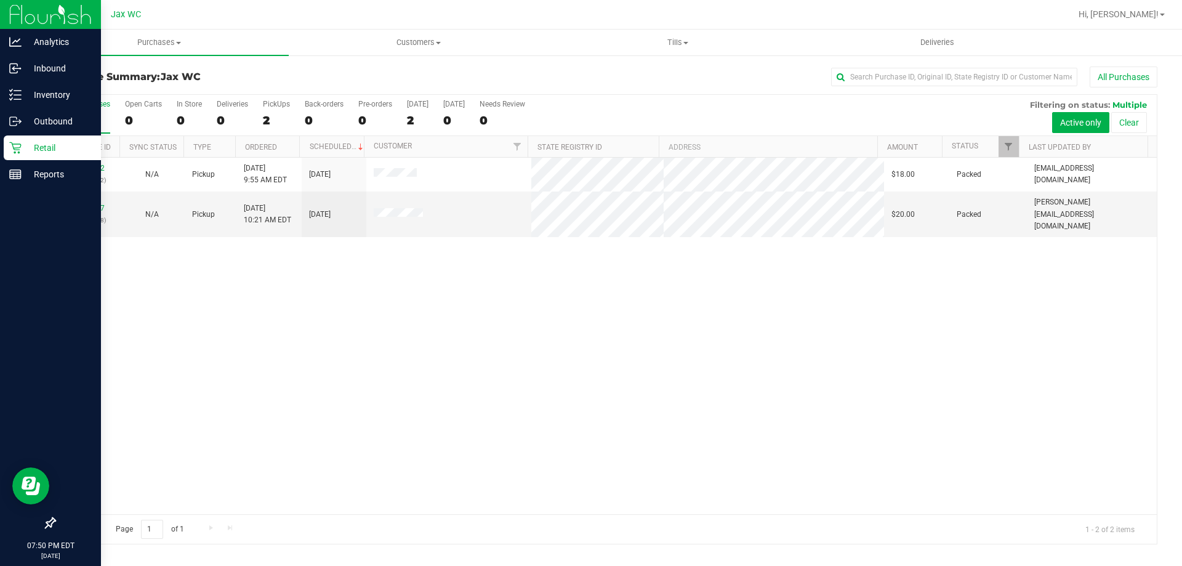
click at [17, 144] on icon at bounding box center [15, 148] width 12 height 12
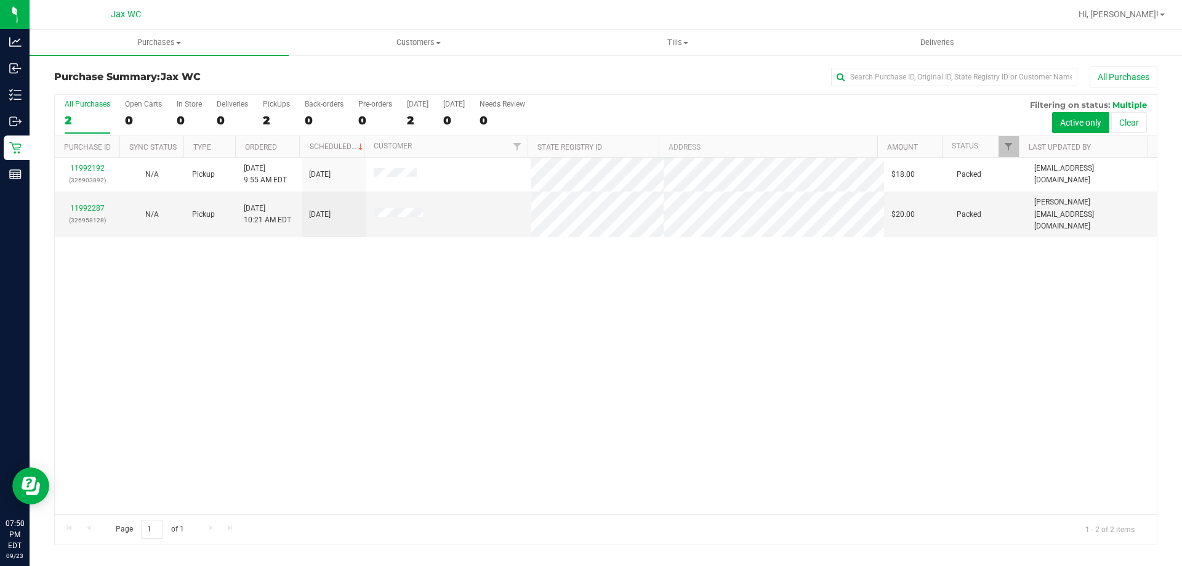
click at [435, 369] on div "11992192 (326903892) N/A Pickup [DATE] 9:55 AM EDT 9/23/2025 $18.00 Packed [EMA…" at bounding box center [606, 336] width 1102 height 357
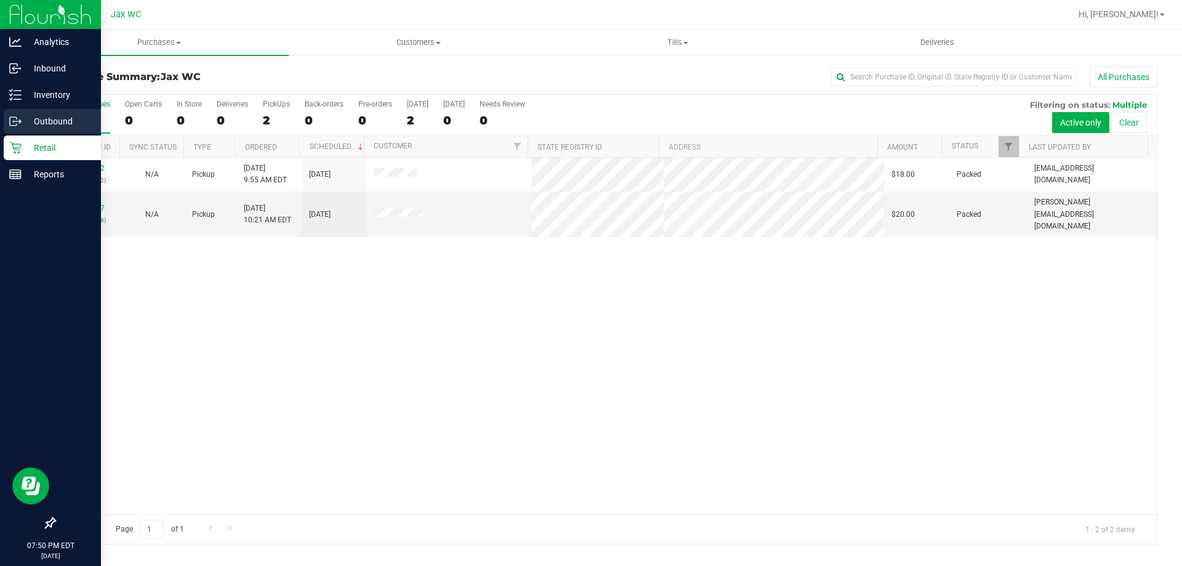
click at [59, 123] on p "Outbound" at bounding box center [59, 121] width 74 height 15
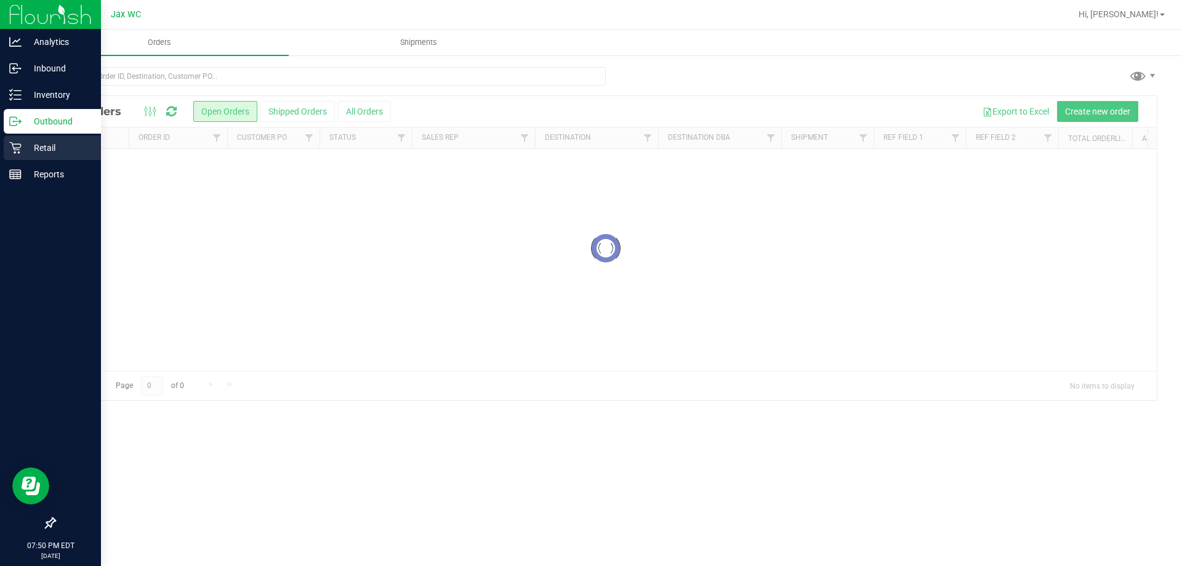
click at [26, 153] on p "Retail" at bounding box center [59, 147] width 74 height 15
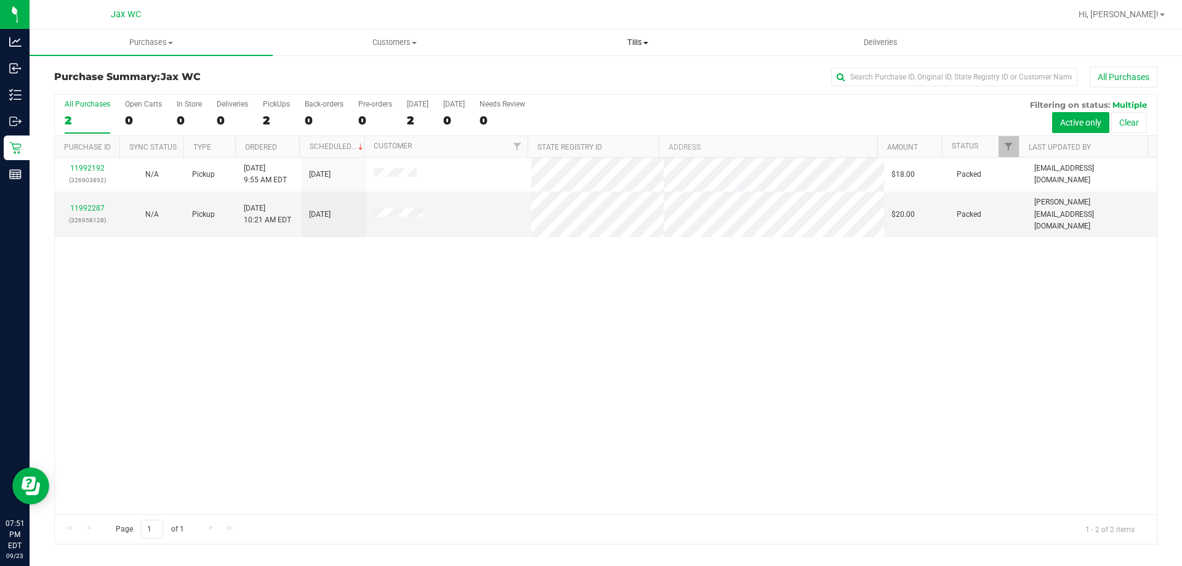
click at [635, 34] on uib-tab-heading "Tills Manage tills Reconcile e-payments" at bounding box center [638, 42] width 242 height 25
click at [599, 71] on li "Manage tills" at bounding box center [637, 74] width 243 height 15
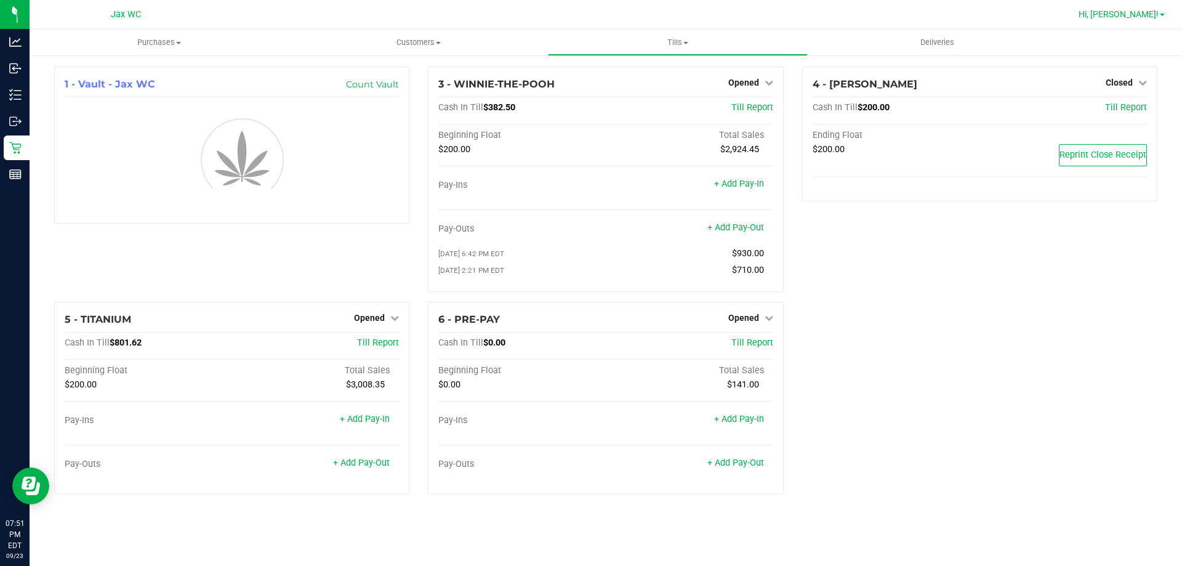
click at [1131, 14] on span "Hi, [PERSON_NAME]!" at bounding box center [1119, 14] width 80 height 10
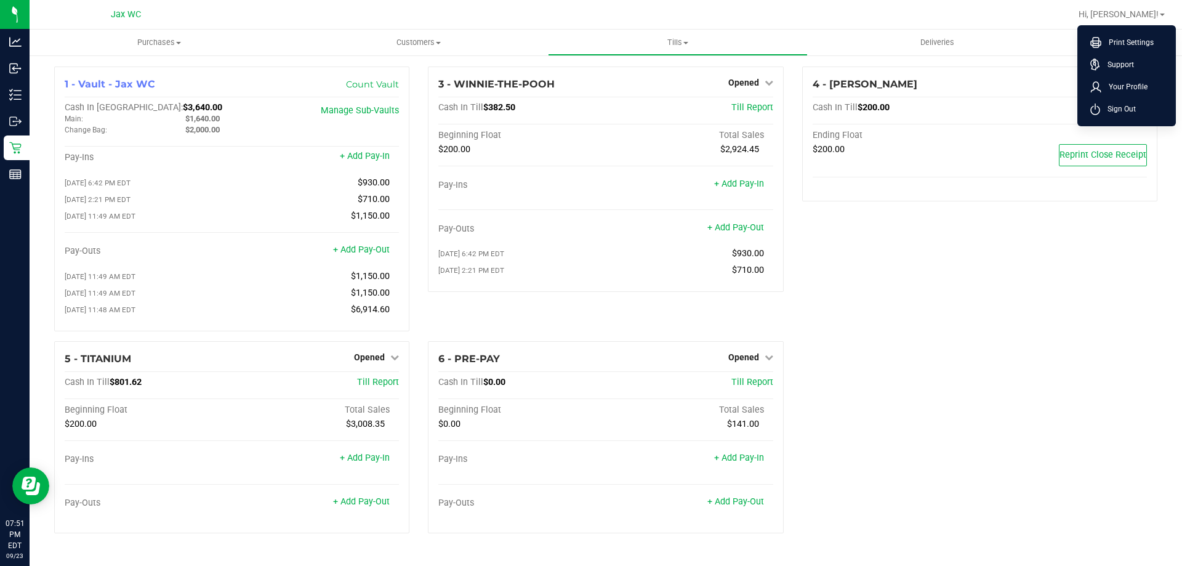
click at [1095, 325] on div "4 - YOUSSOU-NDOUR Closed Open Till Cash In Till $200.00 Till Report Ending Floa…" at bounding box center [980, 204] width 374 height 275
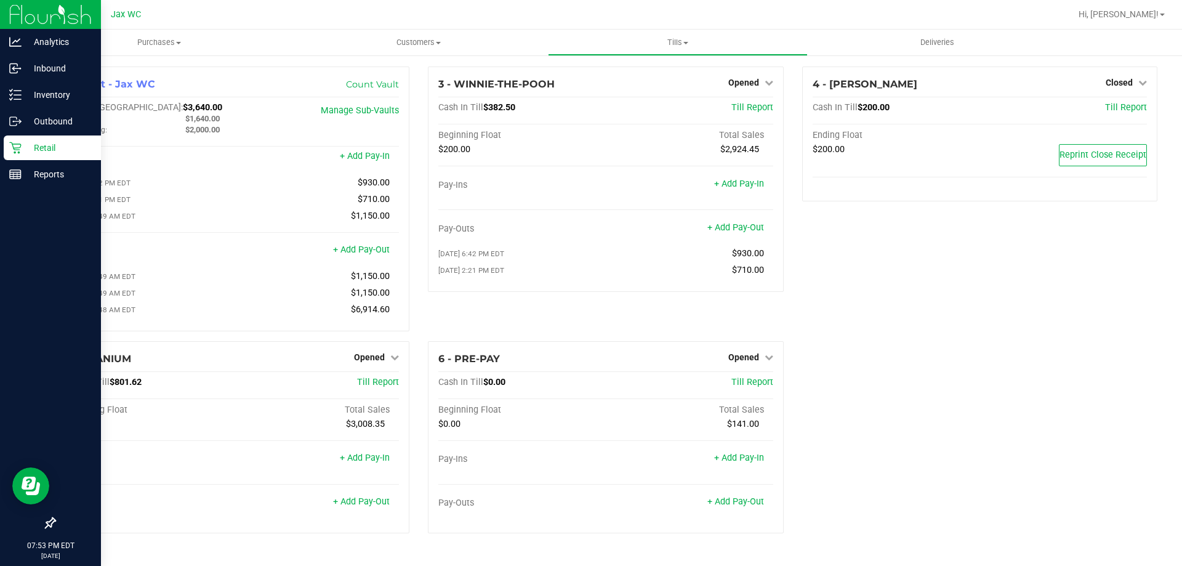
click at [8, 151] on div "Retail" at bounding box center [52, 147] width 97 height 25
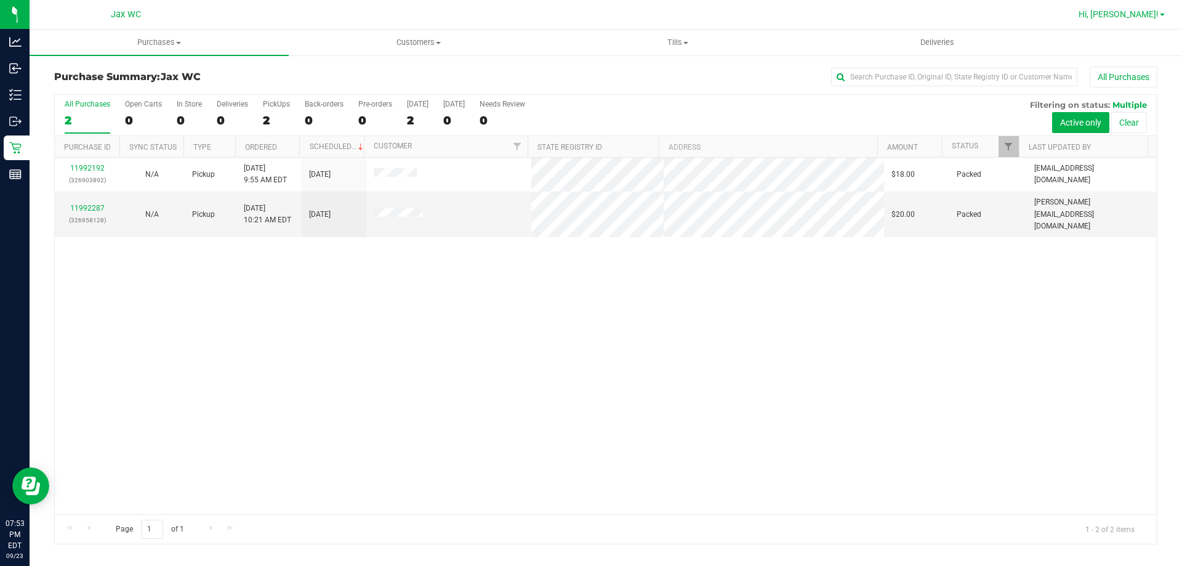
click at [1152, 13] on span "Hi, [PERSON_NAME]!" at bounding box center [1119, 14] width 80 height 10
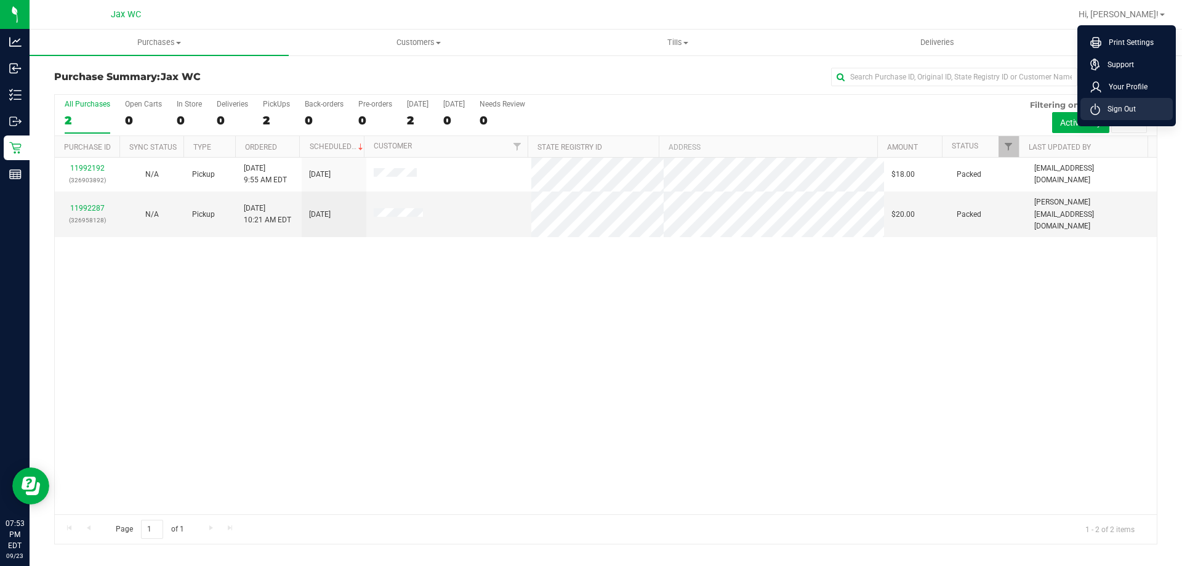
click at [1128, 107] on span "Sign Out" at bounding box center [1118, 109] width 36 height 12
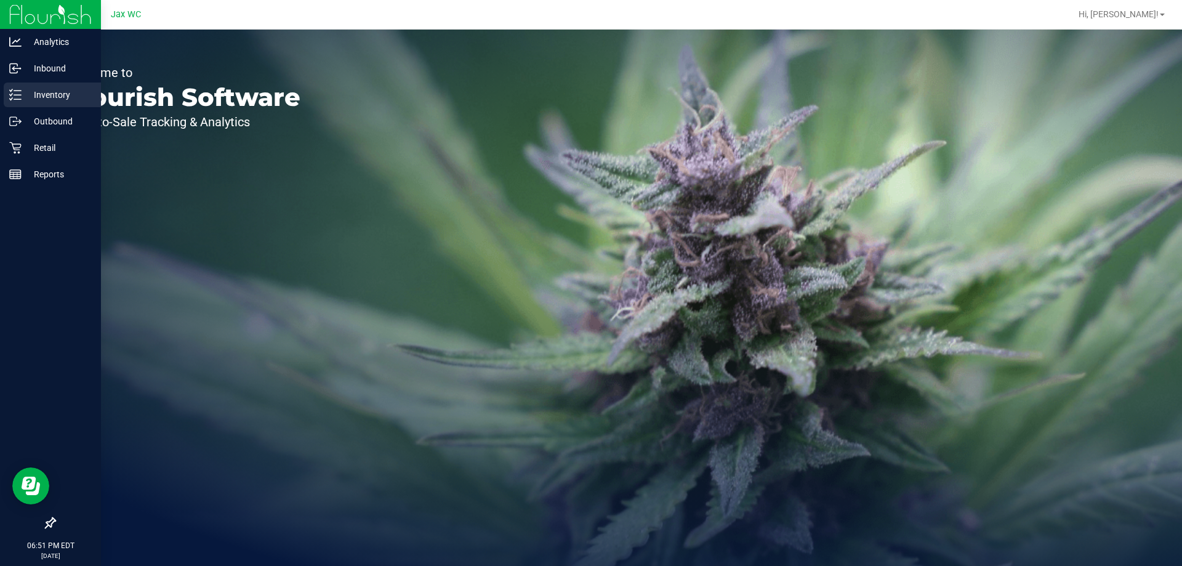
click at [21, 89] on icon at bounding box center [15, 95] width 12 height 12
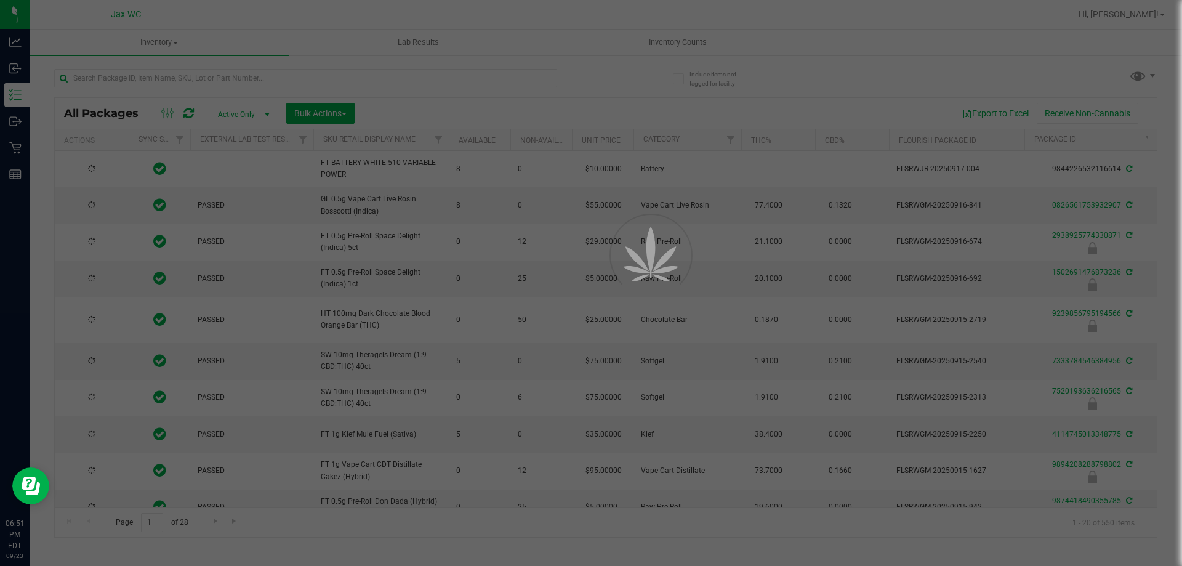
click at [253, 84] on div at bounding box center [591, 283] width 1182 height 566
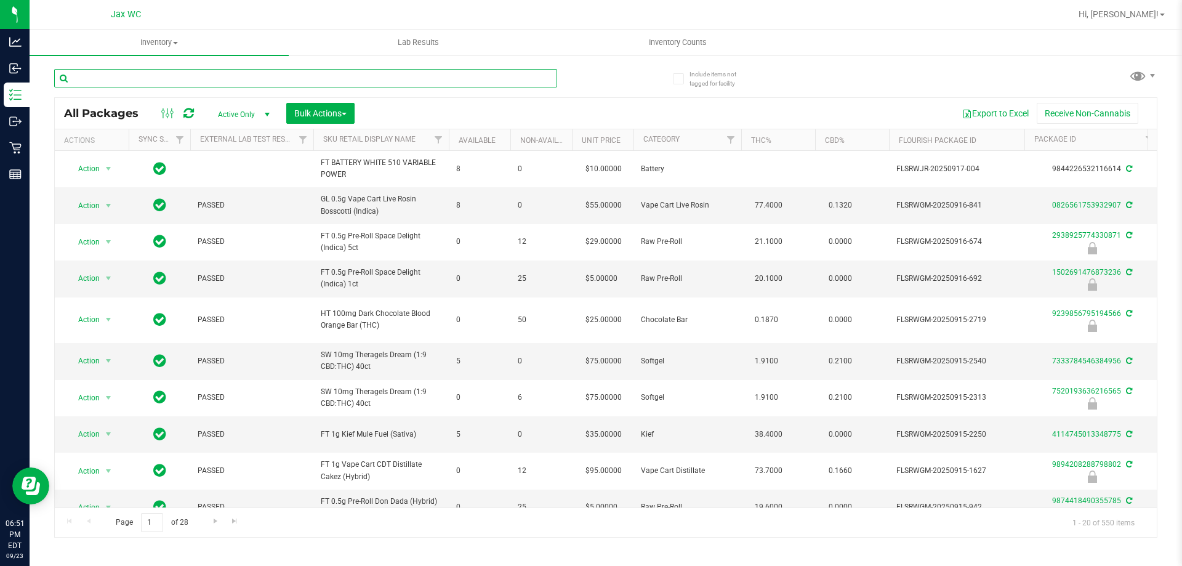
click at [252, 83] on input "text" at bounding box center [305, 78] width 503 height 18
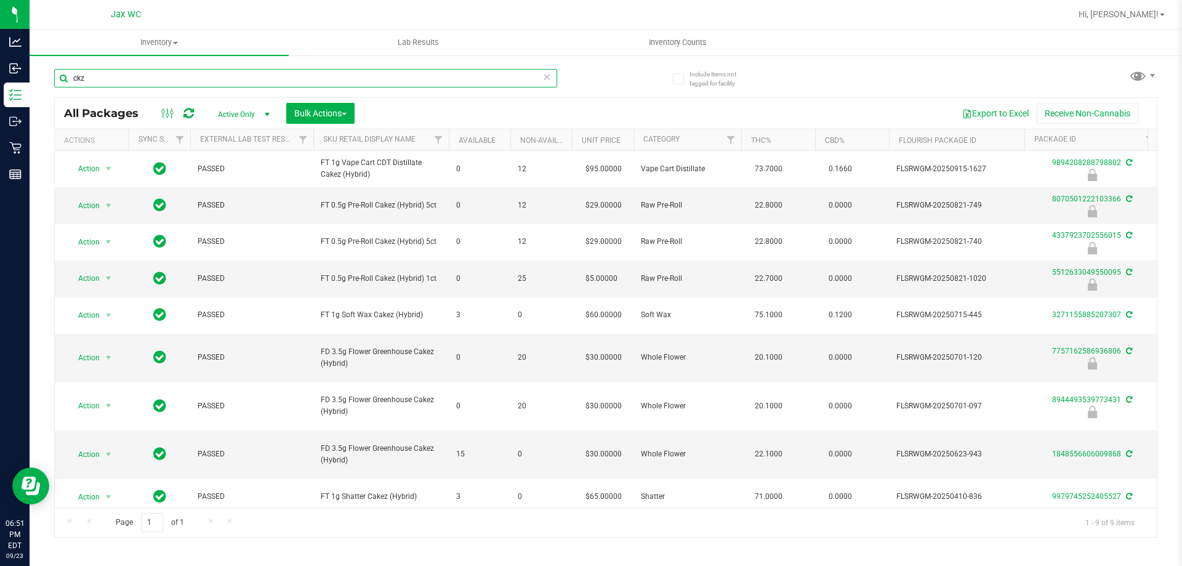
type input "ckz"
click at [547, 78] on icon at bounding box center [547, 76] width 9 height 15
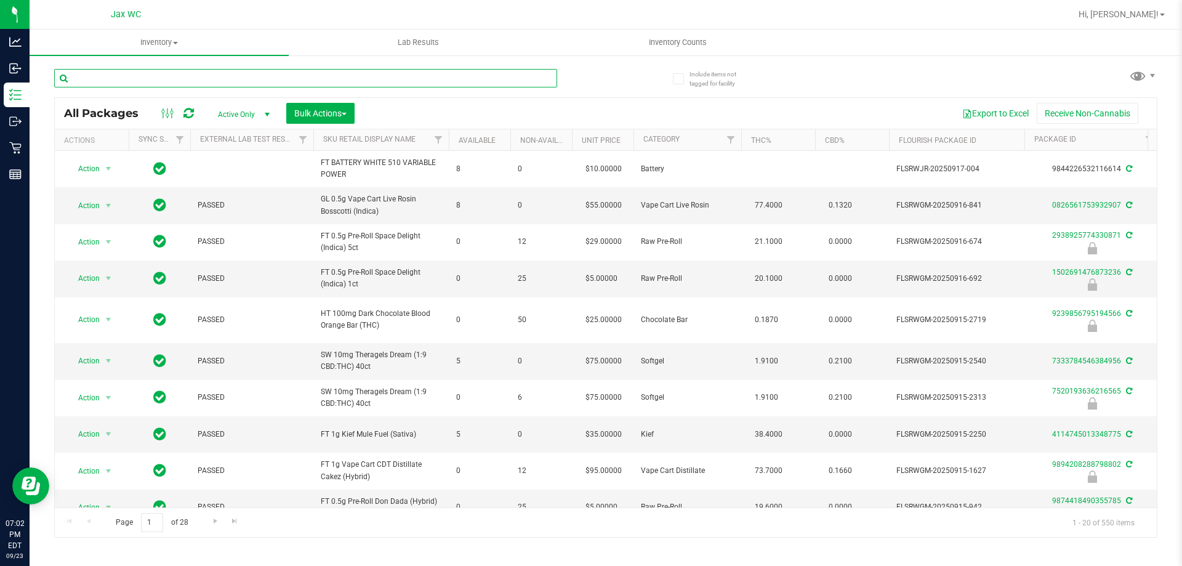
click at [135, 85] on input "text" at bounding box center [305, 78] width 503 height 18
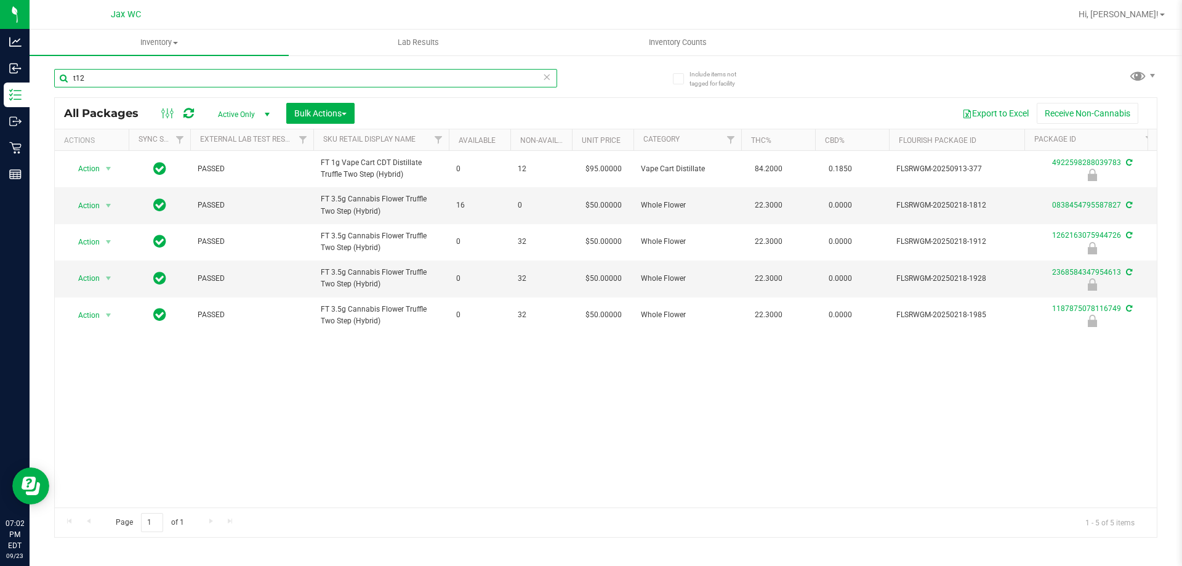
type input "t12"
click at [544, 81] on icon at bounding box center [547, 76] width 9 height 15
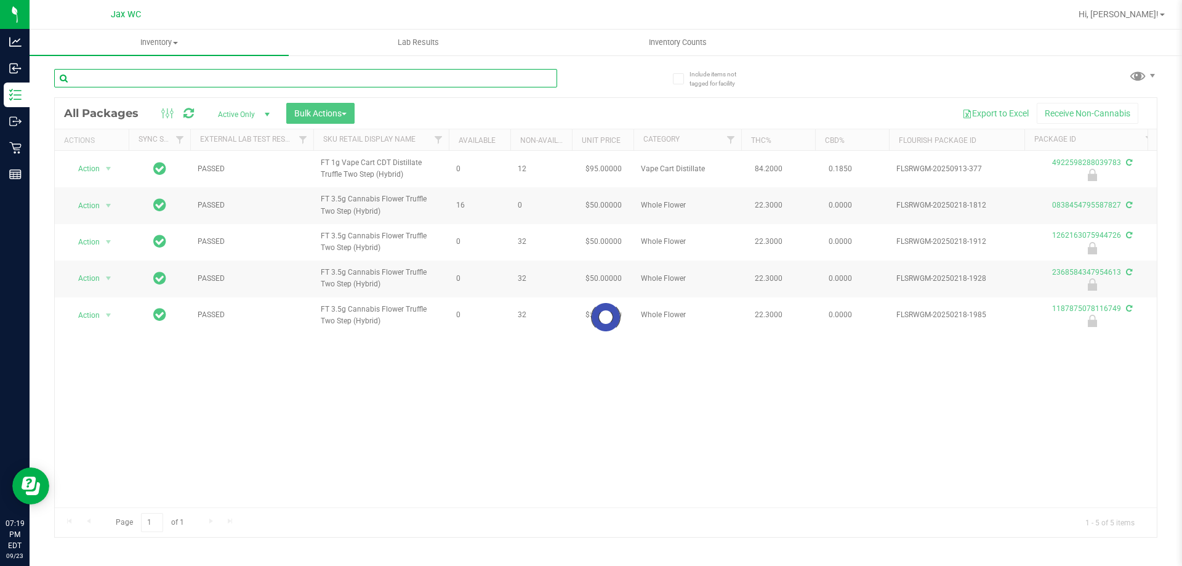
click at [437, 84] on input "text" at bounding box center [305, 78] width 503 height 18
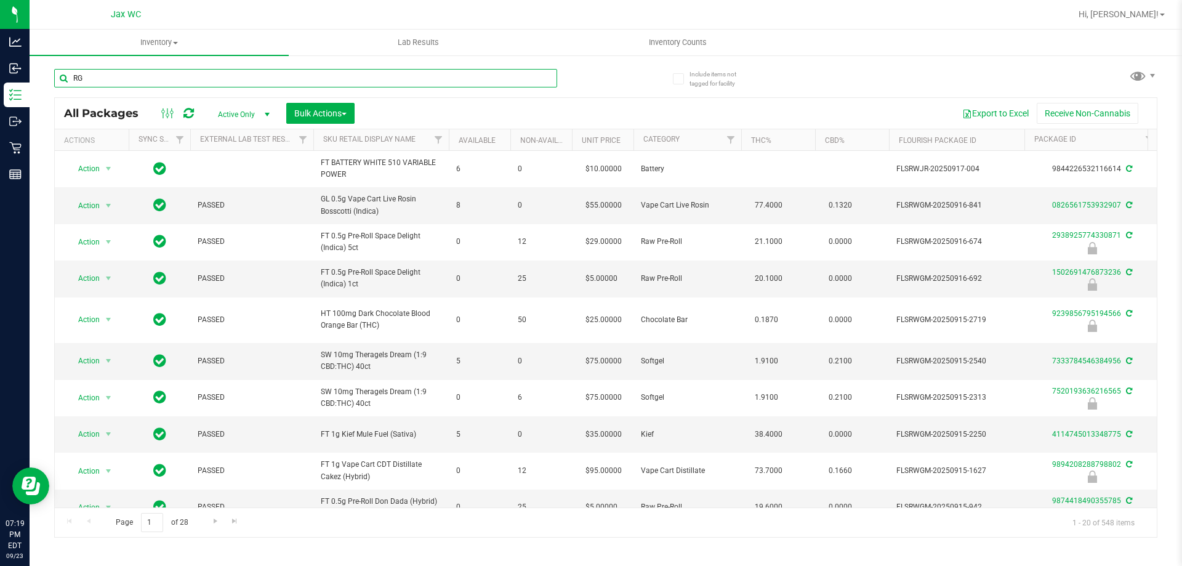
type input "R"
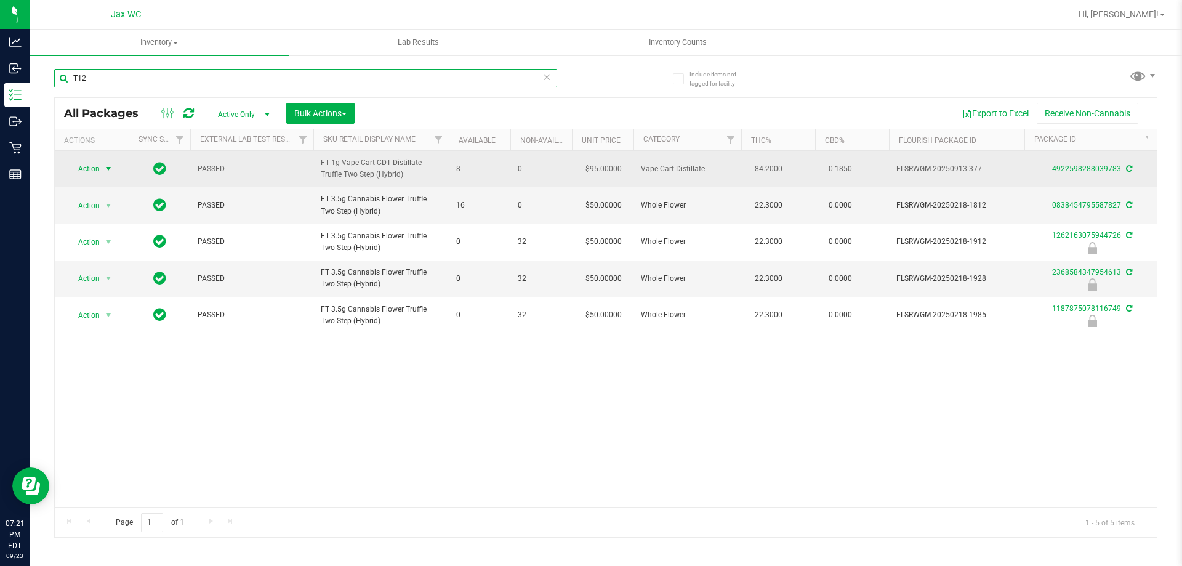
type input "T12"
click at [105, 169] on span "select" at bounding box center [108, 169] width 10 height 10
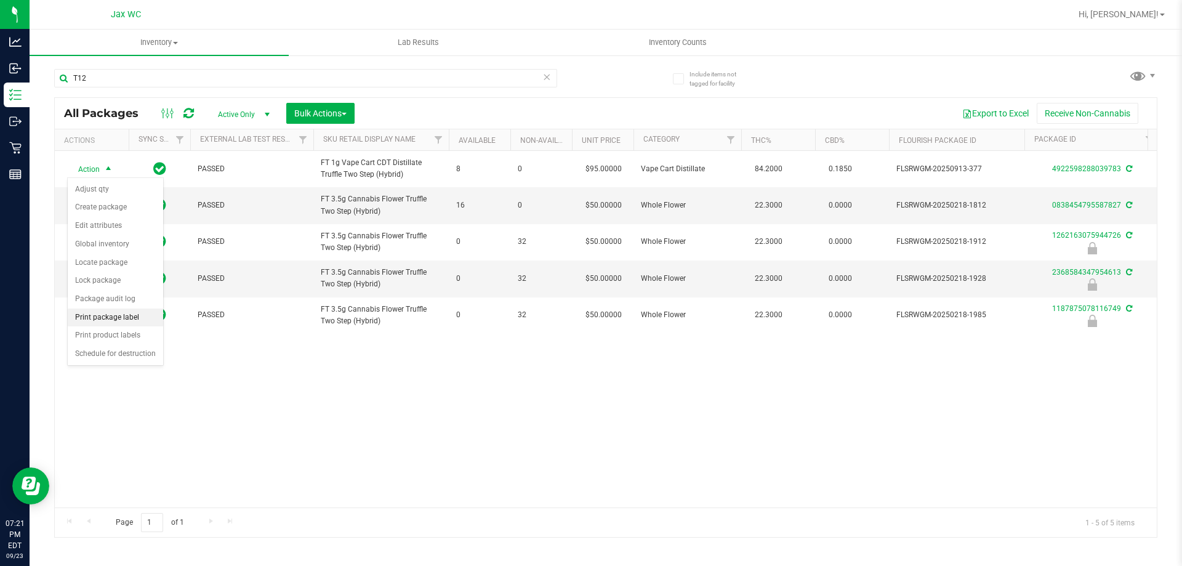
click at [130, 318] on li "Print package label" at bounding box center [115, 318] width 95 height 18
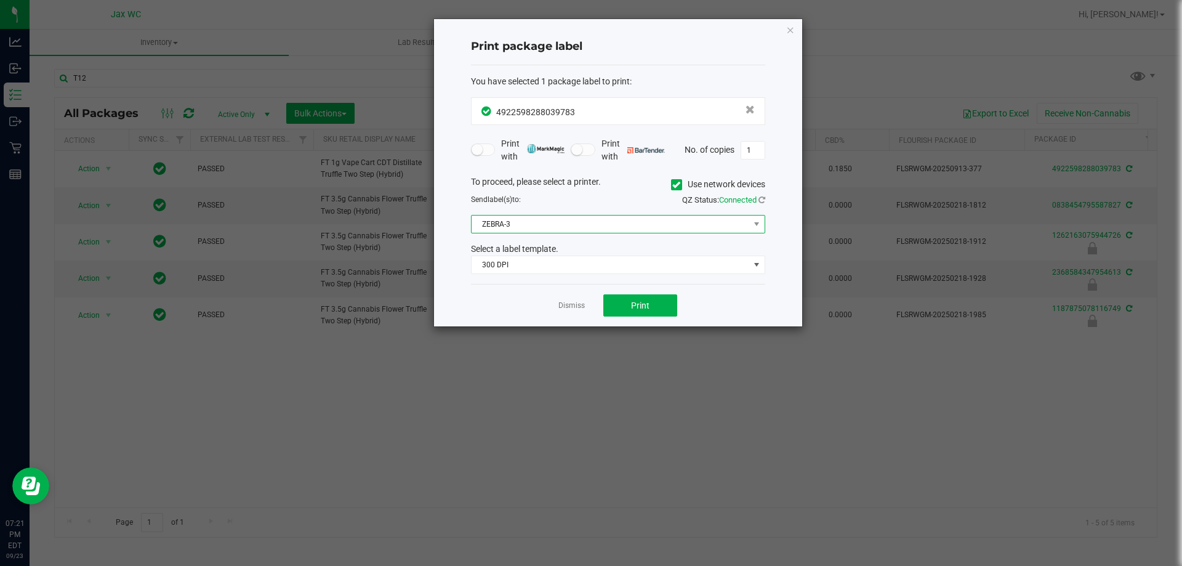
click at [549, 220] on span "ZEBRA-3" at bounding box center [611, 224] width 278 height 17
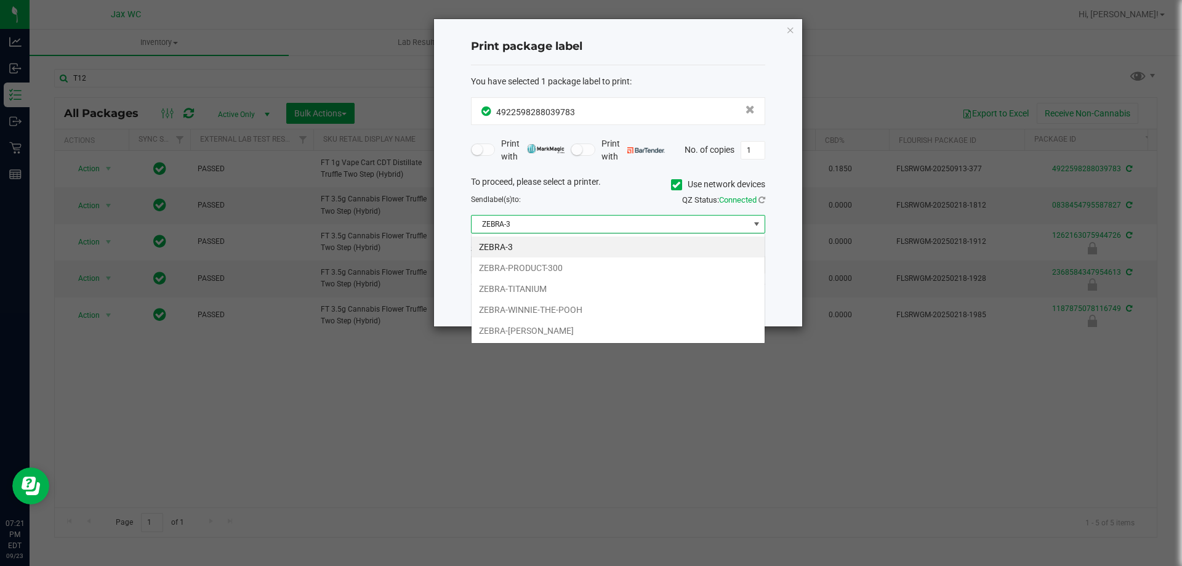
scroll to position [18, 294]
click at [546, 293] on li "ZEBRA-TITANIUM" at bounding box center [618, 288] width 293 height 21
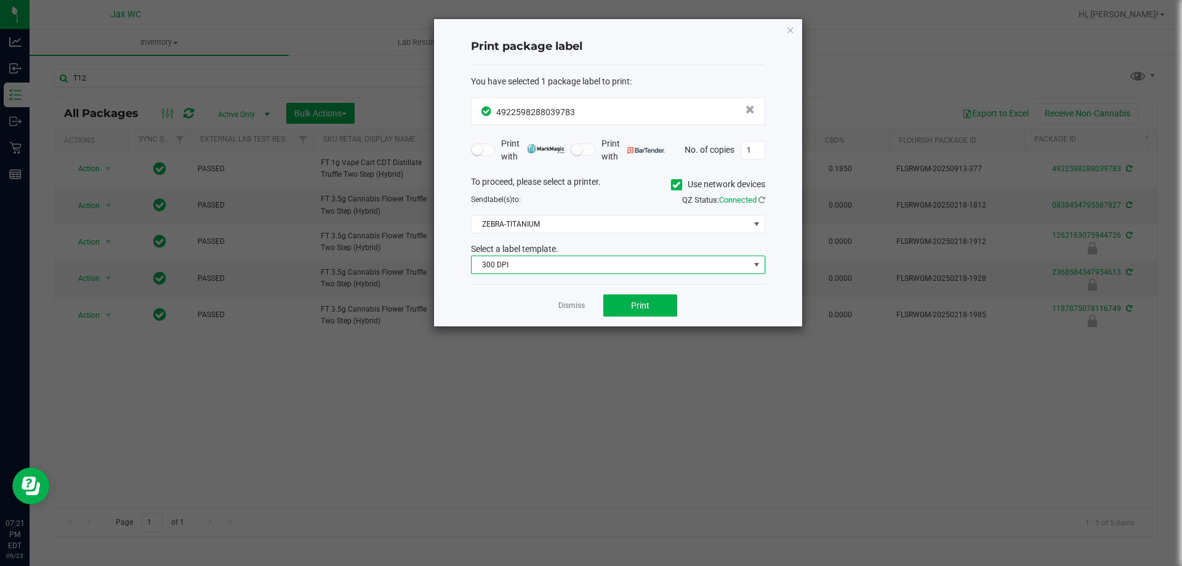
click at [539, 263] on span "300 DPI" at bounding box center [611, 264] width 278 height 17
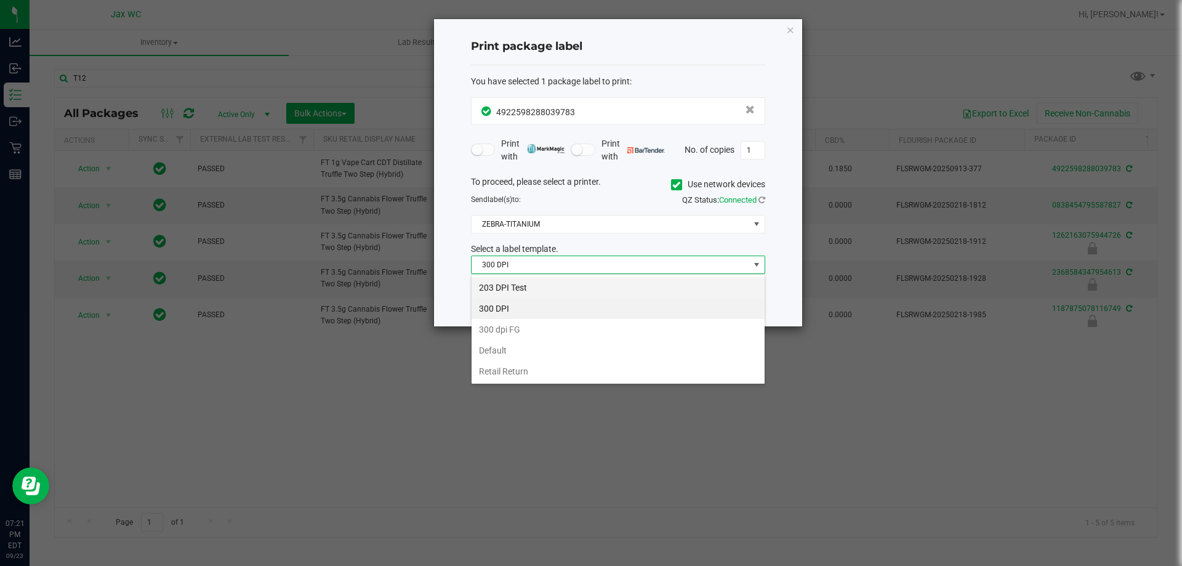
click at [533, 288] on li "203 DPI Test" at bounding box center [618, 287] width 293 height 21
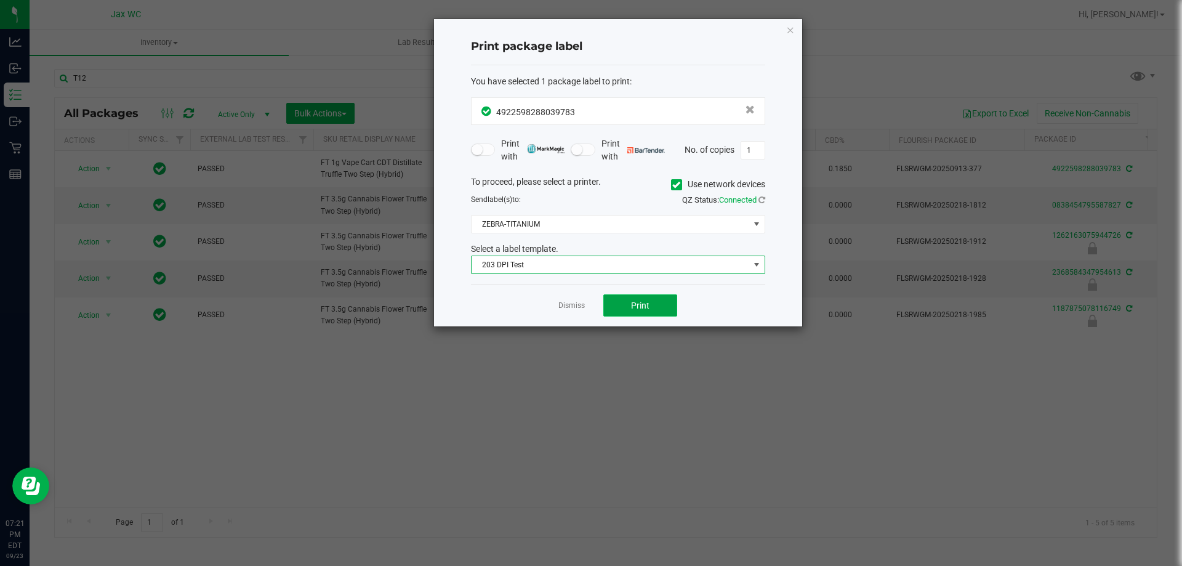
click at [629, 299] on button "Print" at bounding box center [640, 305] width 74 height 22
click at [563, 311] on link "Dismiss" at bounding box center [572, 306] width 26 height 10
